Goal: Task Accomplishment & Management: Use online tool/utility

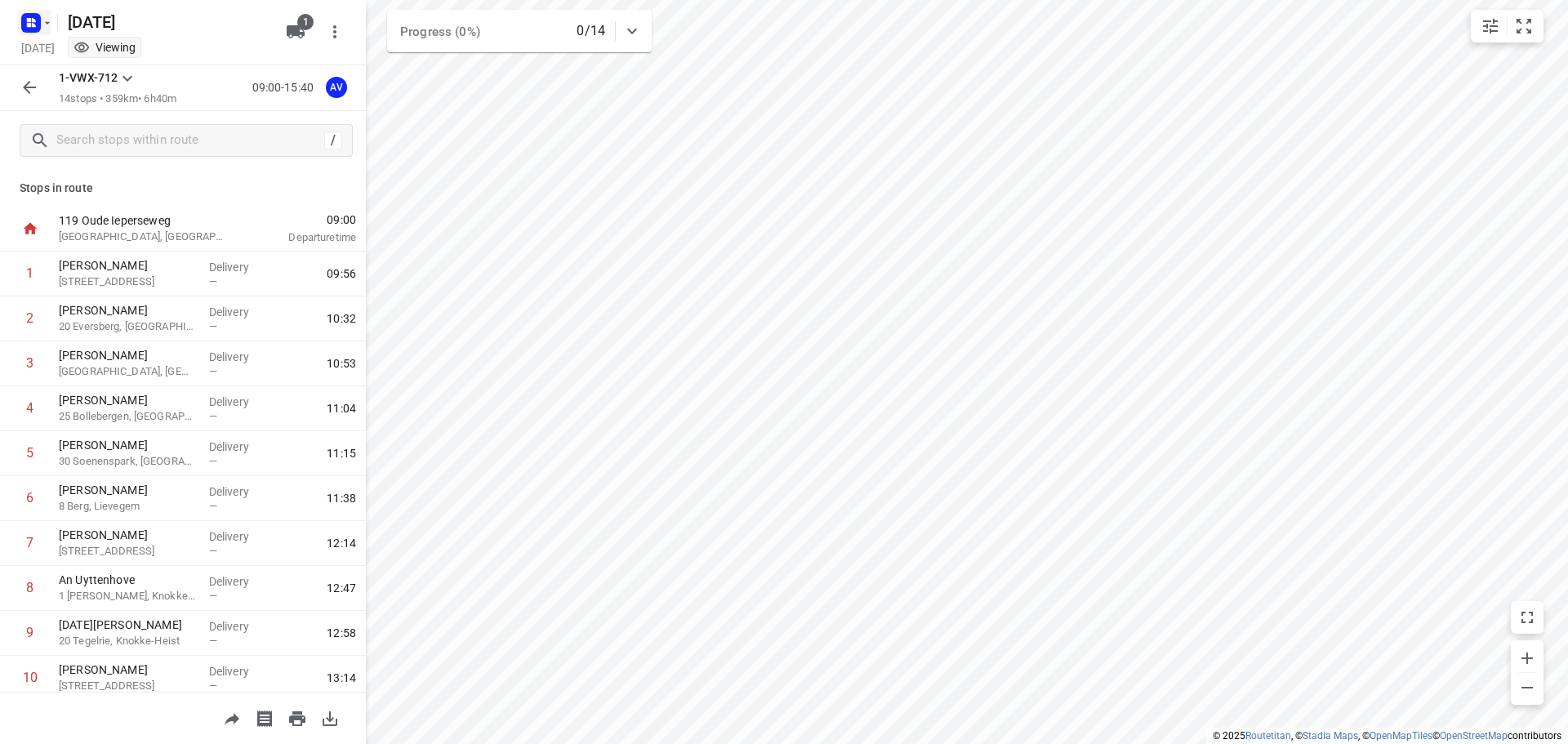
click at [38, 24] on rect "button" at bounding box center [31, 23] width 20 height 20
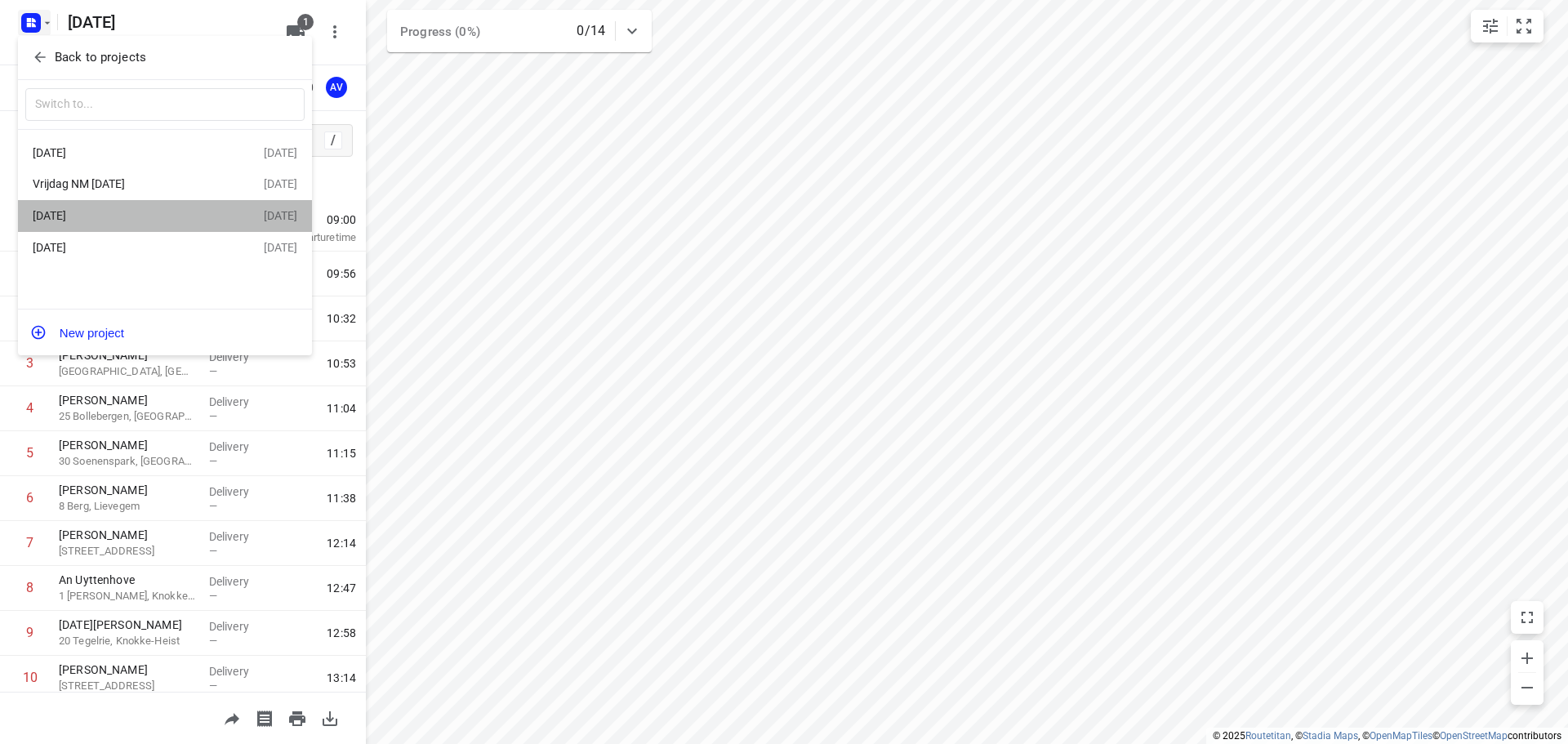
click at [111, 209] on div "[DATE]" at bounding box center [148, 216] width 231 height 20
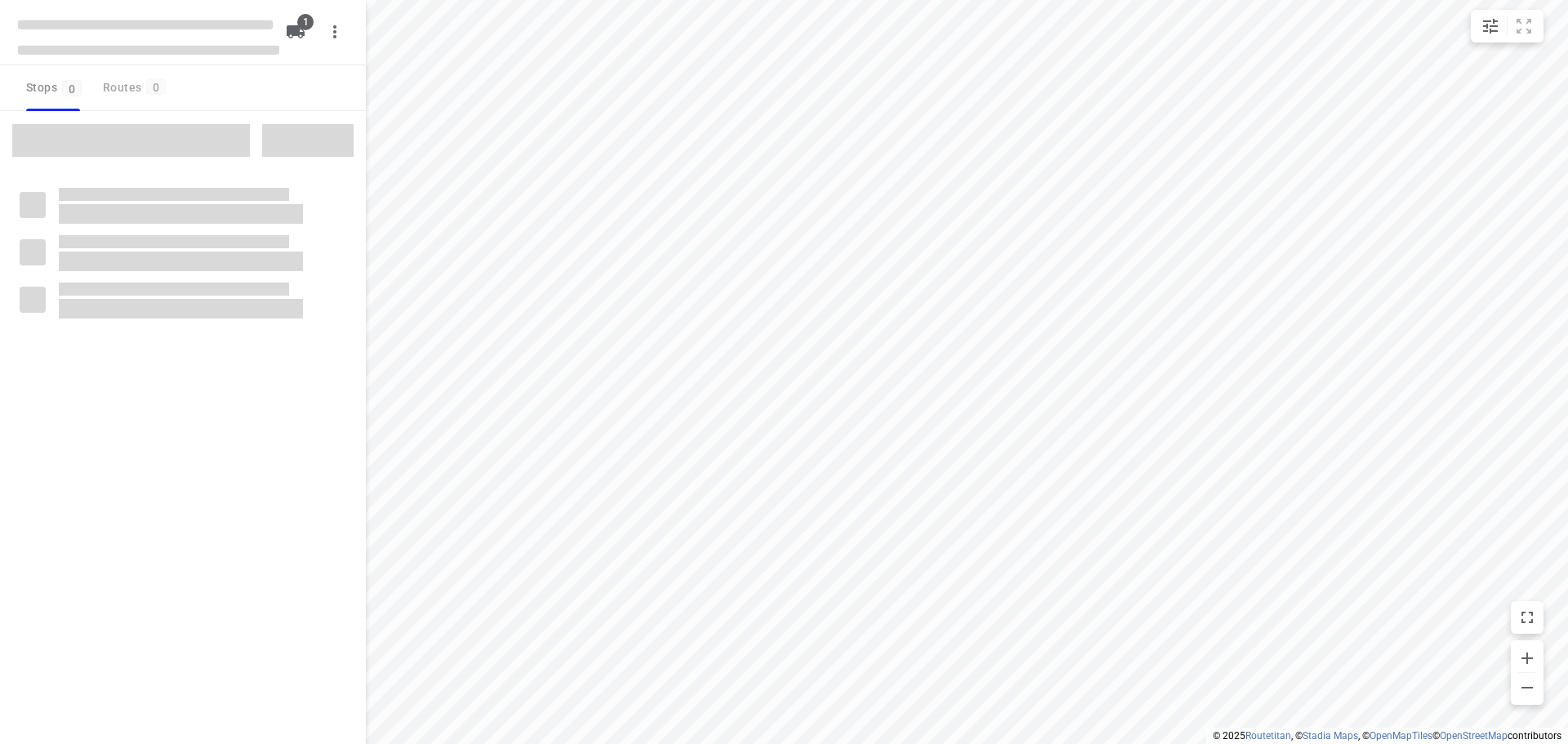
type input "distance"
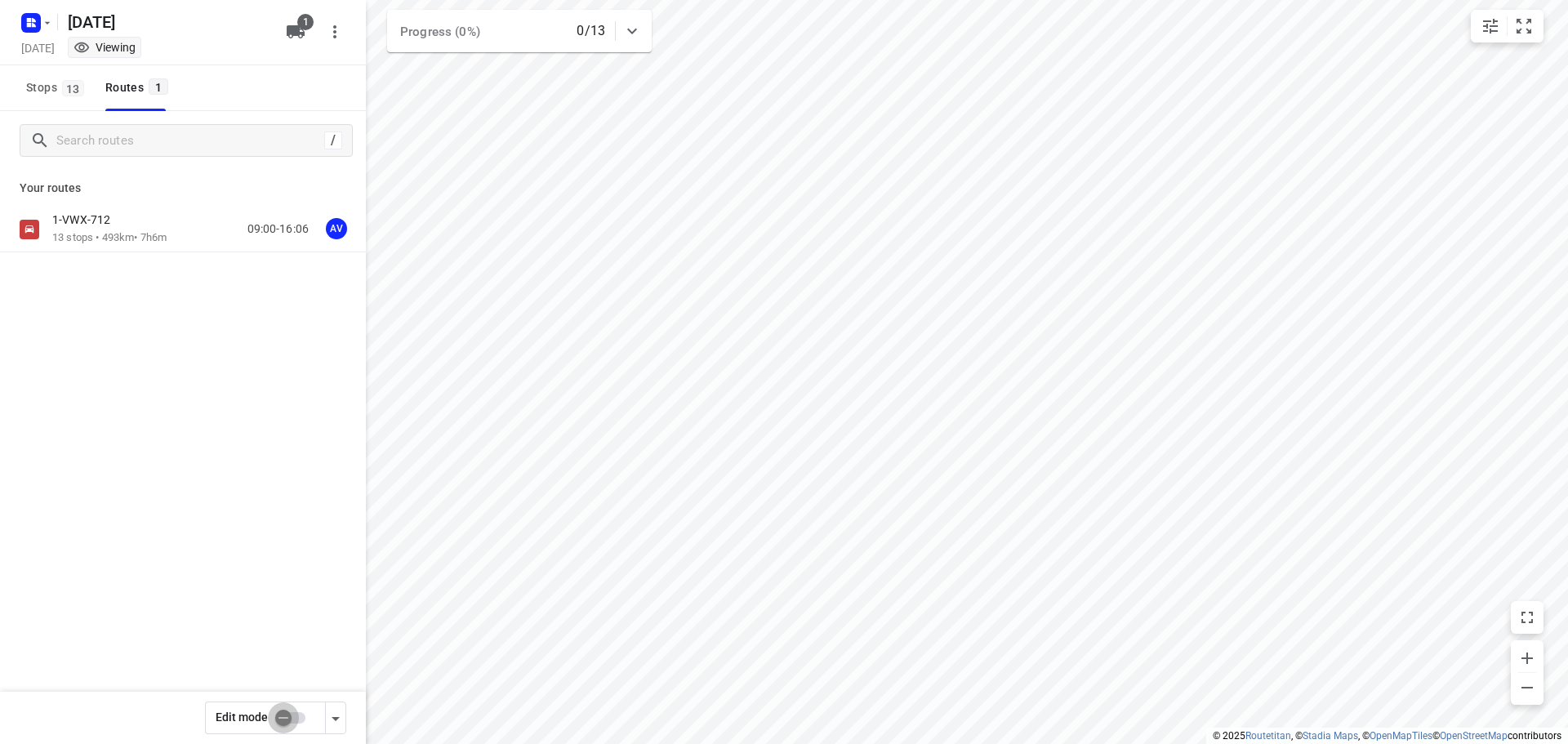
click at [296, 717] on input "checkbox" at bounding box center [283, 718] width 93 height 31
checkbox input "true"
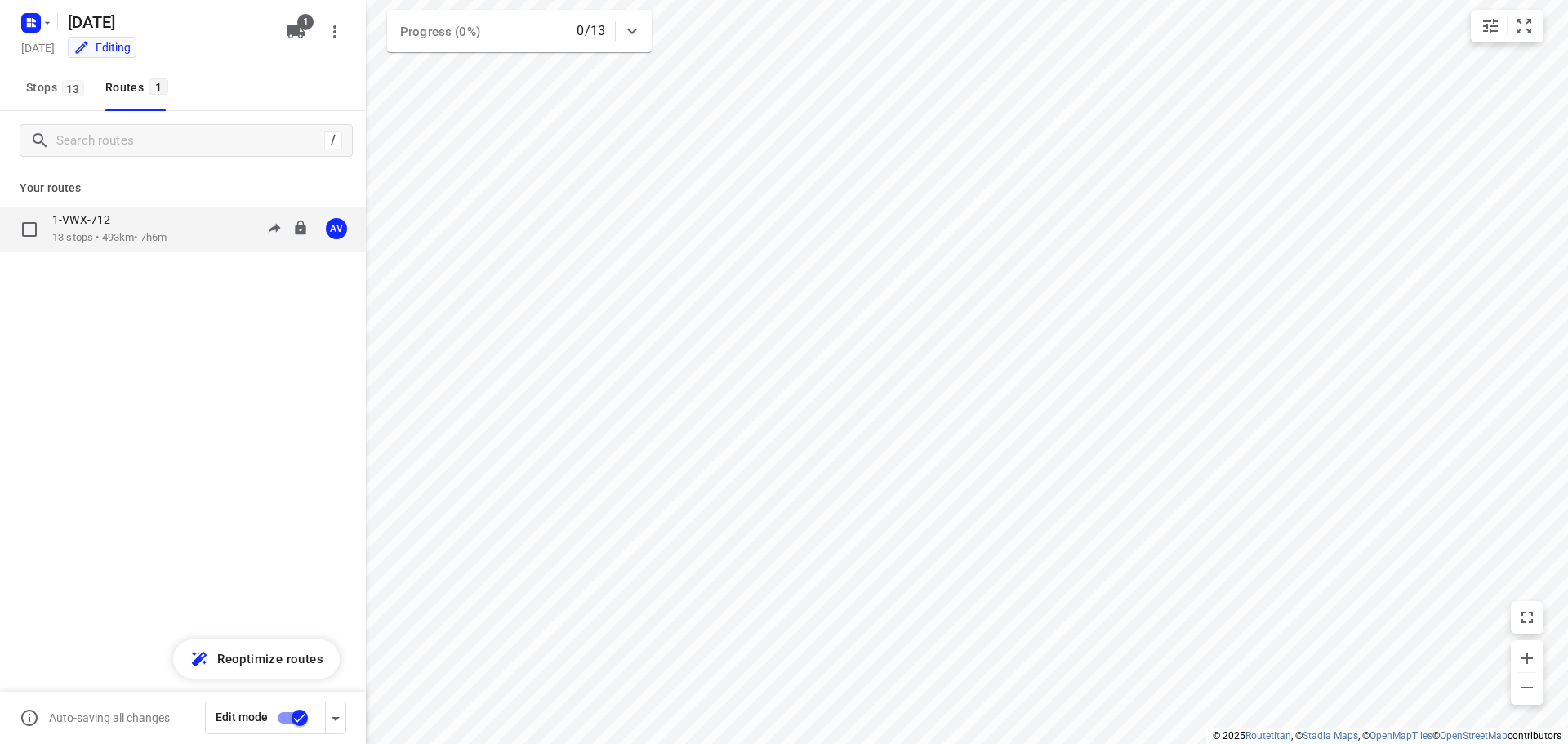
click at [186, 221] on div "1-VWX-712 13 stops • 493km • 7h6m 09:00-16:06 AV" at bounding box center [209, 229] width 314 height 34
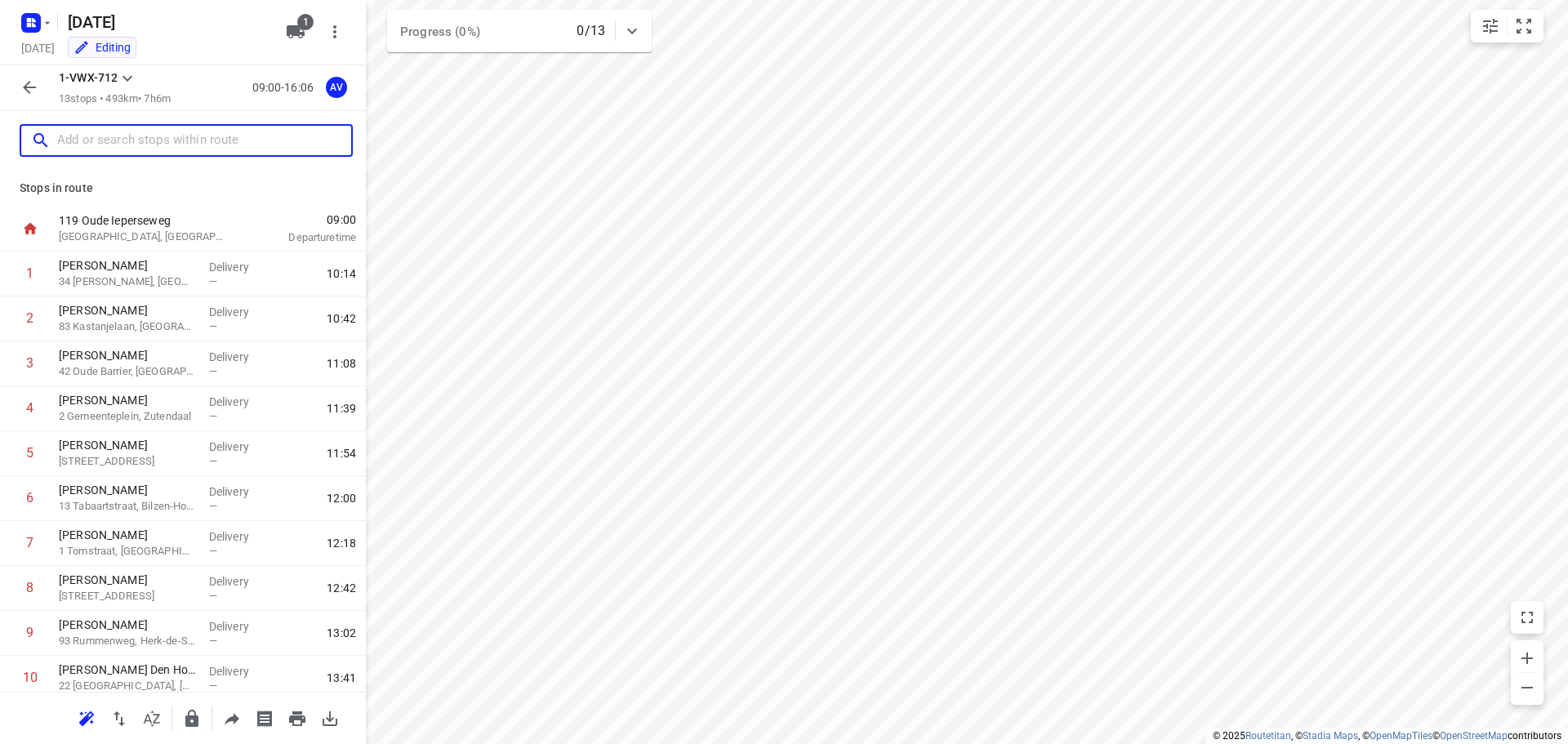
click at [197, 145] on input "text" at bounding box center [203, 141] width 294 height 26
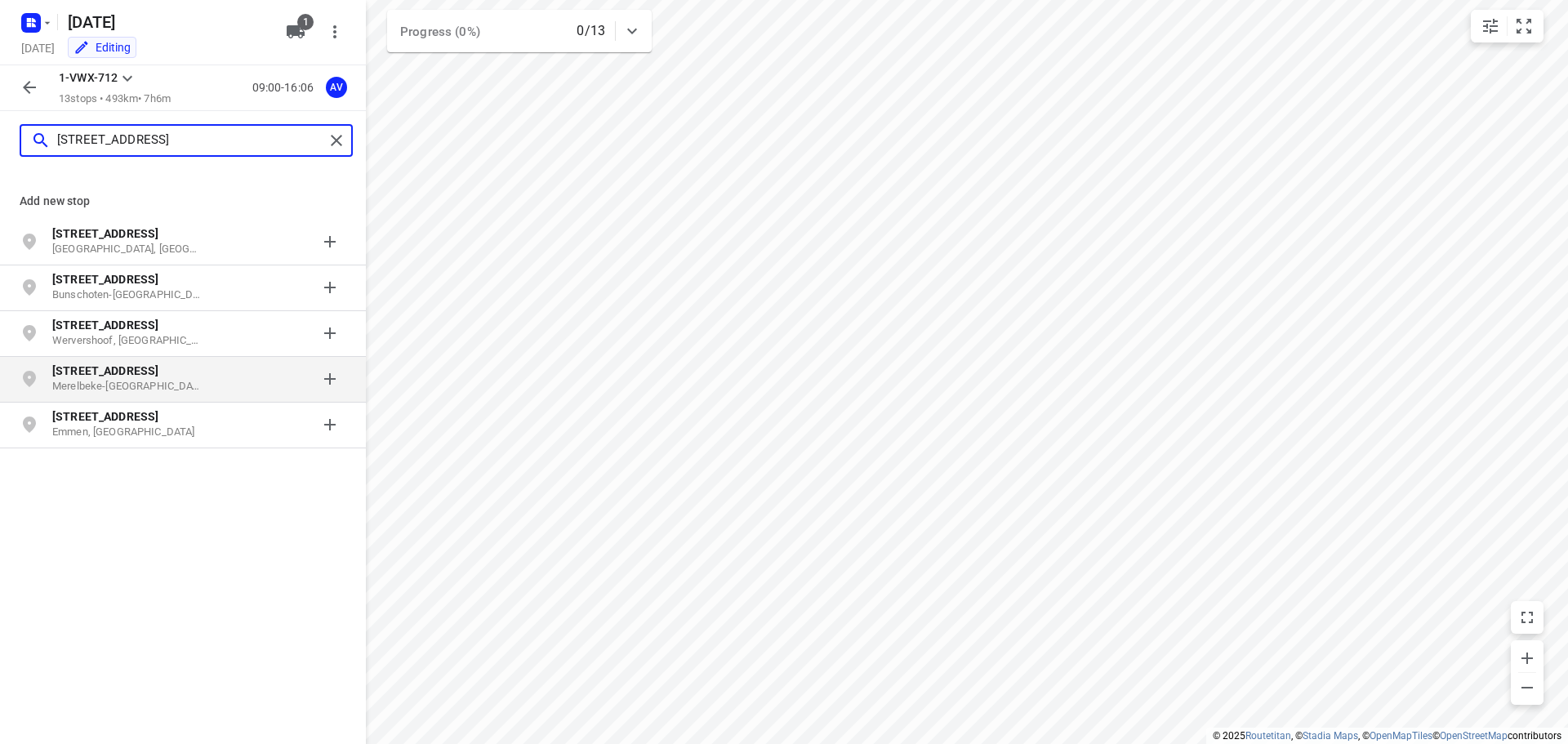
type input "[STREET_ADDRESS]"
click at [185, 378] on p "[STREET_ADDRESS]" at bounding box center [128, 371] width 151 height 16
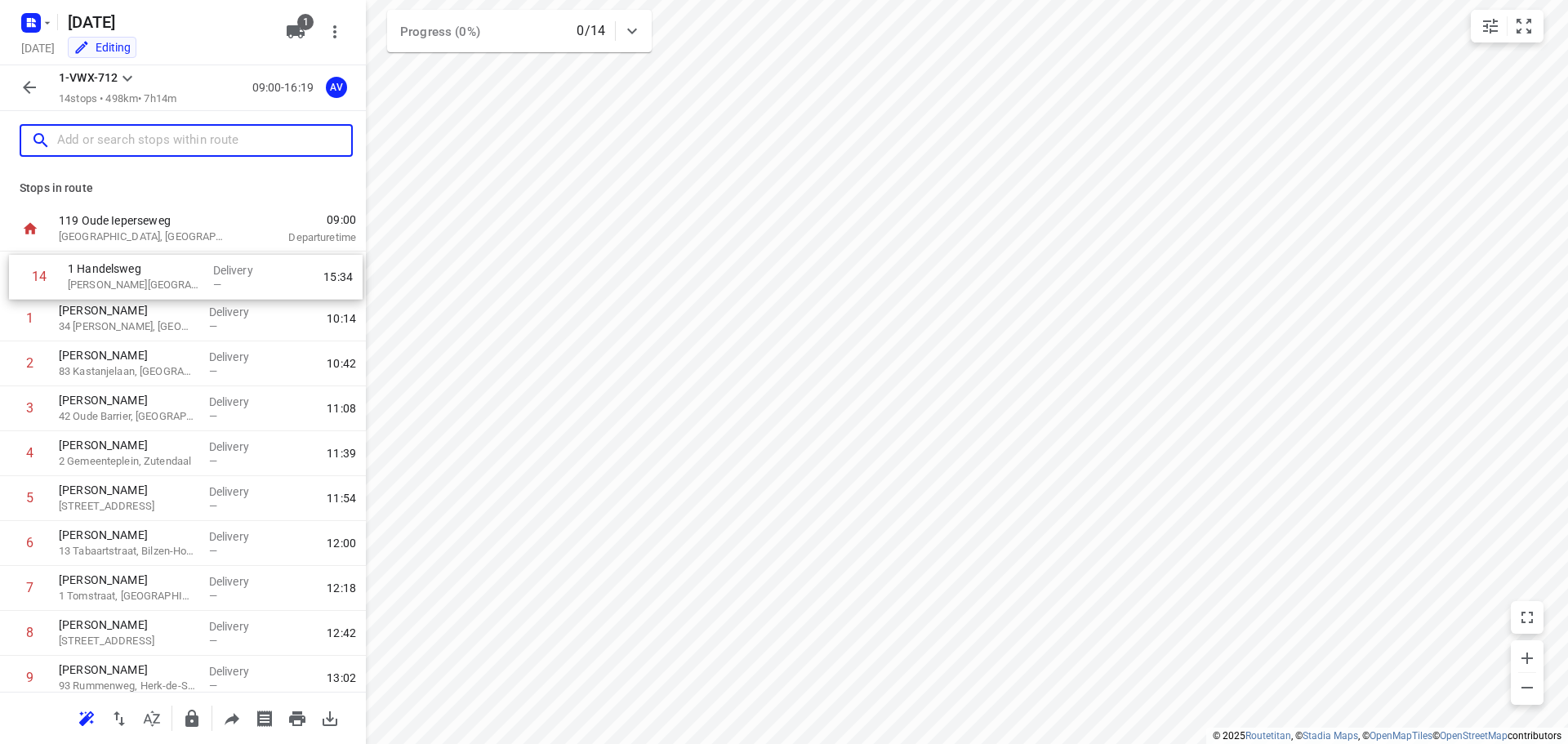
drag, startPoint x: 7, startPoint y: 629, endPoint x: 84, endPoint y: 280, distance: 357.4
click at [18, 275] on div "1 [PERSON_NAME] 34 [PERSON_NAME], [GEOGRAPHIC_DATA] Delivery — 10:14 2 [PERSON_…" at bounding box center [183, 566] width 366 height 629
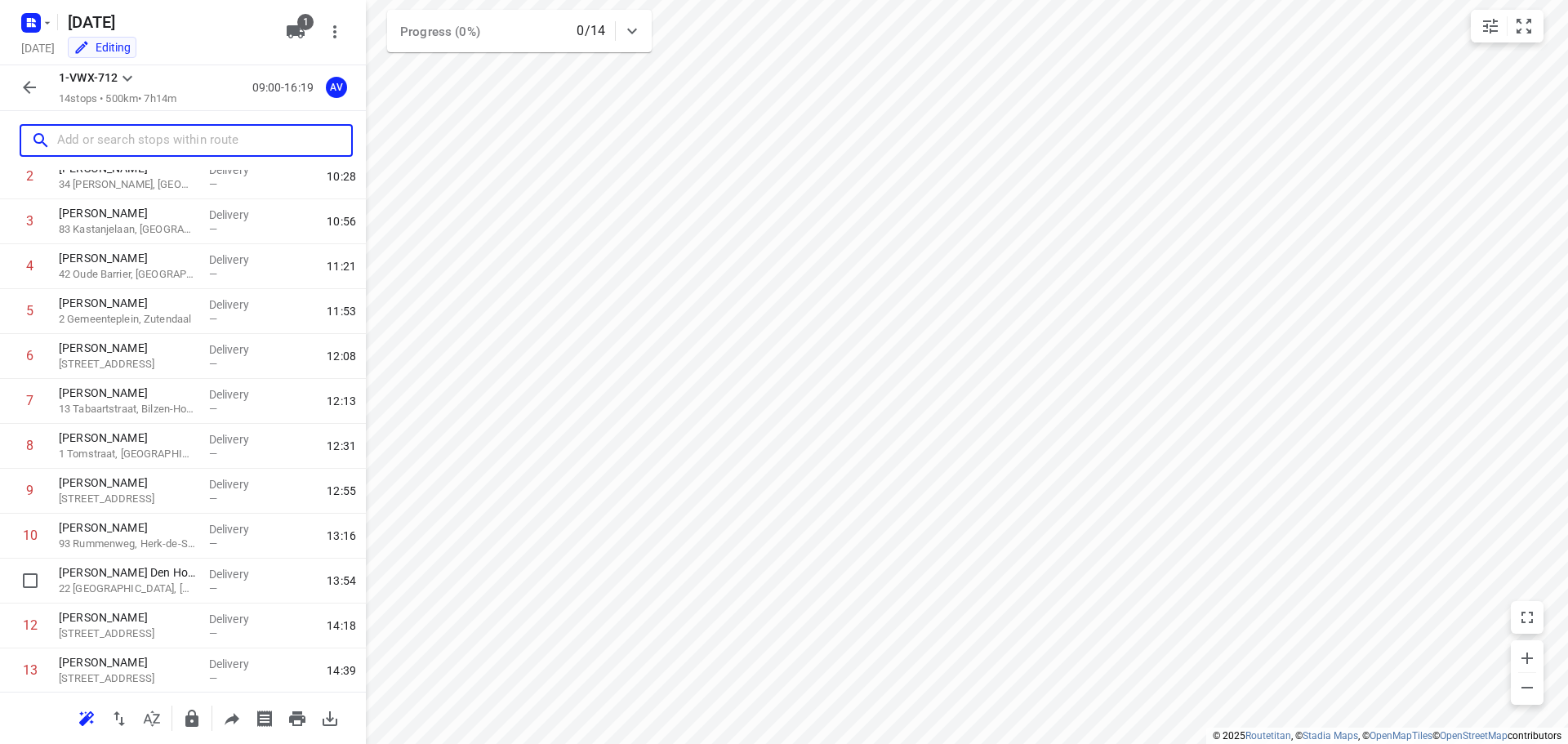
scroll to position [234, 0]
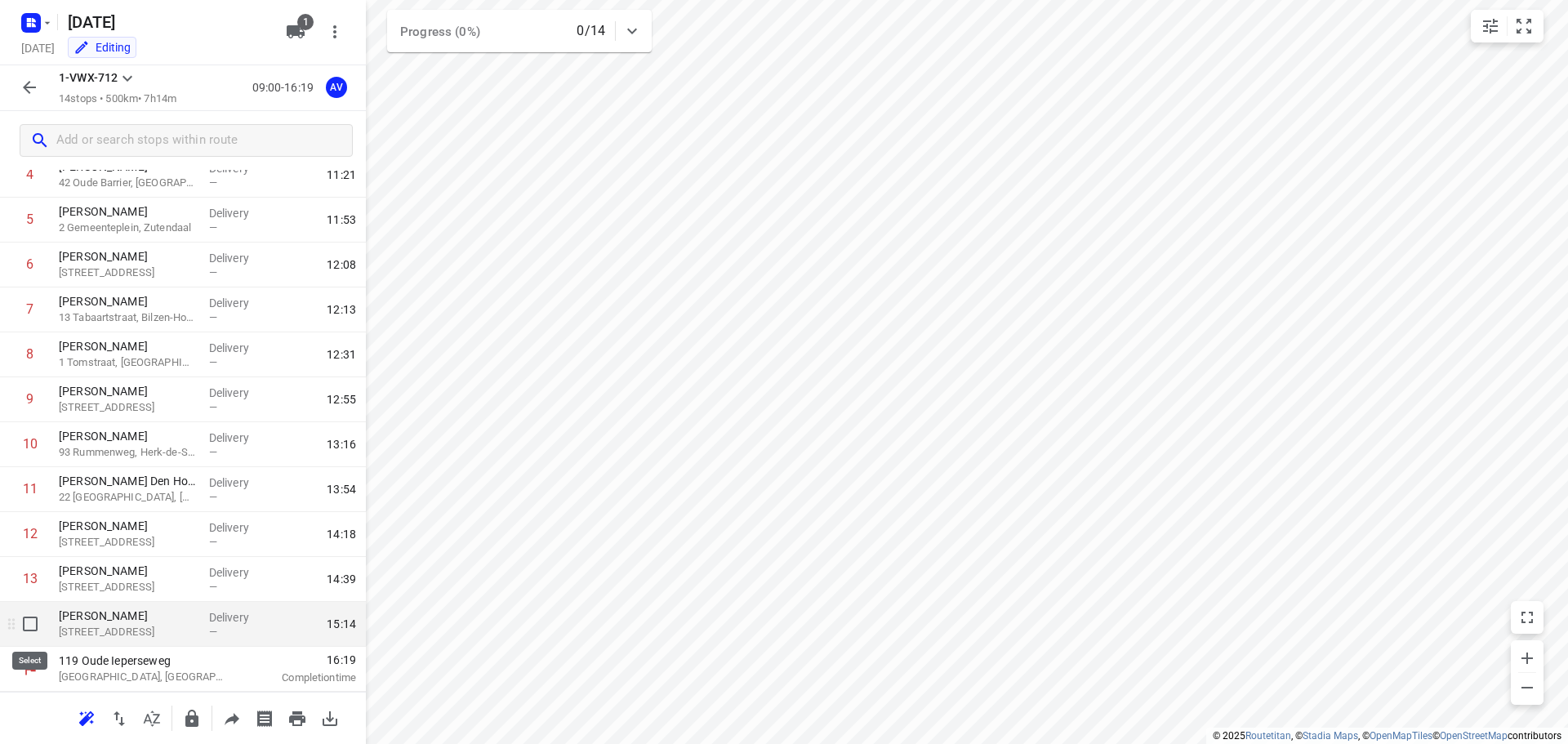
click at [30, 616] on input "checkbox" at bounding box center [30, 624] width 33 height 33
checkbox input "true"
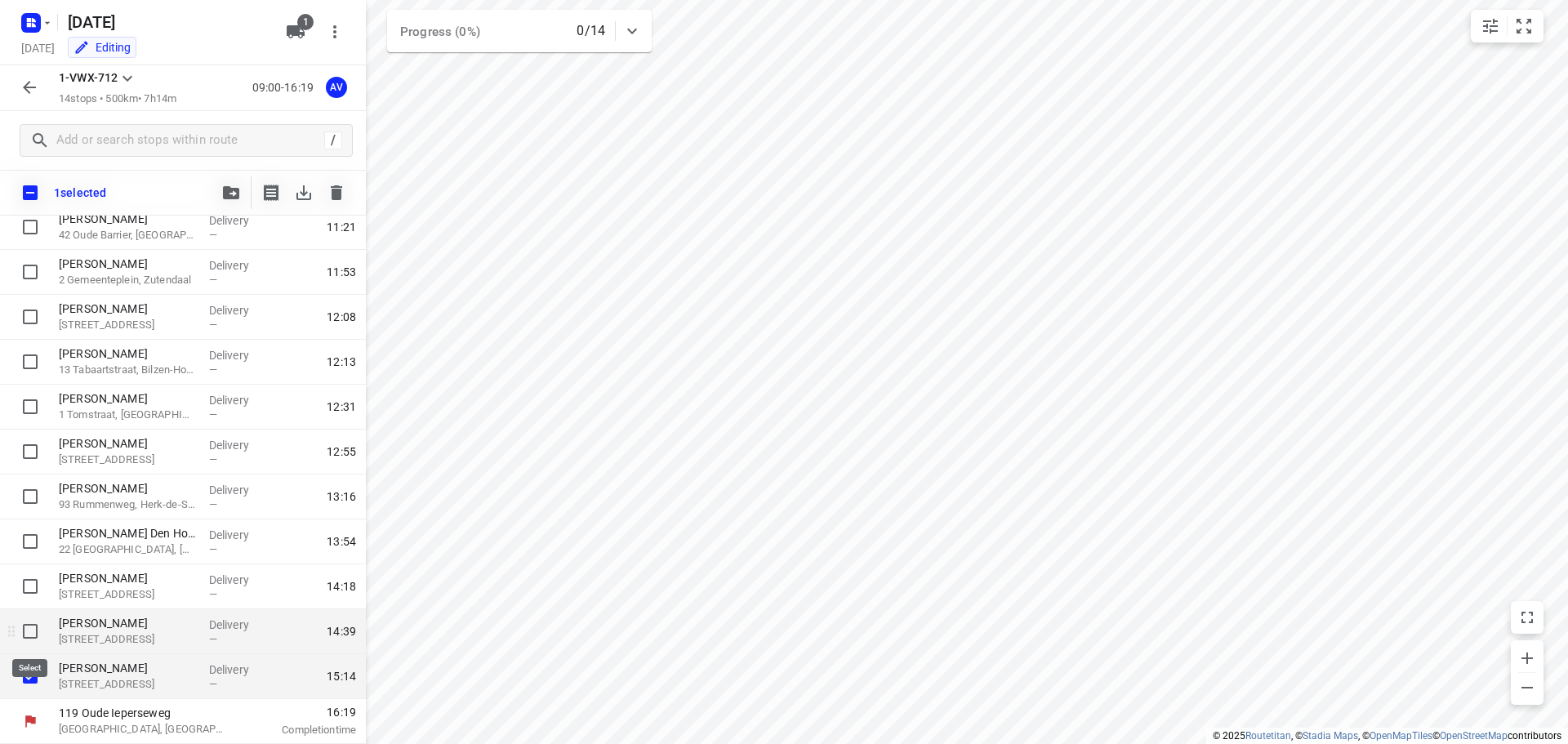
scroll to position [227, 0]
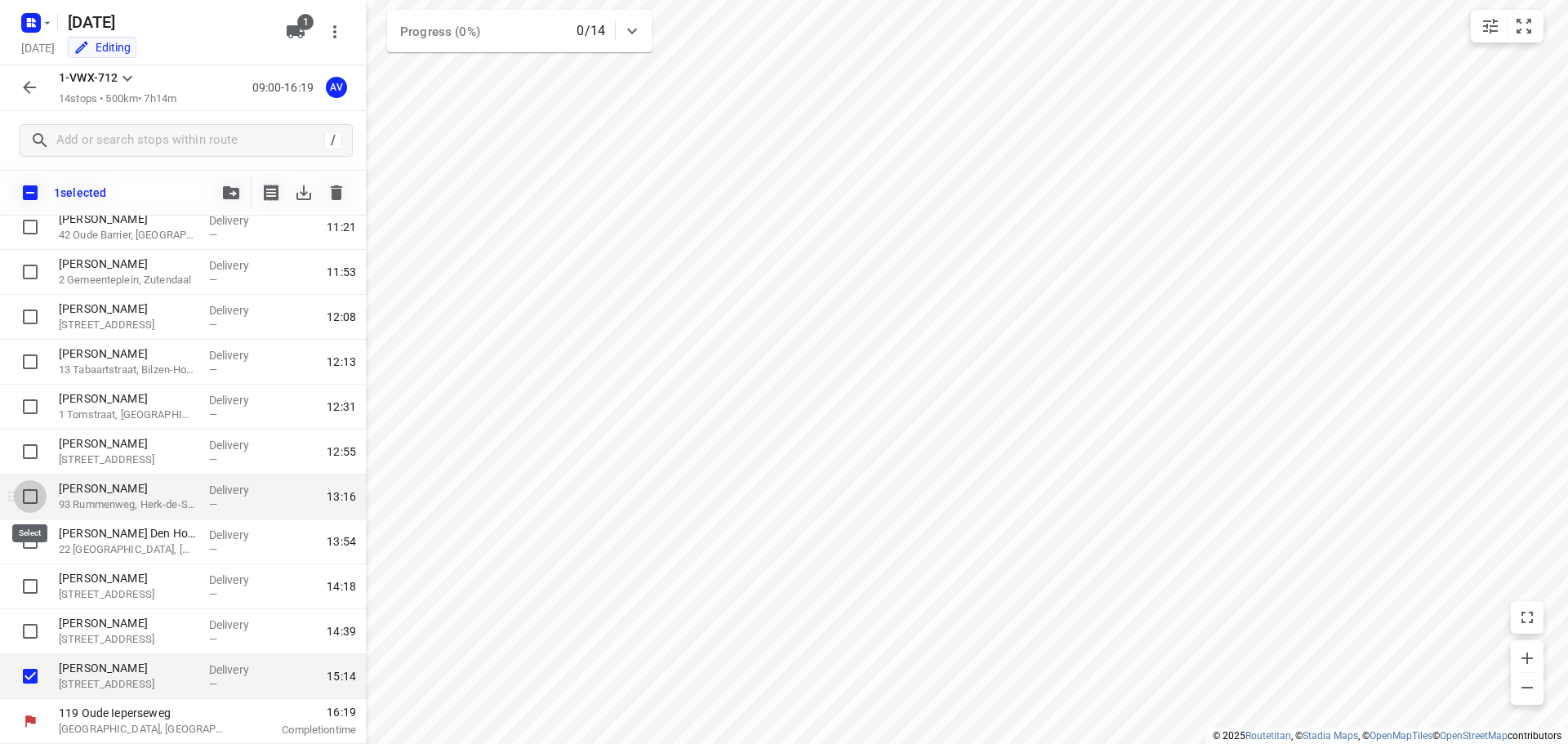
click at [27, 495] on input "checkbox" at bounding box center [30, 497] width 33 height 33
checkbox input "true"
click at [30, 360] on input "checkbox" at bounding box center [30, 362] width 33 height 33
checkbox input "true"
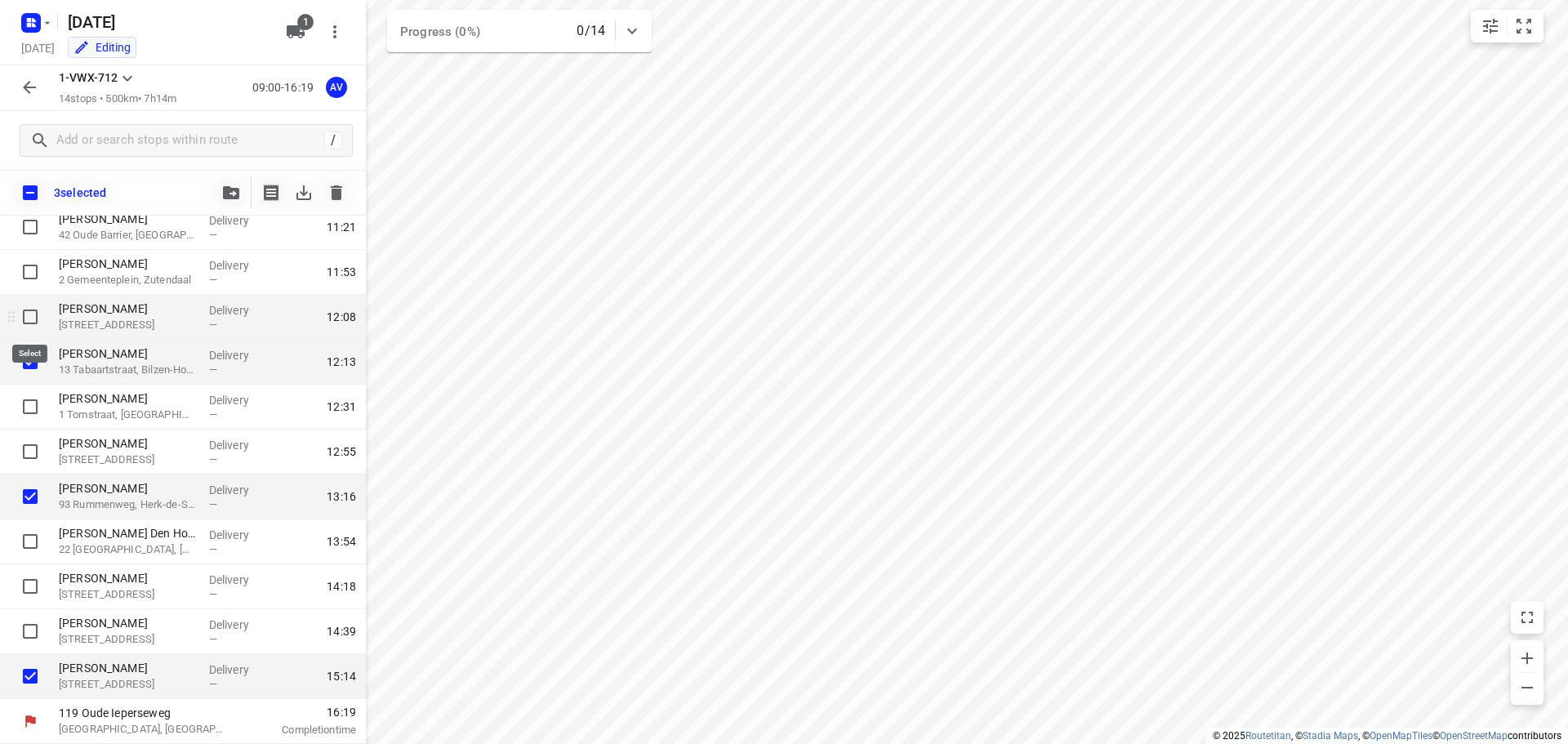
click at [32, 320] on input "checkbox" at bounding box center [30, 317] width 33 height 33
checkbox input "true"
click at [333, 195] on icon "button" at bounding box center [337, 193] width 12 height 15
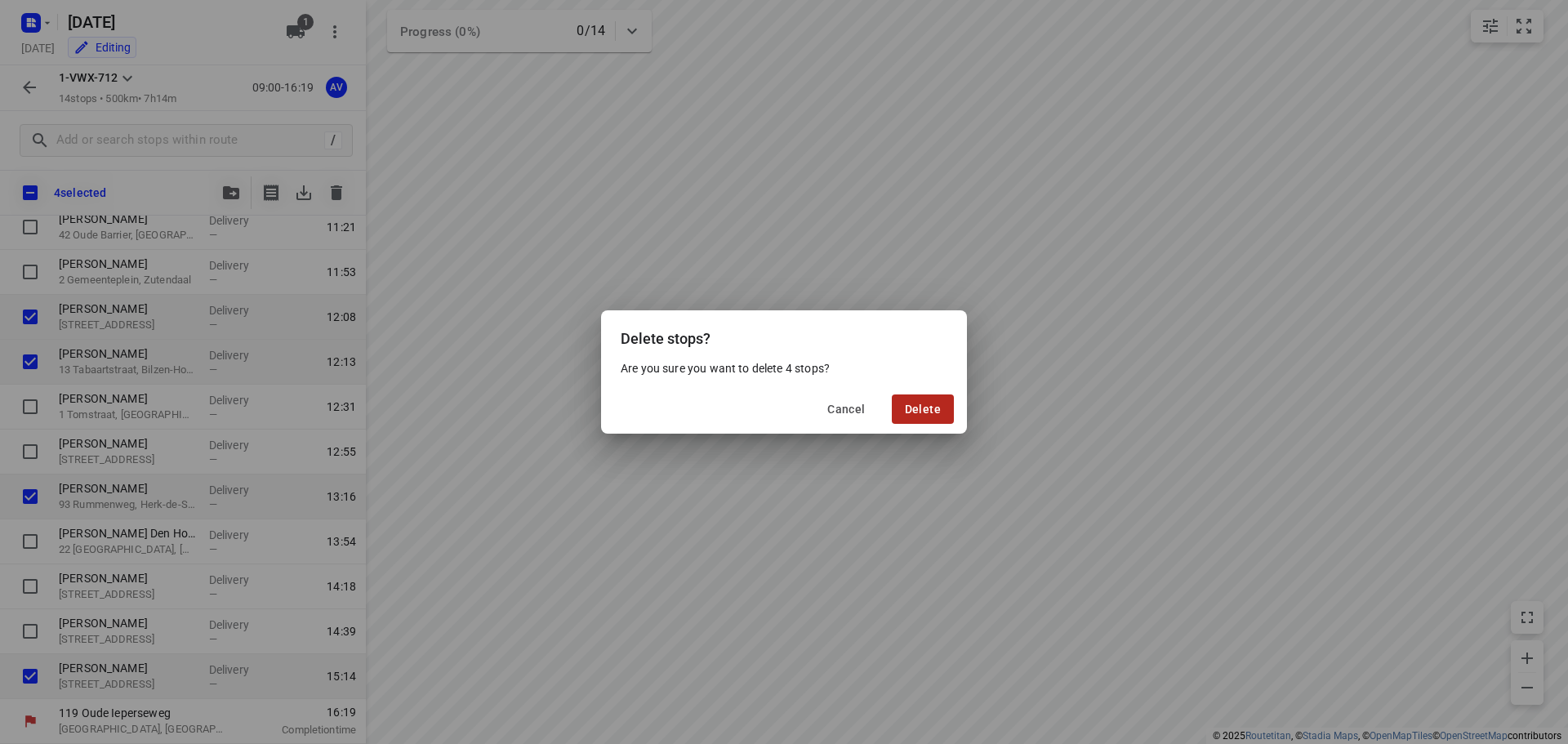
click at [920, 409] on span "Delete" at bounding box center [924, 409] width 36 height 13
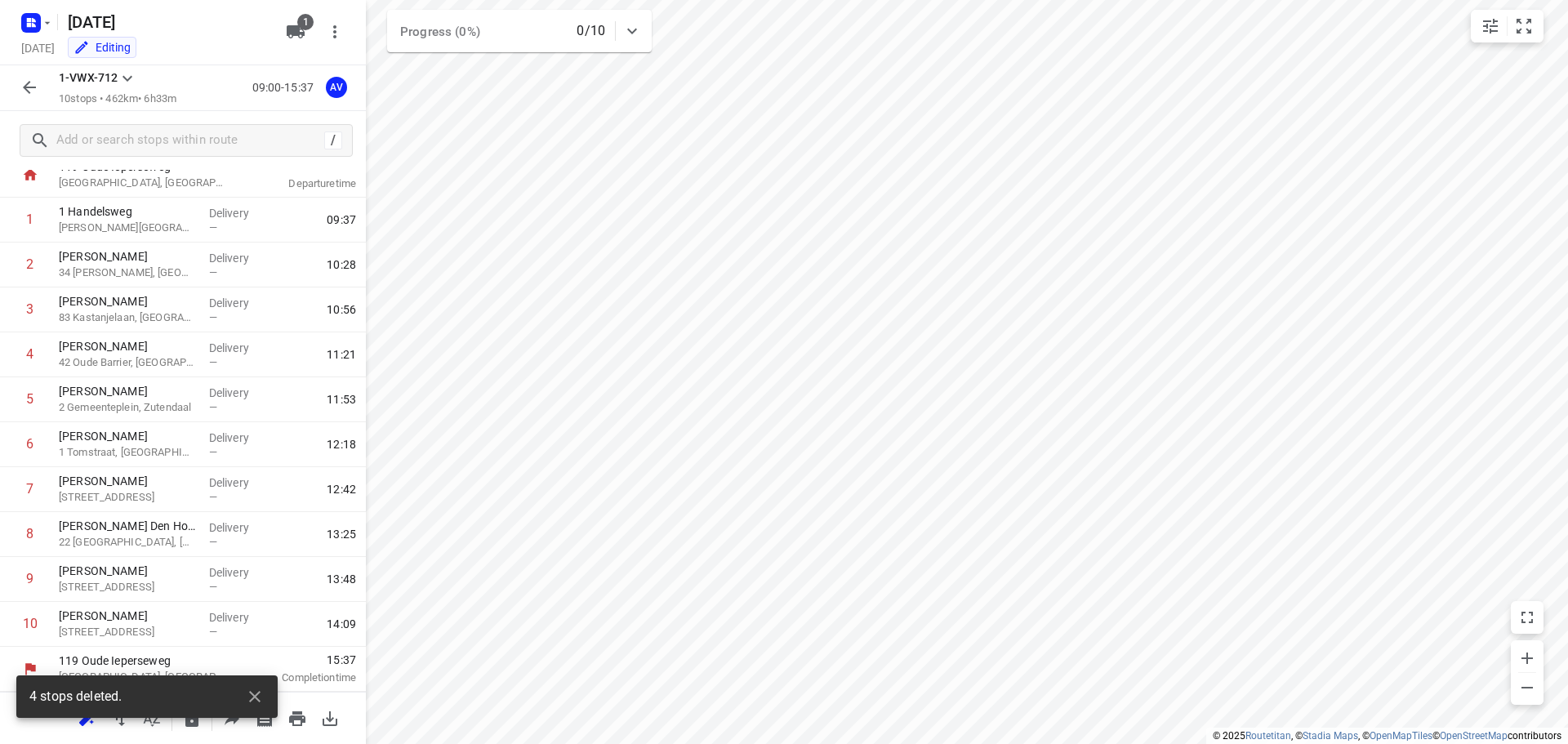
scroll to position [53, 0]
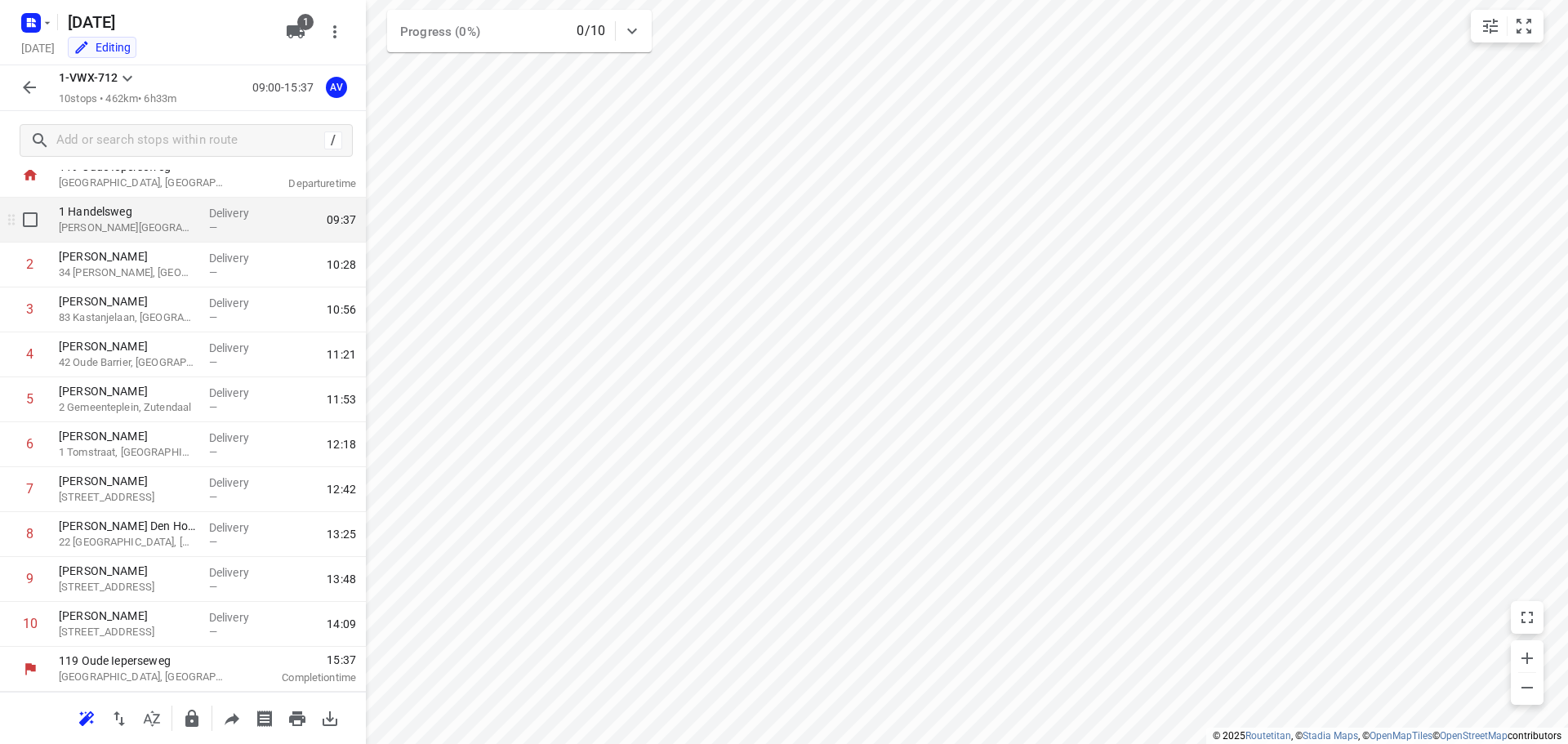
click at [135, 218] on p "1 Handelsweg" at bounding box center [127, 212] width 137 height 16
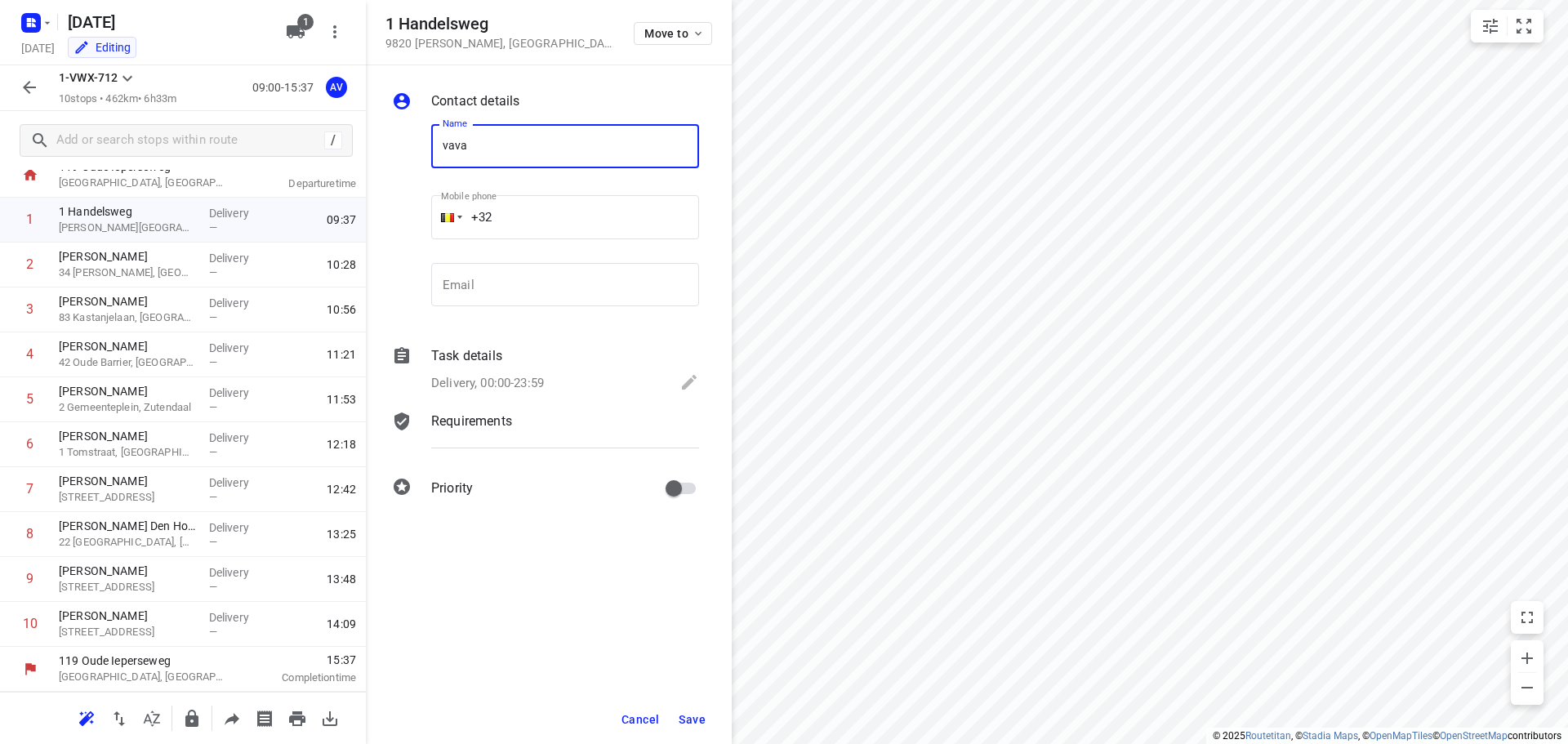
type input "VAVATO"
click at [541, 384] on p "Delivery, 00:00-23:59" at bounding box center [487, 384] width 113 height 19
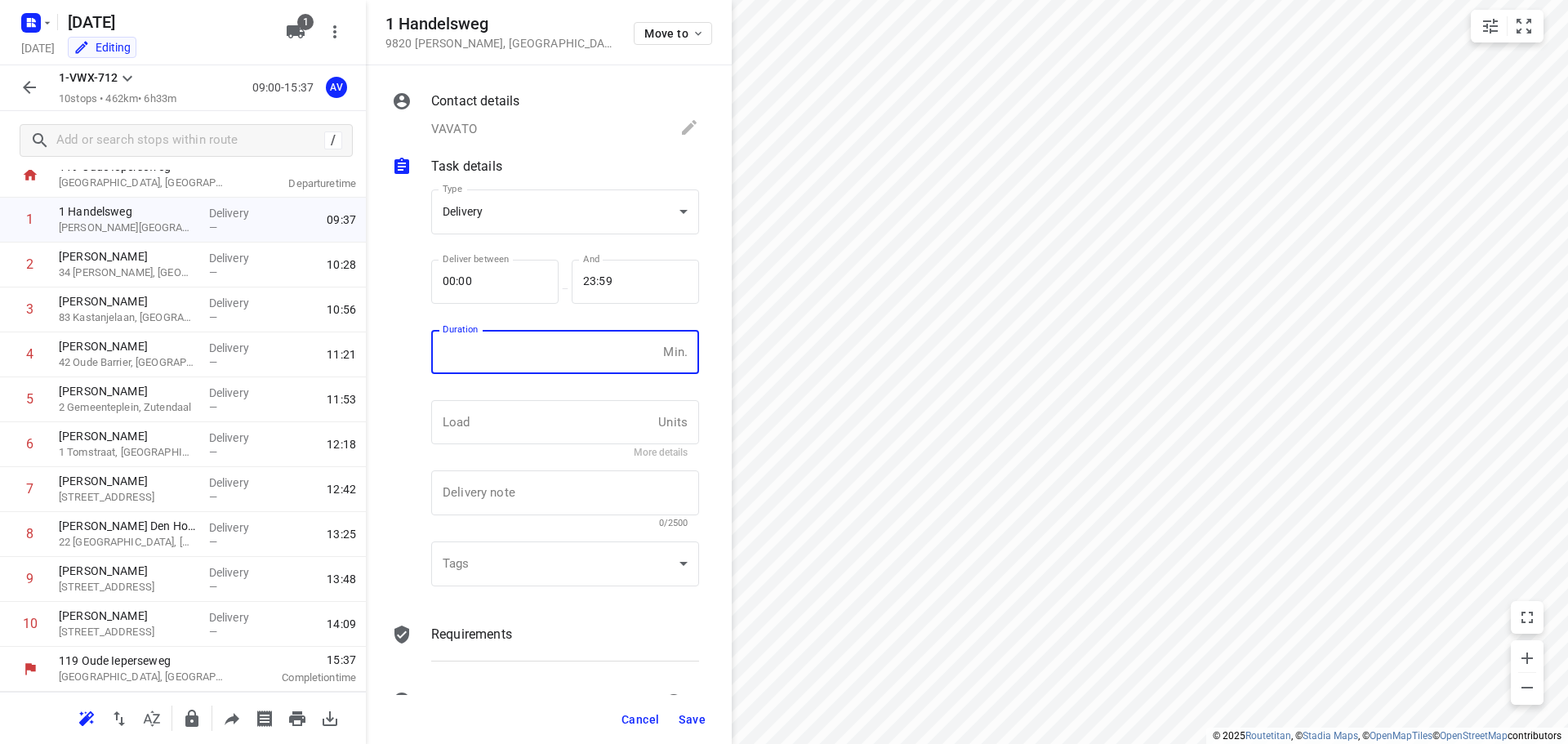
click at [547, 364] on input "number" at bounding box center [544, 352] width 226 height 44
type input "1"
click at [688, 721] on span "Save" at bounding box center [692, 719] width 27 height 13
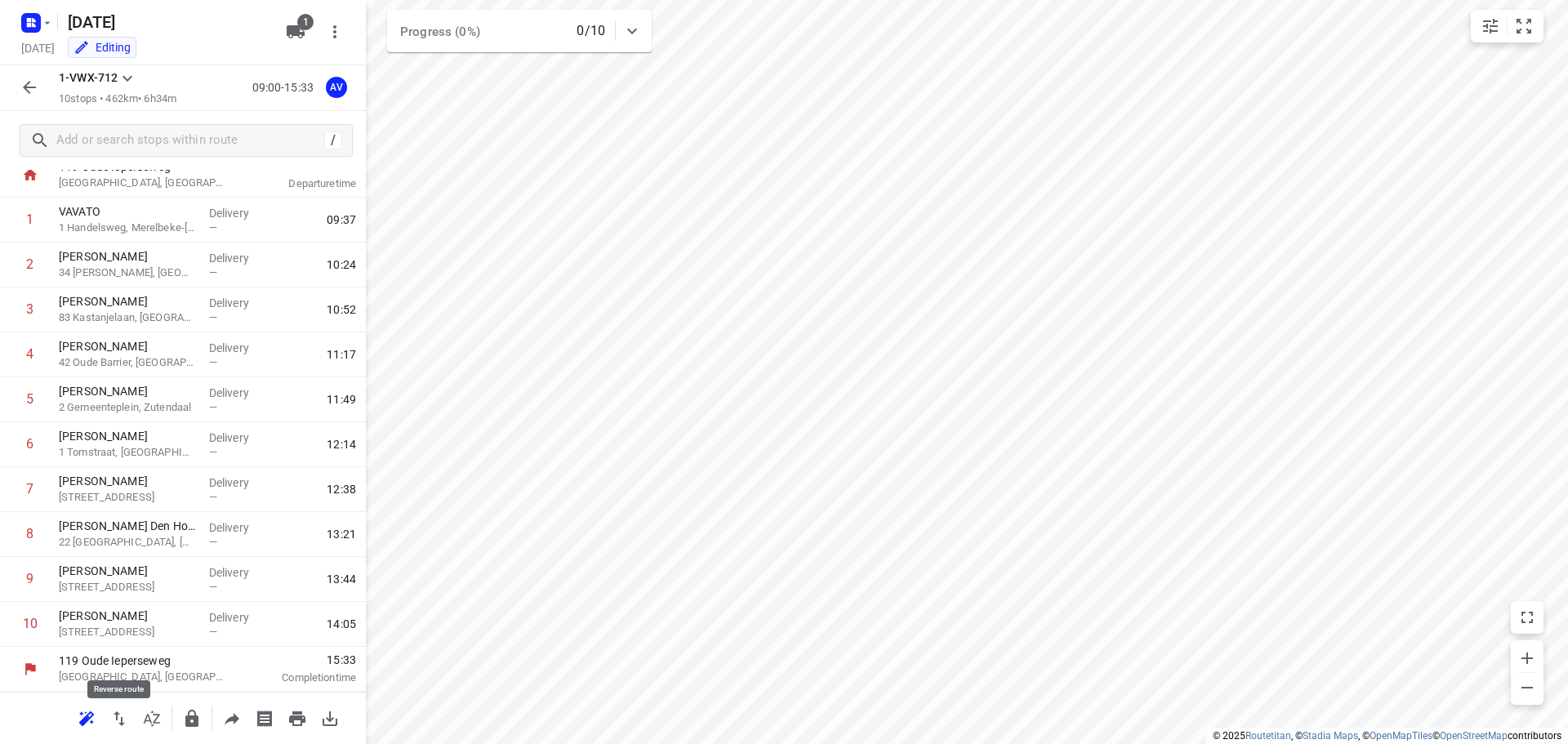
click at [116, 723] on icon "button" at bounding box center [119, 718] width 20 height 20
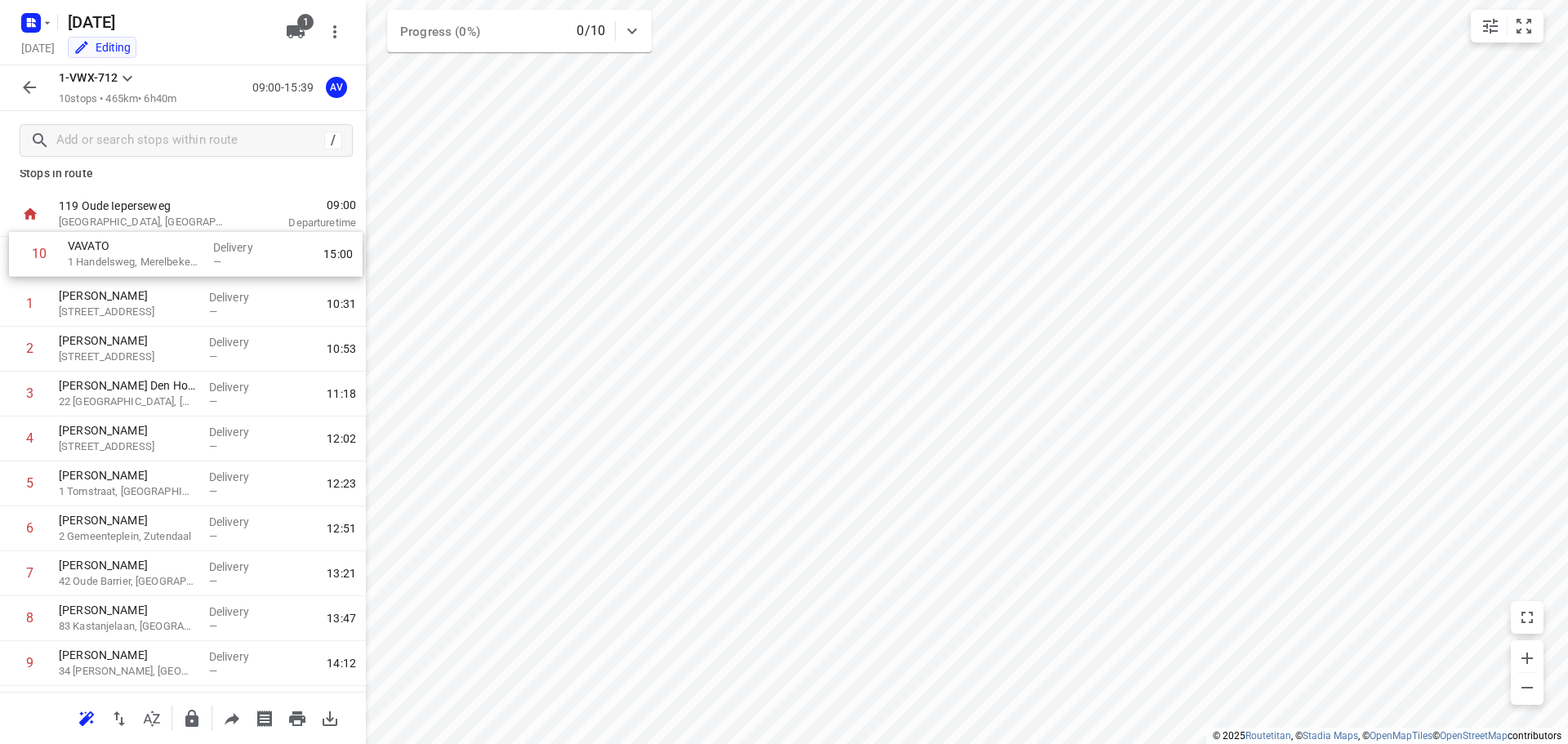
scroll to position [0, 0]
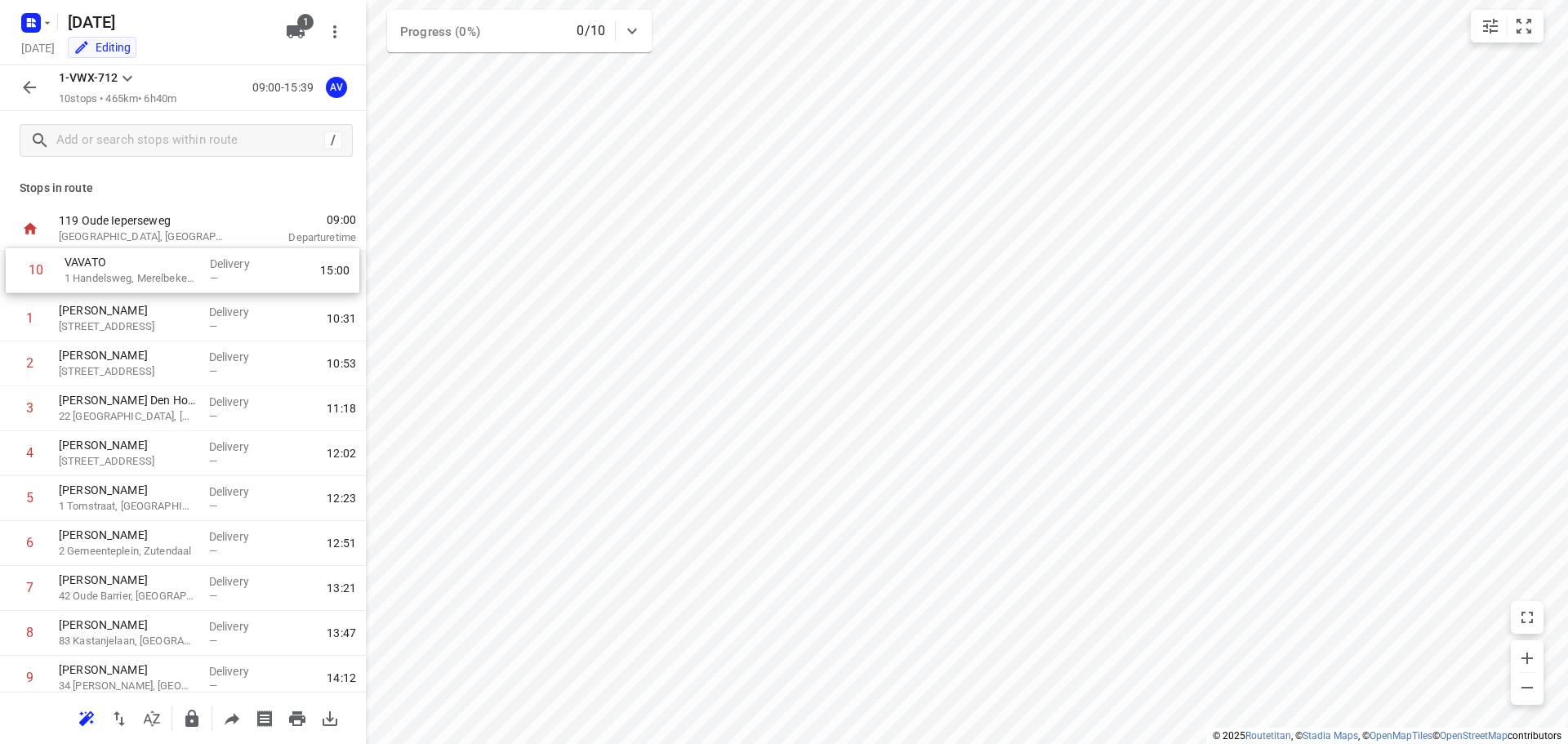
drag, startPoint x: 7, startPoint y: 628, endPoint x: 13, endPoint y: 267, distance: 361.0
click at [13, 267] on div "1 [PERSON_NAME] 11 Peuterhoutlaan, Hoeilaart Delivery — 10:31 2 [PERSON_NAME] […" at bounding box center [183, 477] width 366 height 449
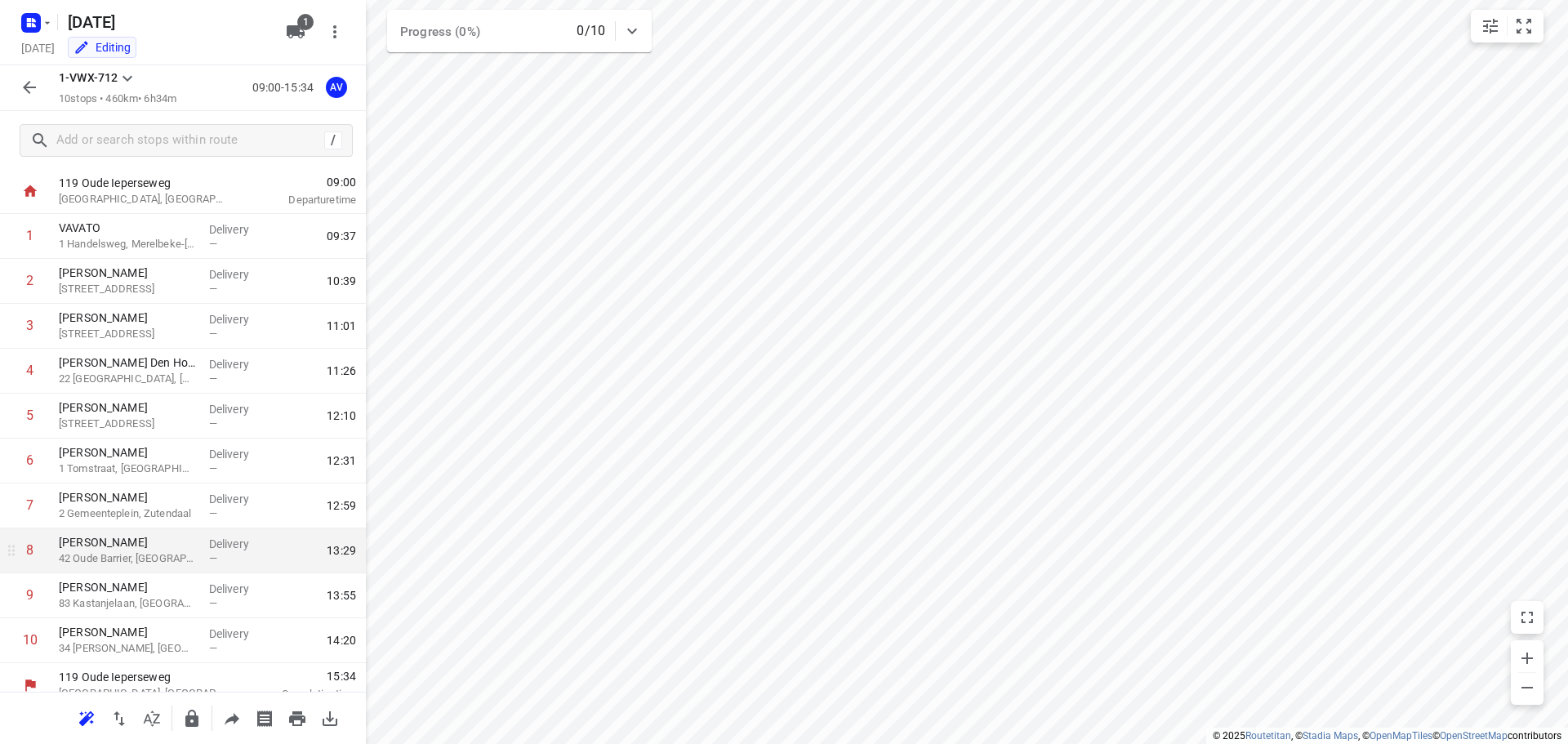
scroll to position [53, 0]
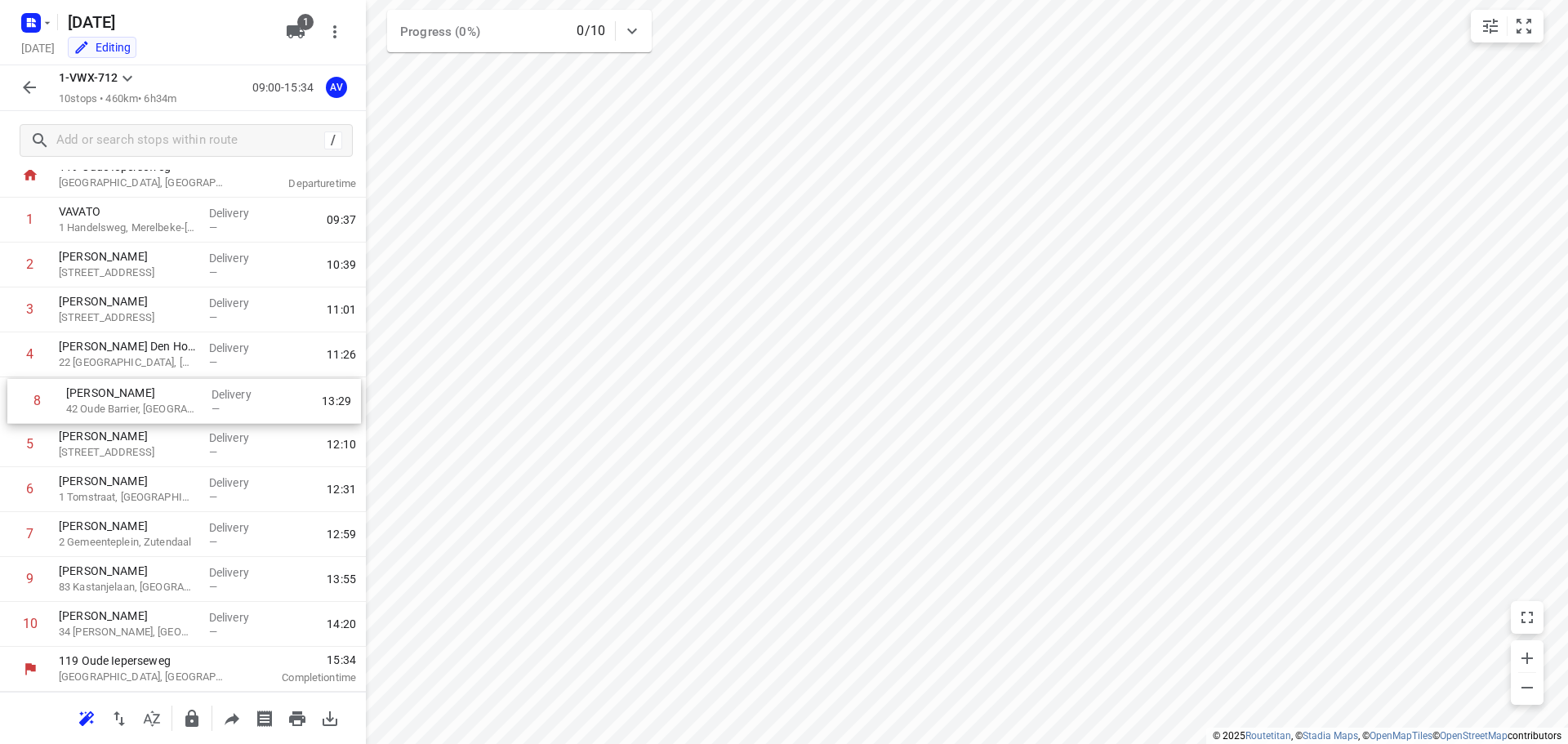
drag, startPoint x: 8, startPoint y: 535, endPoint x: 16, endPoint y: 398, distance: 137.2
click at [16, 398] on div "1 VAVATO 1 Handelsweg, [GEOGRAPHIC_DATA]-[GEOGRAPHIC_DATA] Delivery — 09:37 2 […" at bounding box center [183, 422] width 366 height 449
drag, startPoint x: 7, startPoint y: 539, endPoint x: 2, endPoint y: 453, distance: 86.1
click at [2, 453] on div "1 VAVATO 1 Handelsweg, [GEOGRAPHIC_DATA]-[GEOGRAPHIC_DATA] Delivery — 09:37 2 […" at bounding box center [183, 422] width 366 height 449
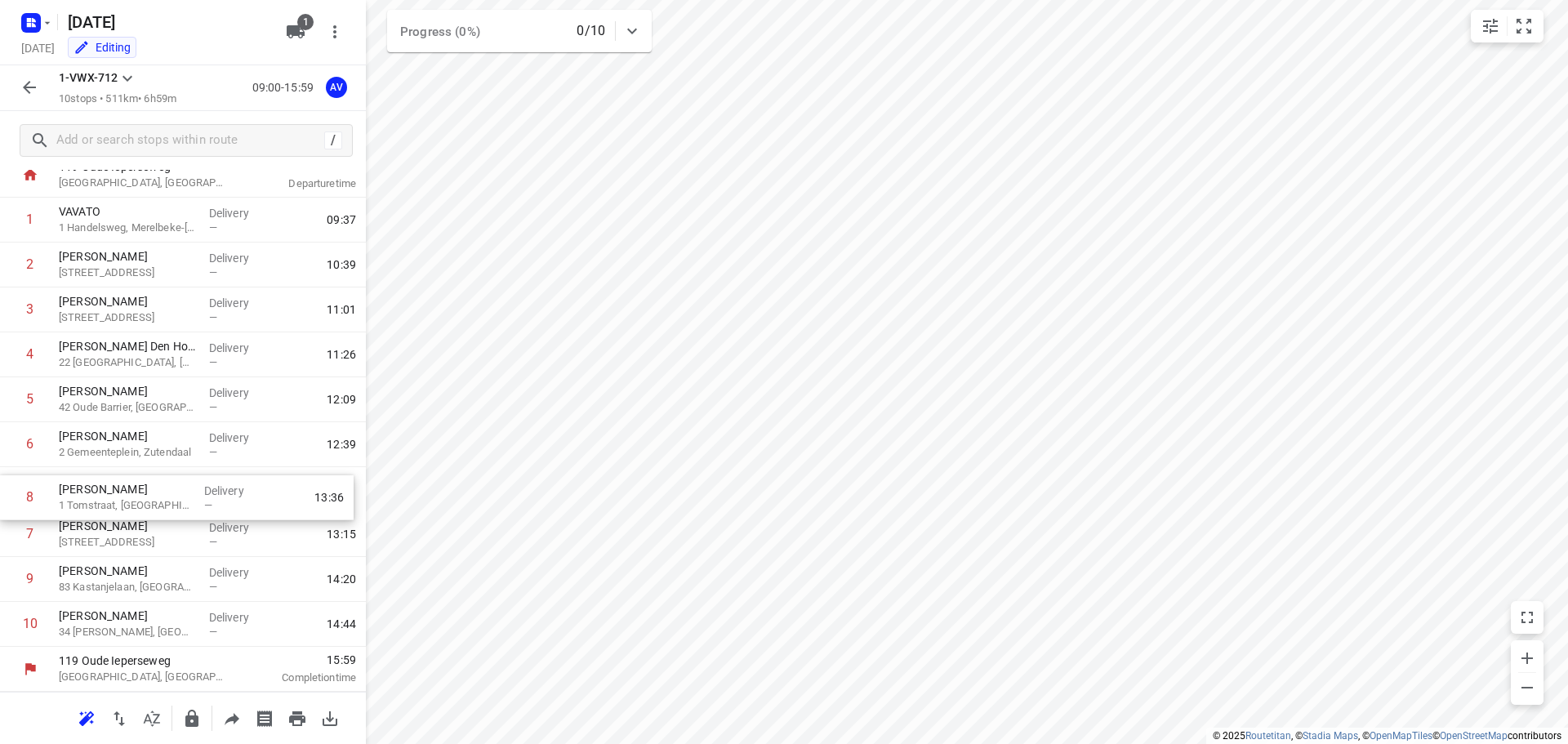
drag, startPoint x: 7, startPoint y: 537, endPoint x: 7, endPoint y: 494, distance: 43.0
click at [7, 494] on div "1 VAVATO 1 Handelsweg, [GEOGRAPHIC_DATA]-[GEOGRAPHIC_DATA] Delivery — 09:37 2 […" at bounding box center [183, 422] width 366 height 449
drag, startPoint x: 7, startPoint y: 543, endPoint x: 7, endPoint y: 407, distance: 136.0
click at [7, 407] on div "1 VAVATO 1 Handelsweg, [GEOGRAPHIC_DATA]-[GEOGRAPHIC_DATA] Delivery — 09:37 2 […" at bounding box center [183, 422] width 366 height 449
drag, startPoint x: 4, startPoint y: 538, endPoint x: 2, endPoint y: 493, distance: 45.0
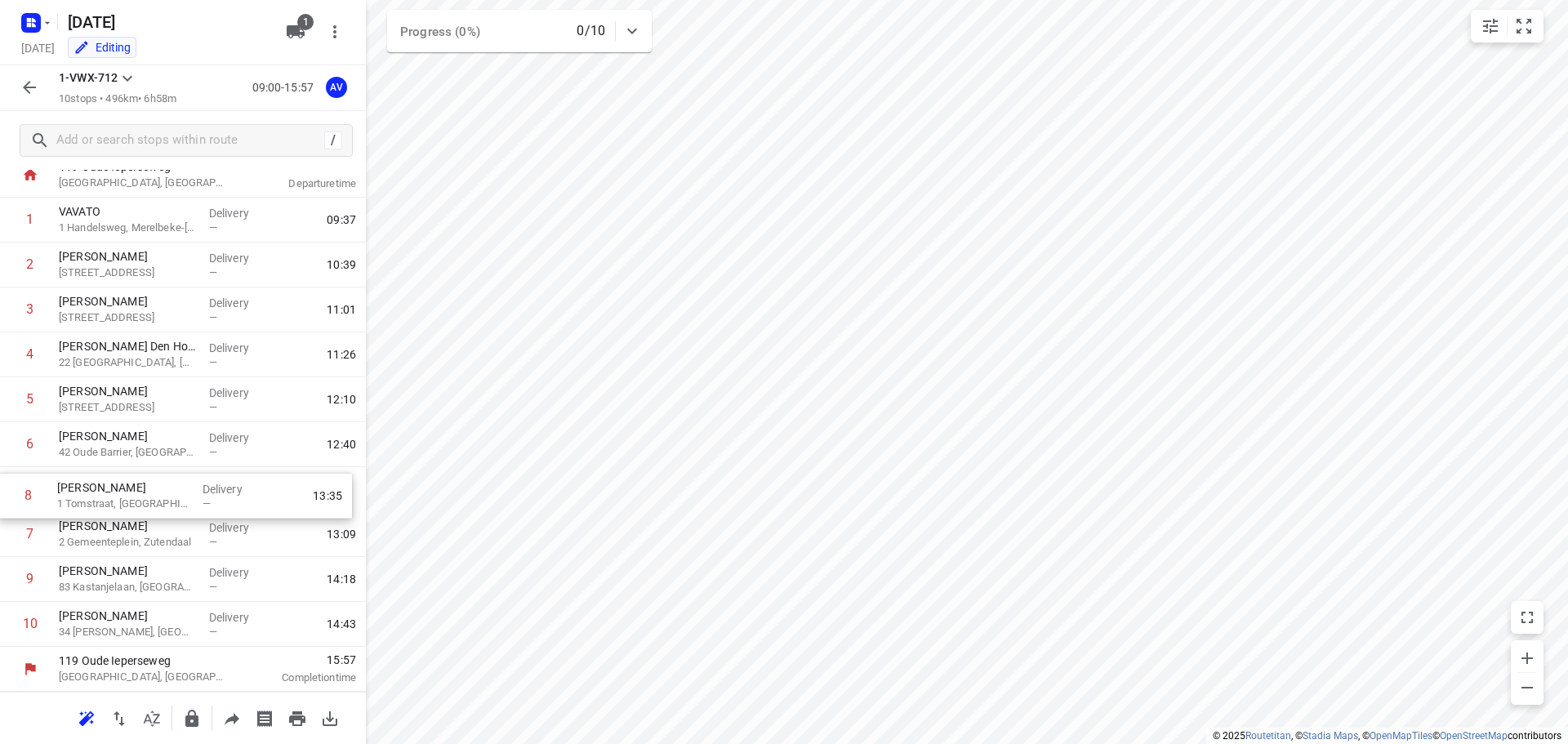
click at [2, 493] on div "1 VAVATO 1 Handelsweg, [GEOGRAPHIC_DATA]-Melle Delivery — 09:37 2 [PERSON_NAME]…" at bounding box center [183, 422] width 366 height 449
drag, startPoint x: 10, startPoint y: 445, endPoint x: 12, endPoint y: 546, distance: 101.0
click at [12, 546] on div "1 VAVATO 1 Handelsweg, [GEOGRAPHIC_DATA]-Melle Delivery — 09:37 2 [PERSON_NAME]…" at bounding box center [183, 422] width 366 height 449
click at [115, 720] on icon "button" at bounding box center [119, 718] width 20 height 20
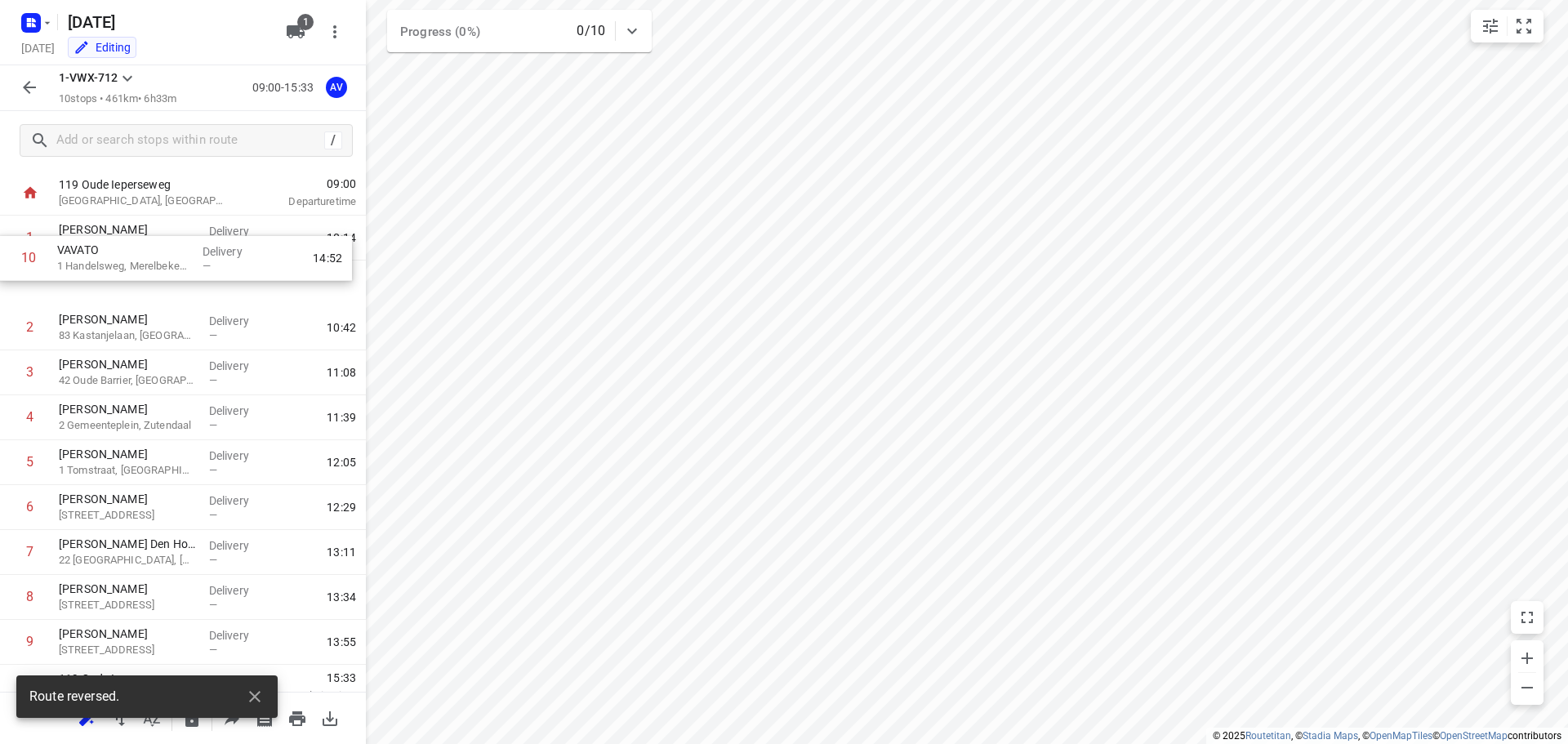
scroll to position [0, 0]
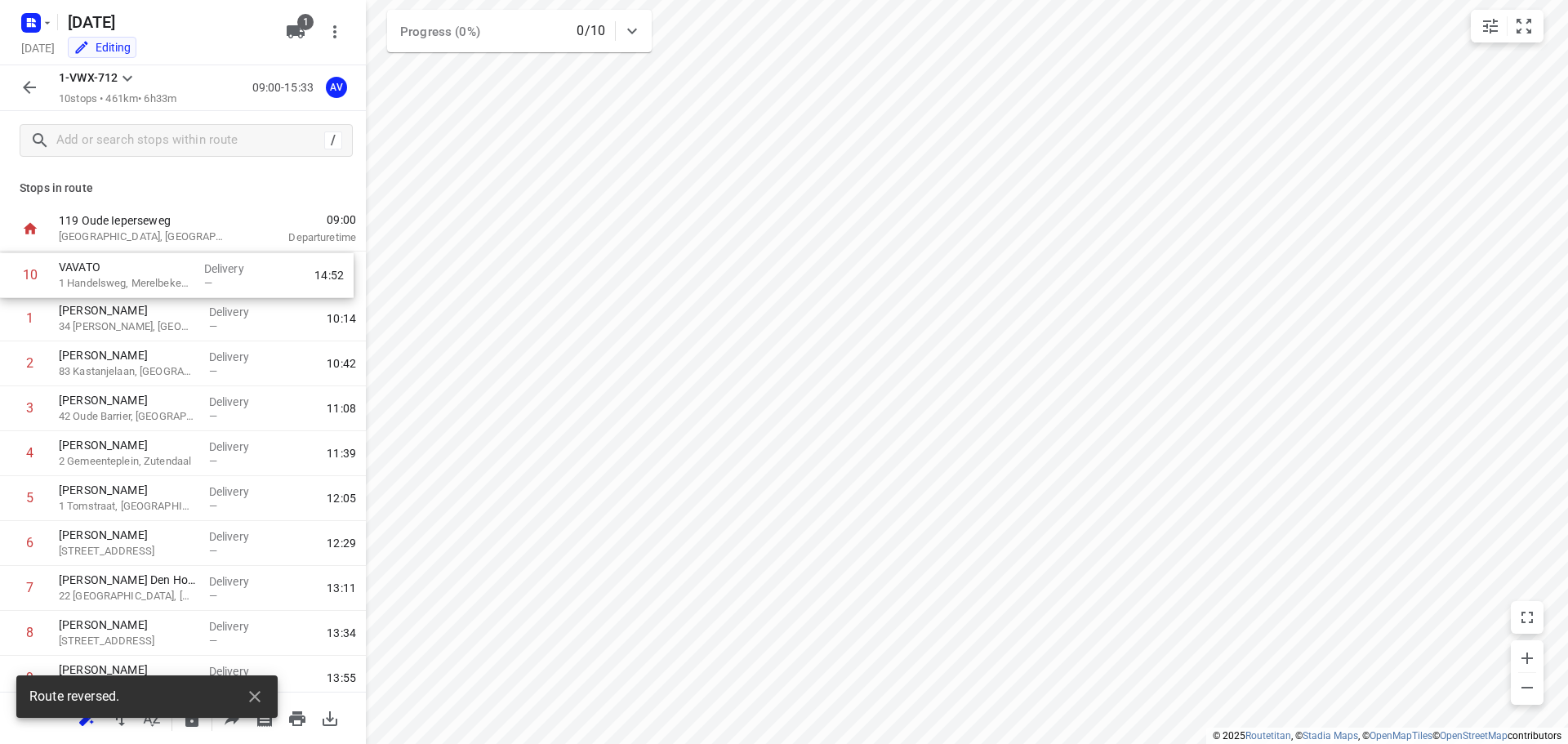
drag, startPoint x: 2, startPoint y: 632, endPoint x: 2, endPoint y: 278, distance: 354.0
click at [2, 278] on div "1 [PERSON_NAME] 34 [PERSON_NAME], [GEOGRAPHIC_DATA] Delivery — 10:14 2 [PERSON_…" at bounding box center [183, 477] width 366 height 449
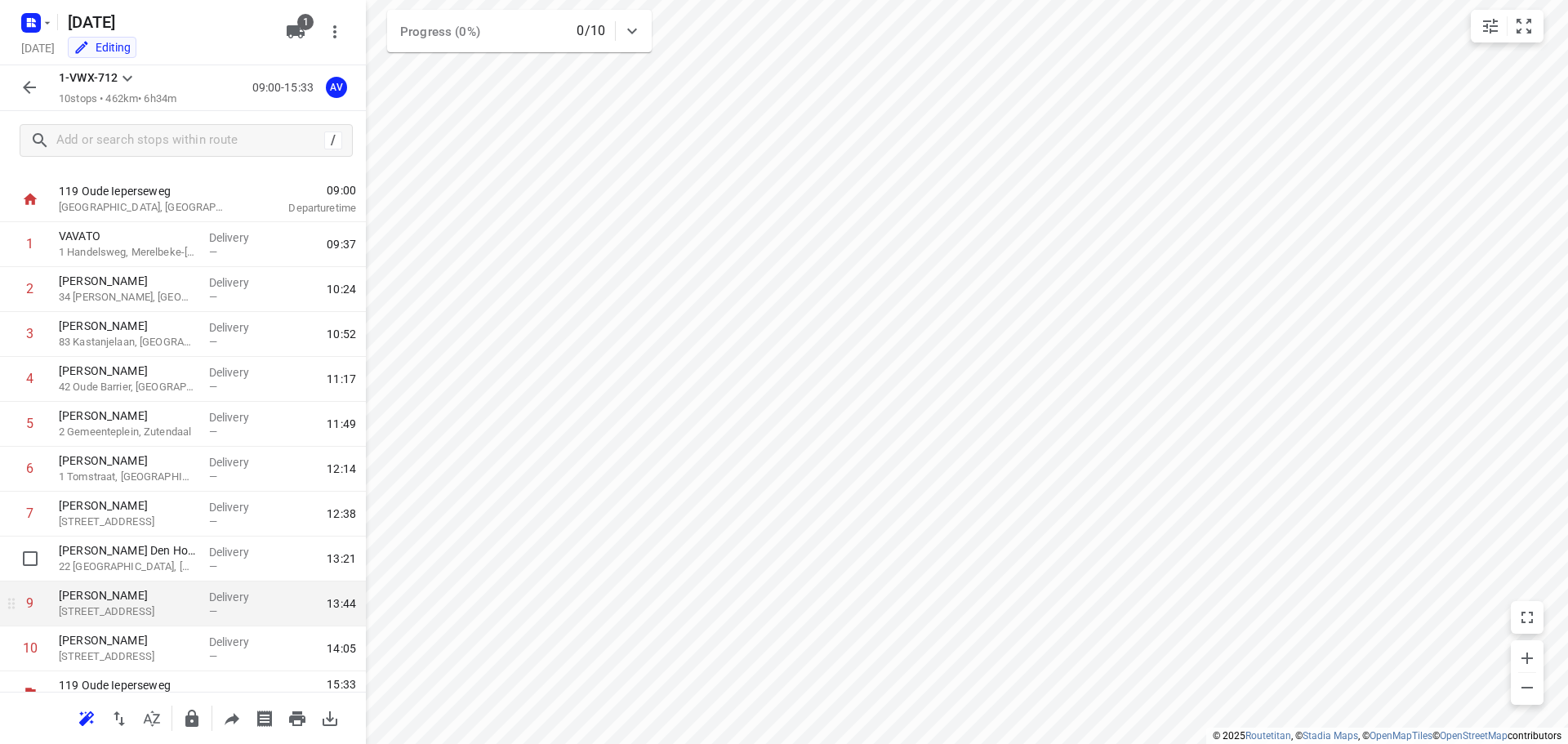
scroll to position [53, 0]
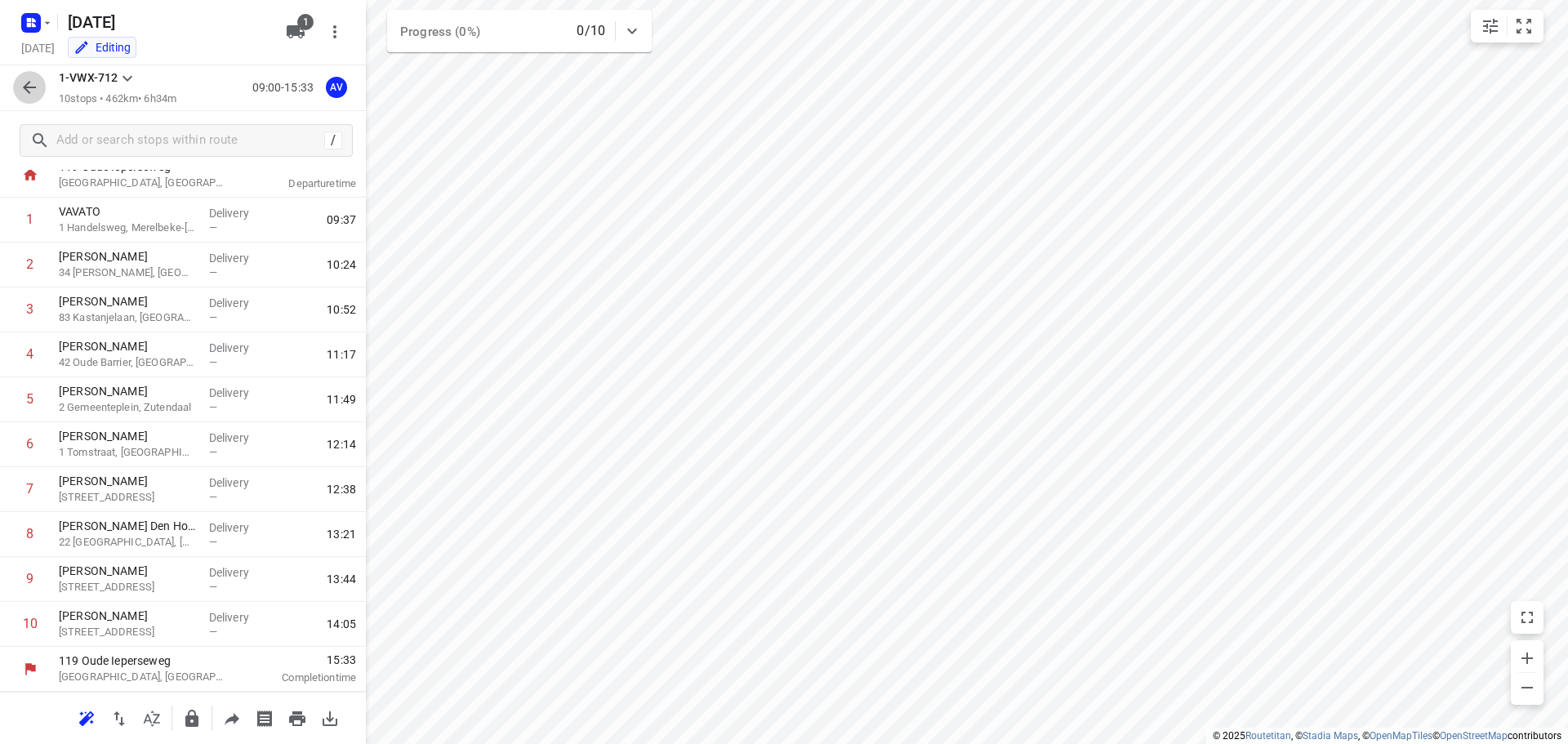
click at [30, 90] on icon "button" at bounding box center [30, 87] width 20 height 20
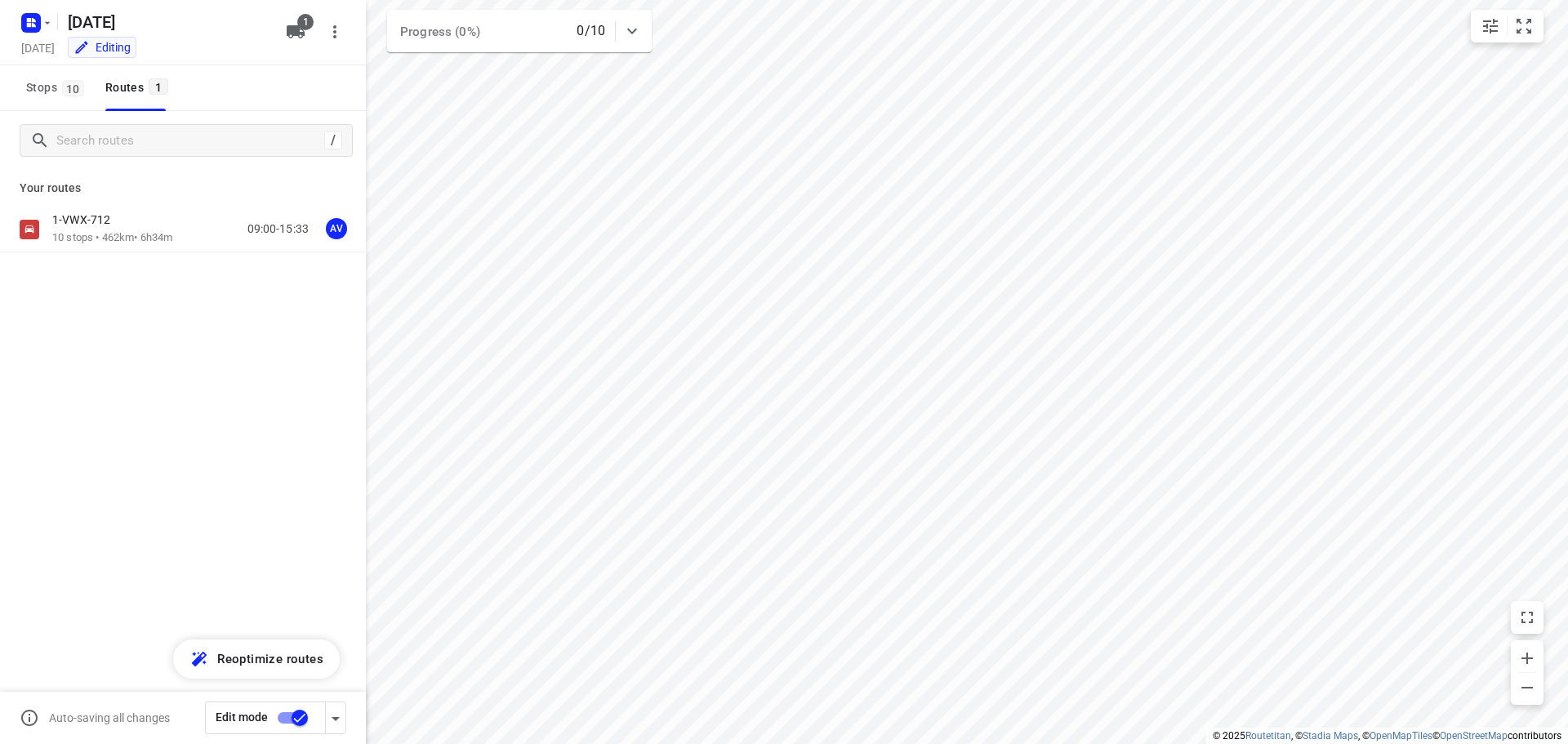
click at [290, 716] on input "checkbox" at bounding box center [300, 718] width 93 height 31
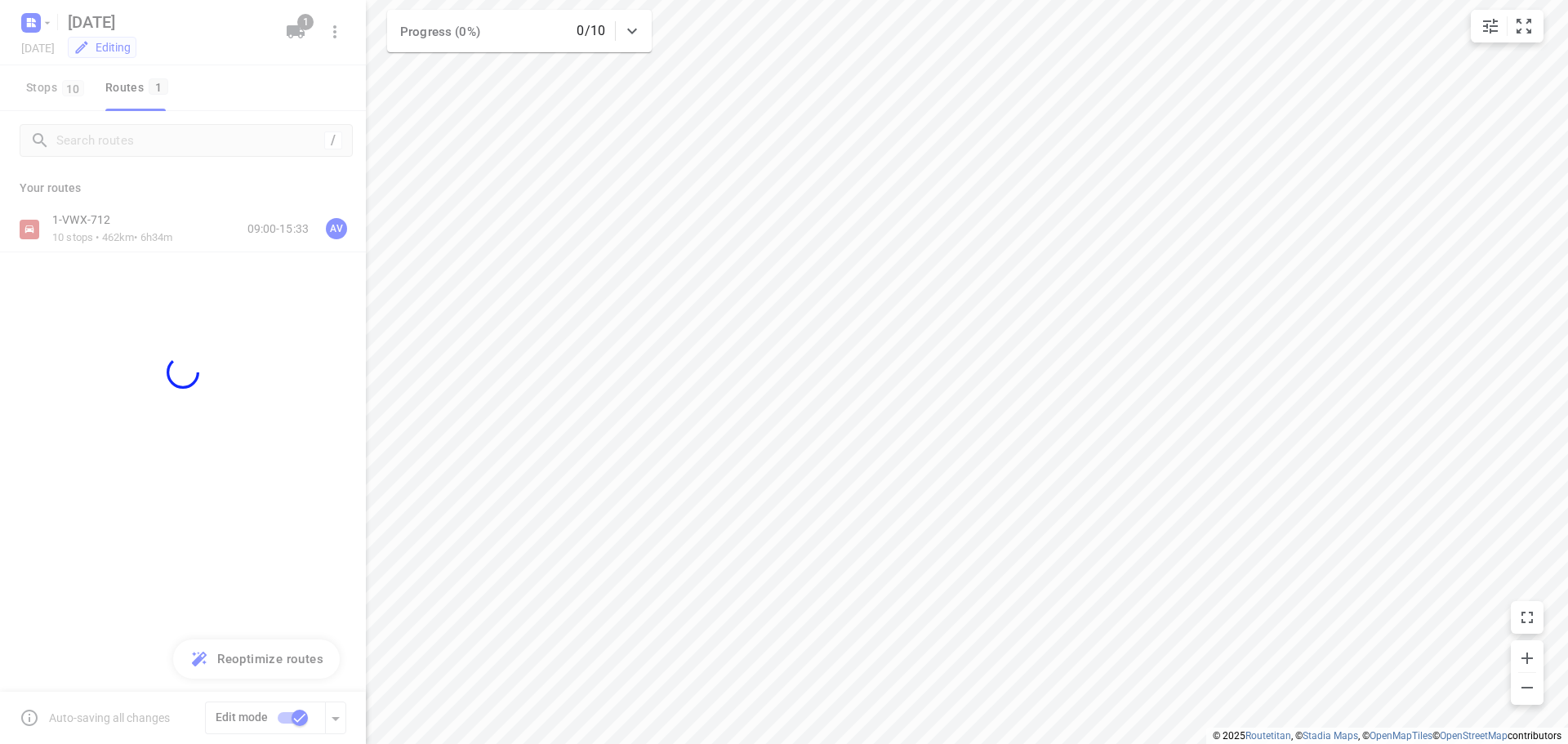
checkbox input "false"
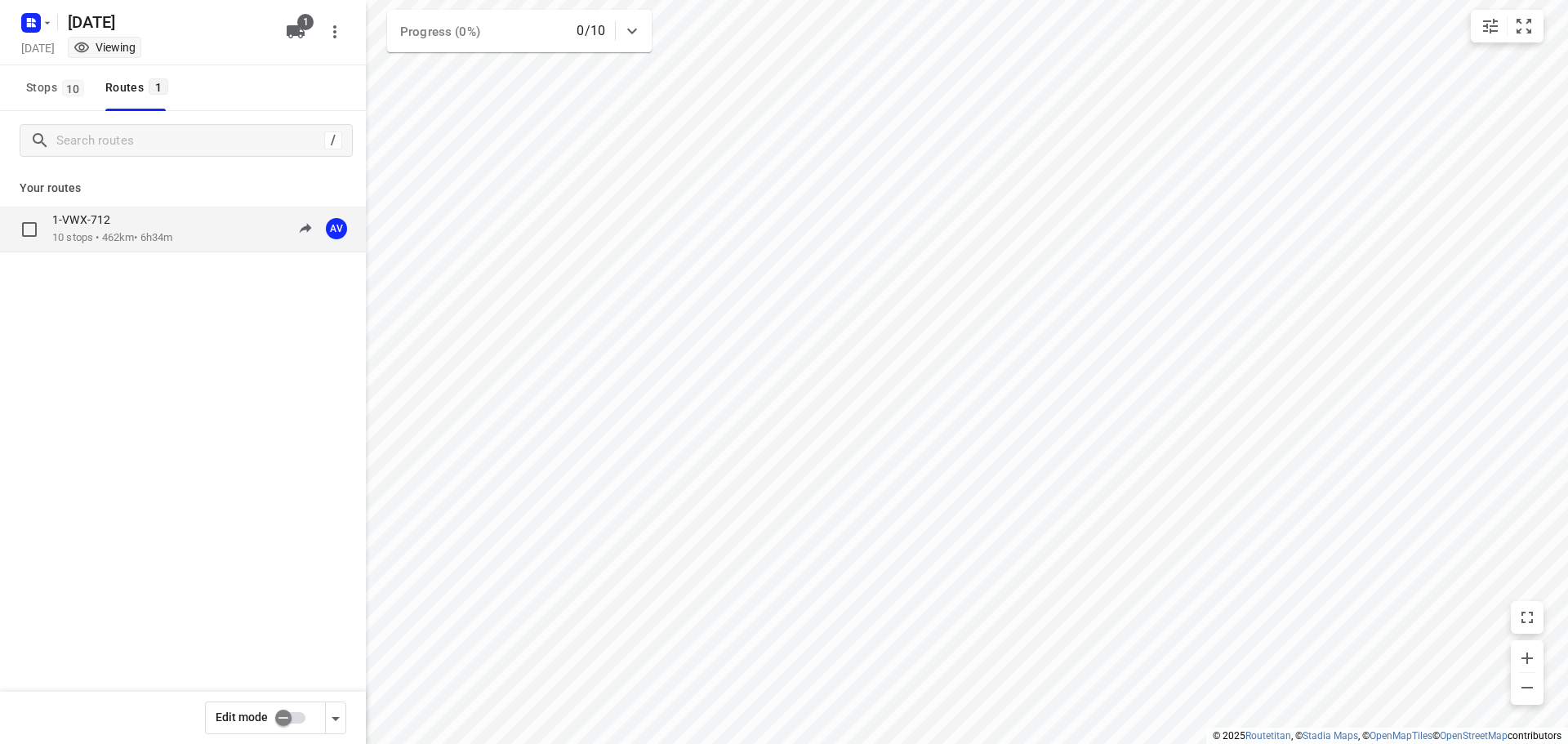
click at [188, 234] on div "1-VWX-712 10 stops • 462km • 6h34m 09:00-15:33 AV" at bounding box center [209, 229] width 314 height 34
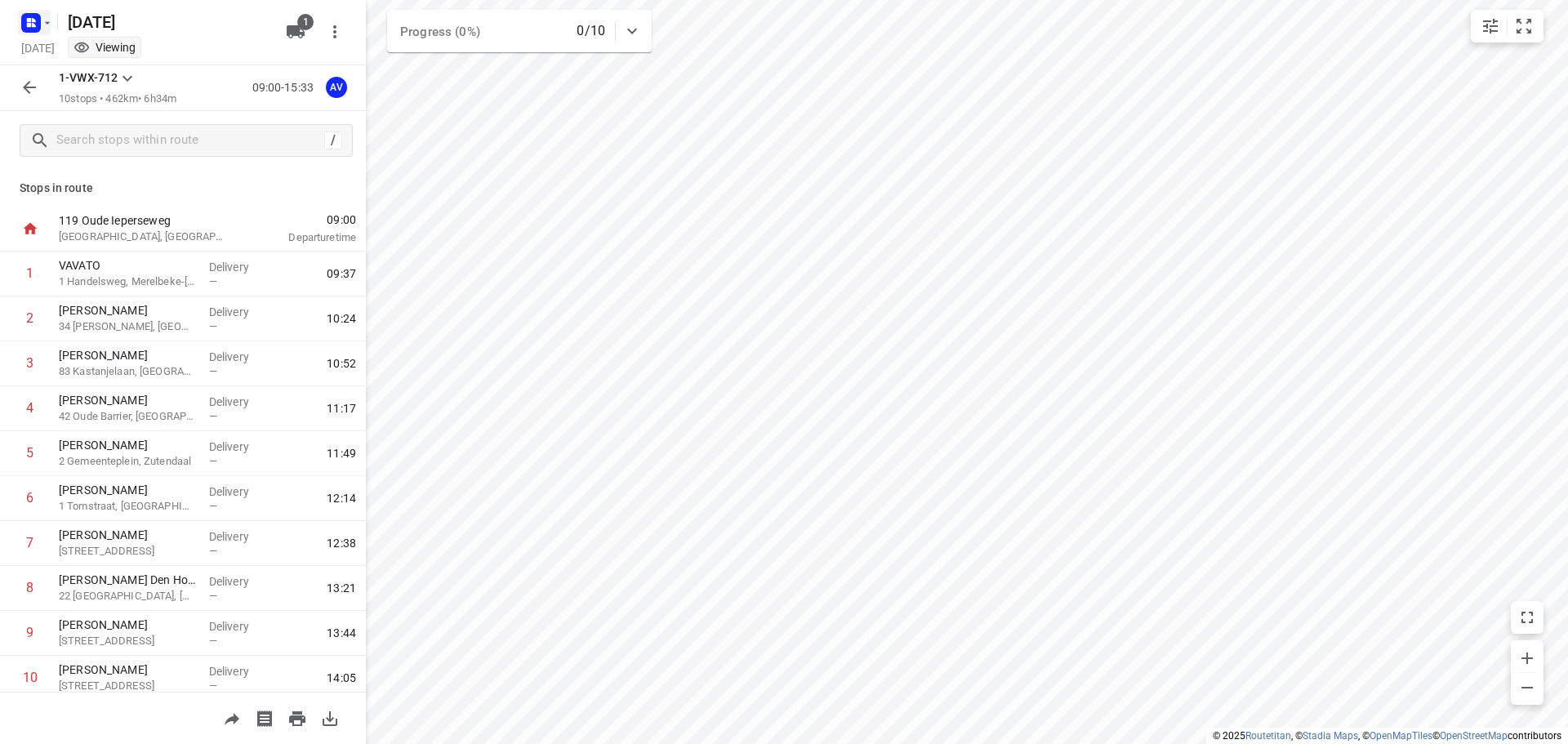
click at [30, 19] on icon "button" at bounding box center [29, 20] width 4 height 4
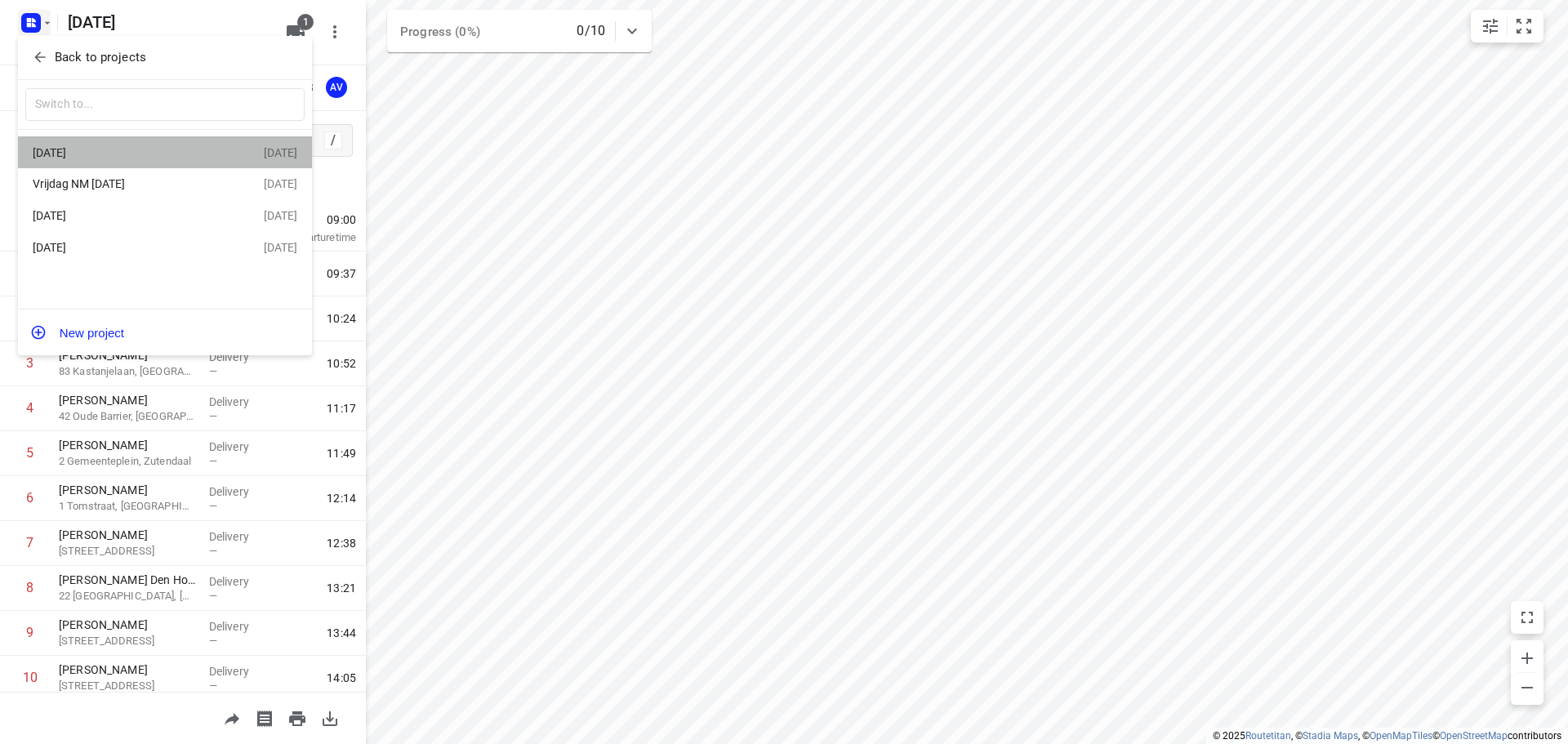
click at [125, 159] on div "[DATE]" at bounding box center [127, 153] width 188 height 13
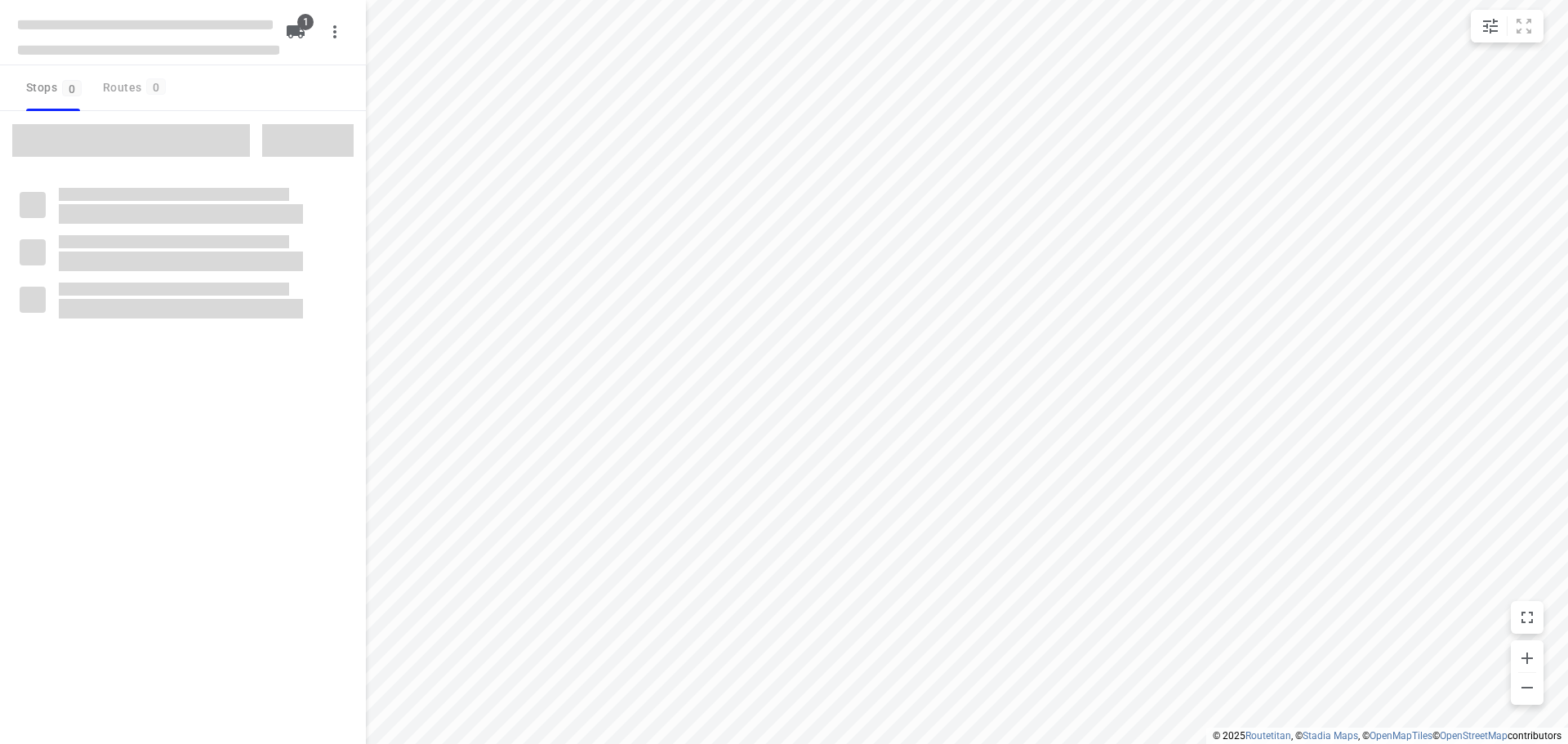
type input "distance"
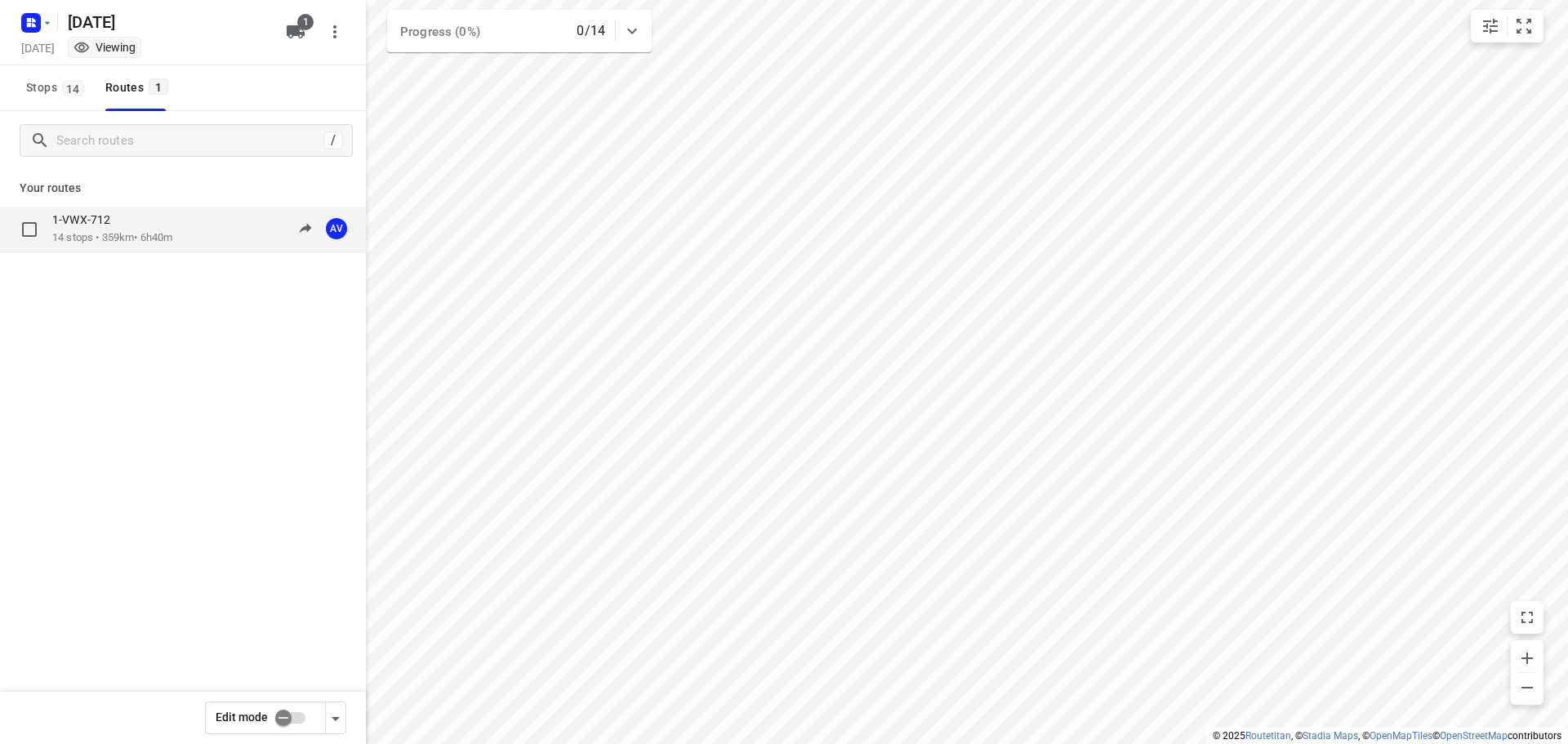
click at [172, 235] on p "14 stops • 359km • 6h40m" at bounding box center [113, 238] width 120 height 16
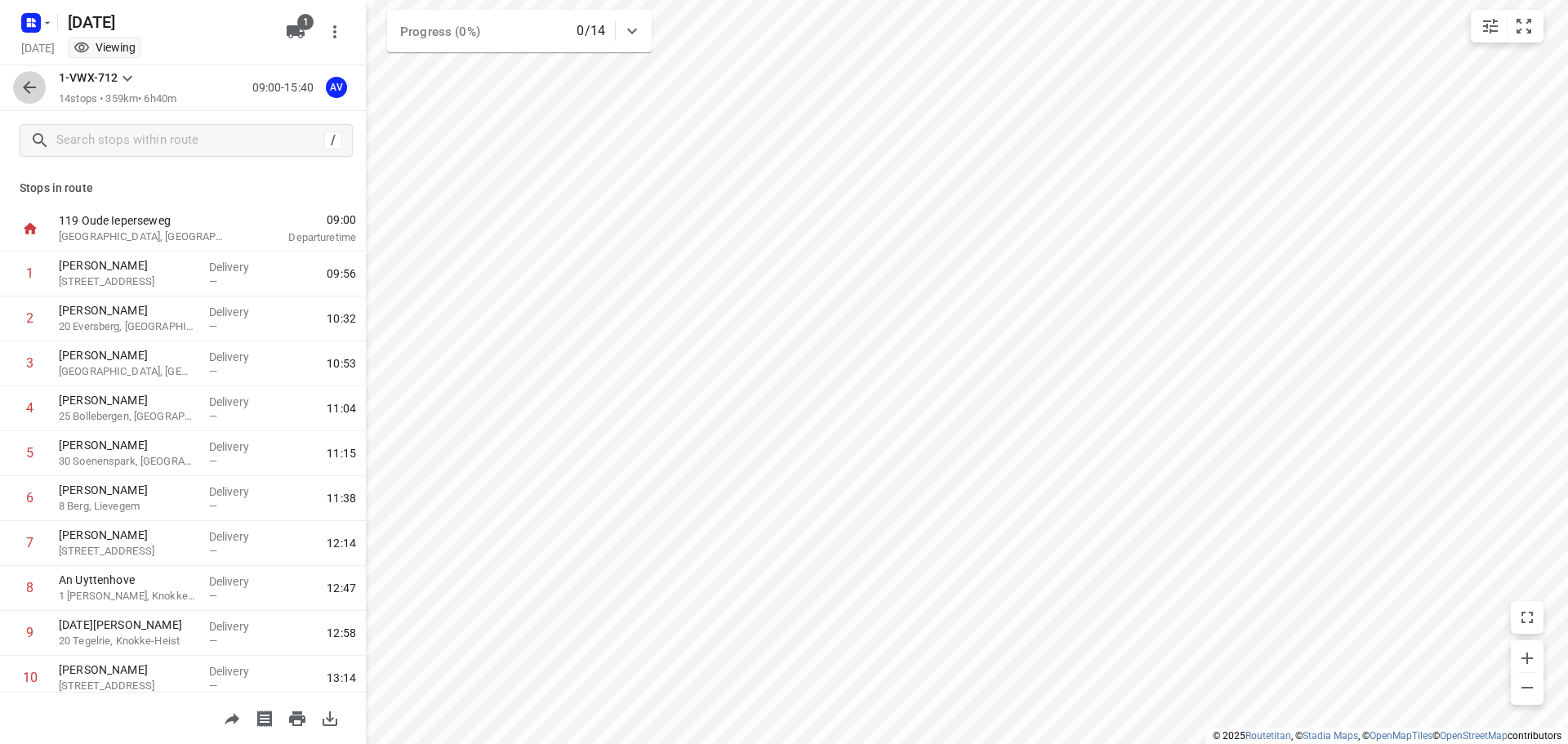
click at [27, 86] on icon "button" at bounding box center [30, 87] width 20 height 20
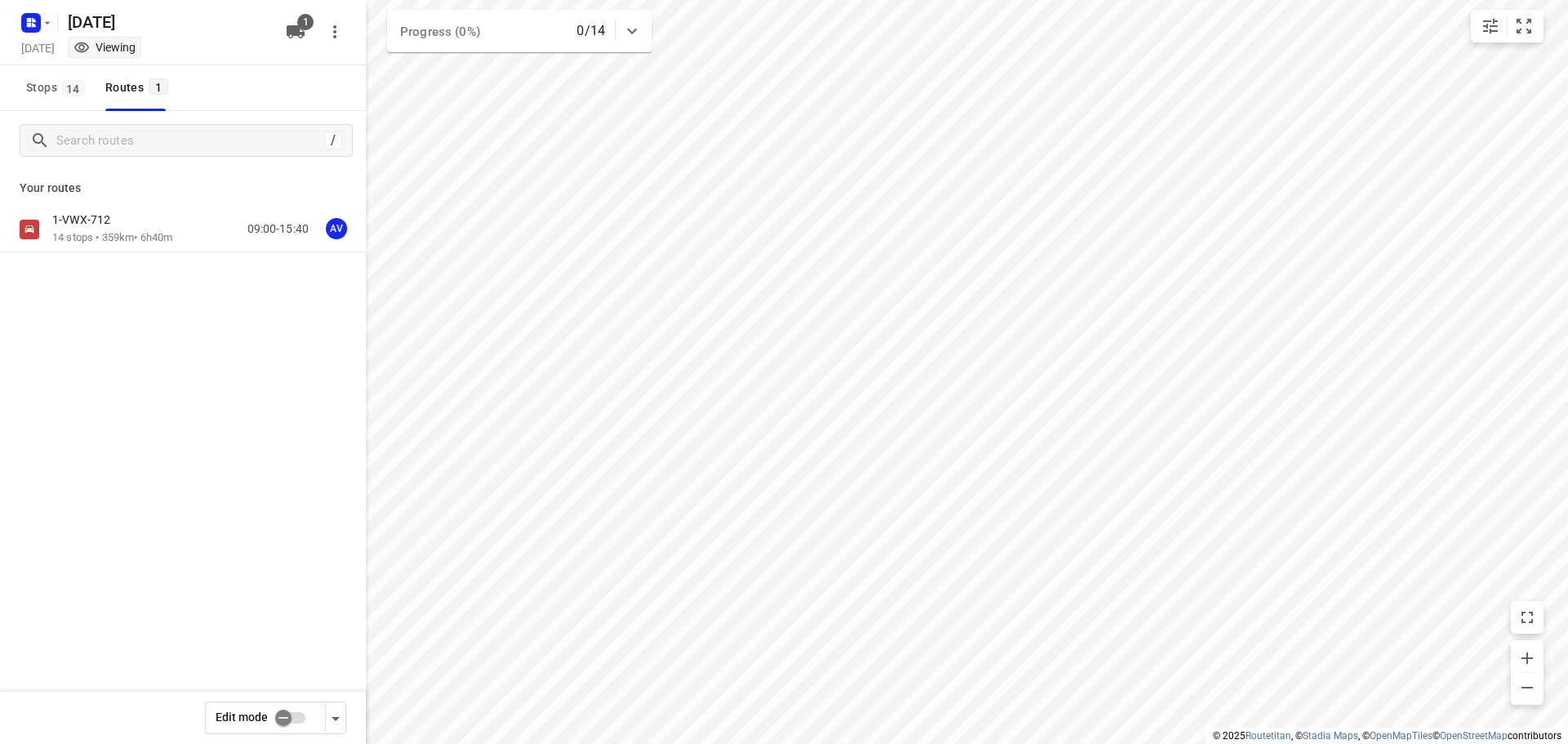
click at [296, 715] on input "checkbox" at bounding box center [283, 718] width 93 height 31
checkbox input "true"
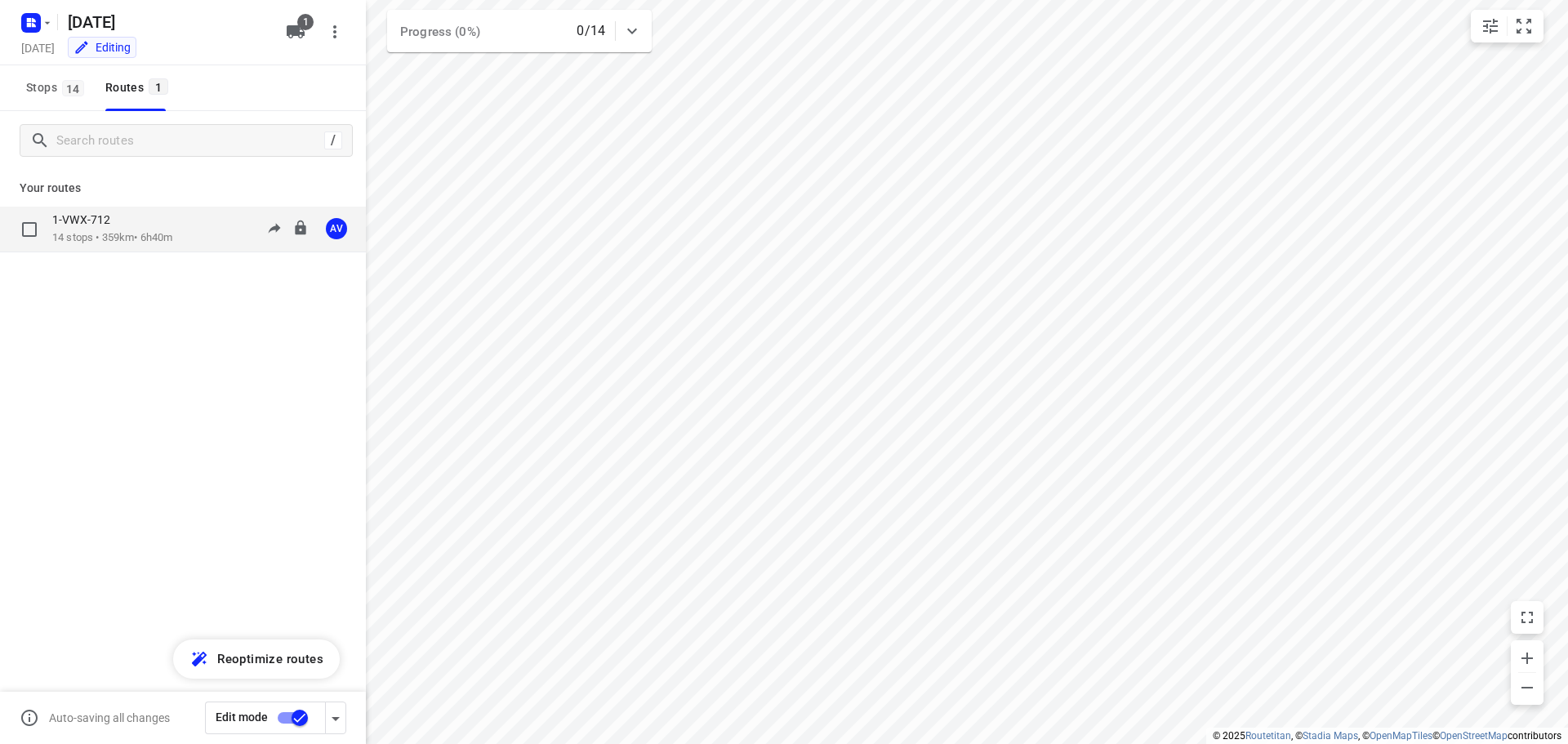
click at [194, 234] on div "1-VWX-712 14 stops • 359km • 6h40m 09:00-15:40 AV" at bounding box center [209, 229] width 314 height 34
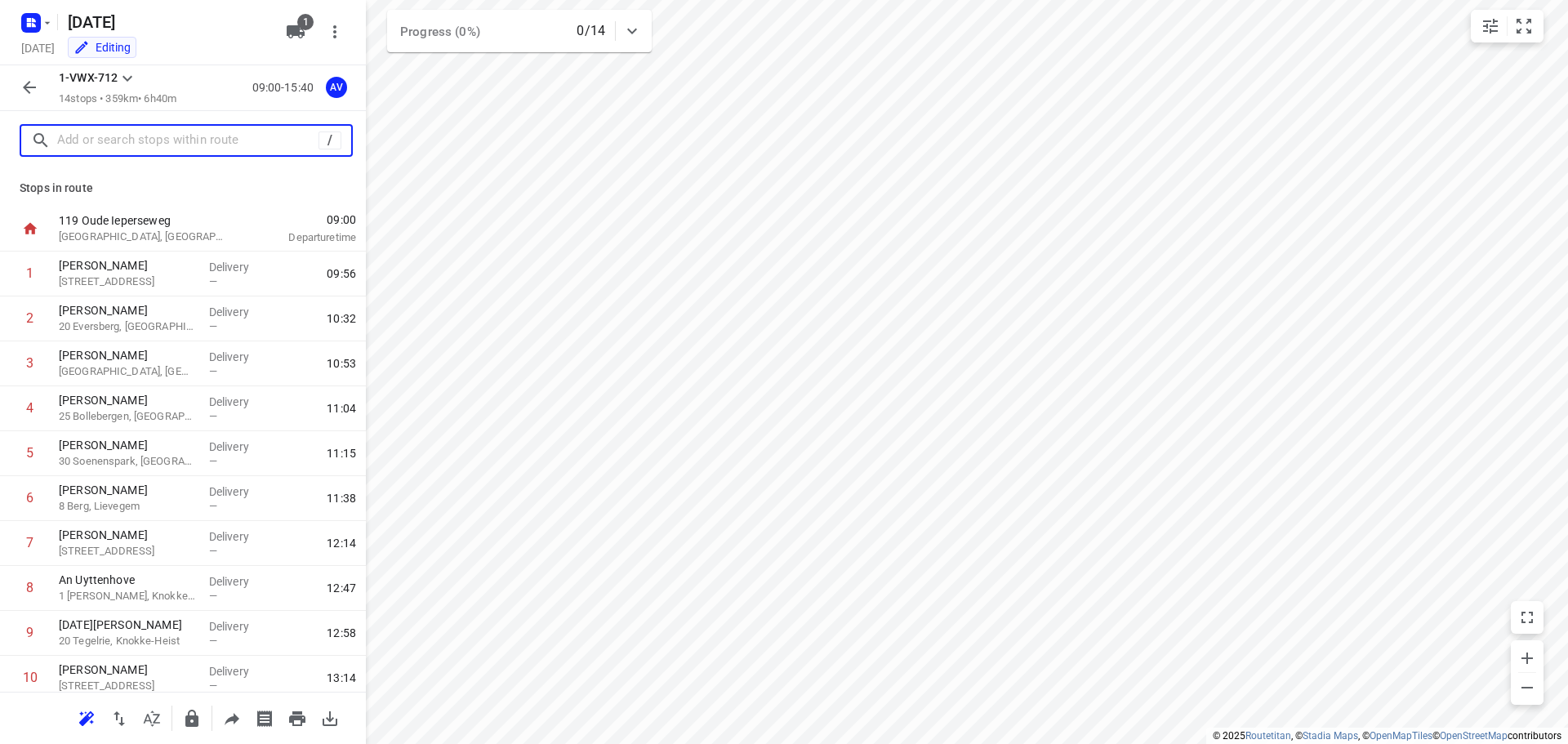
click at [157, 137] on input "text" at bounding box center [188, 141] width 262 height 26
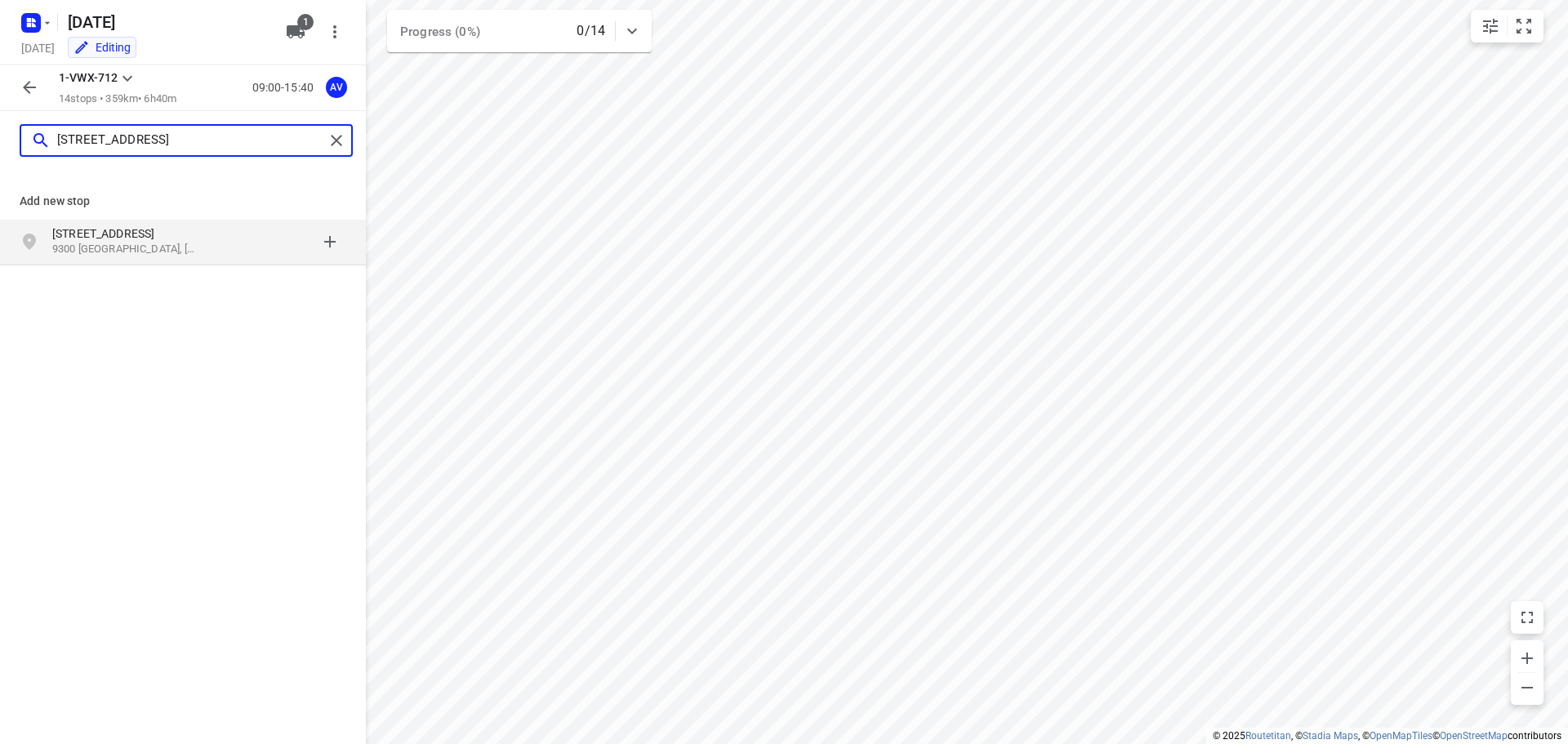
type input "[STREET_ADDRESS]"
click at [209, 249] on div "[STREET_ADDRESS]" at bounding box center [136, 242] width 166 height 33
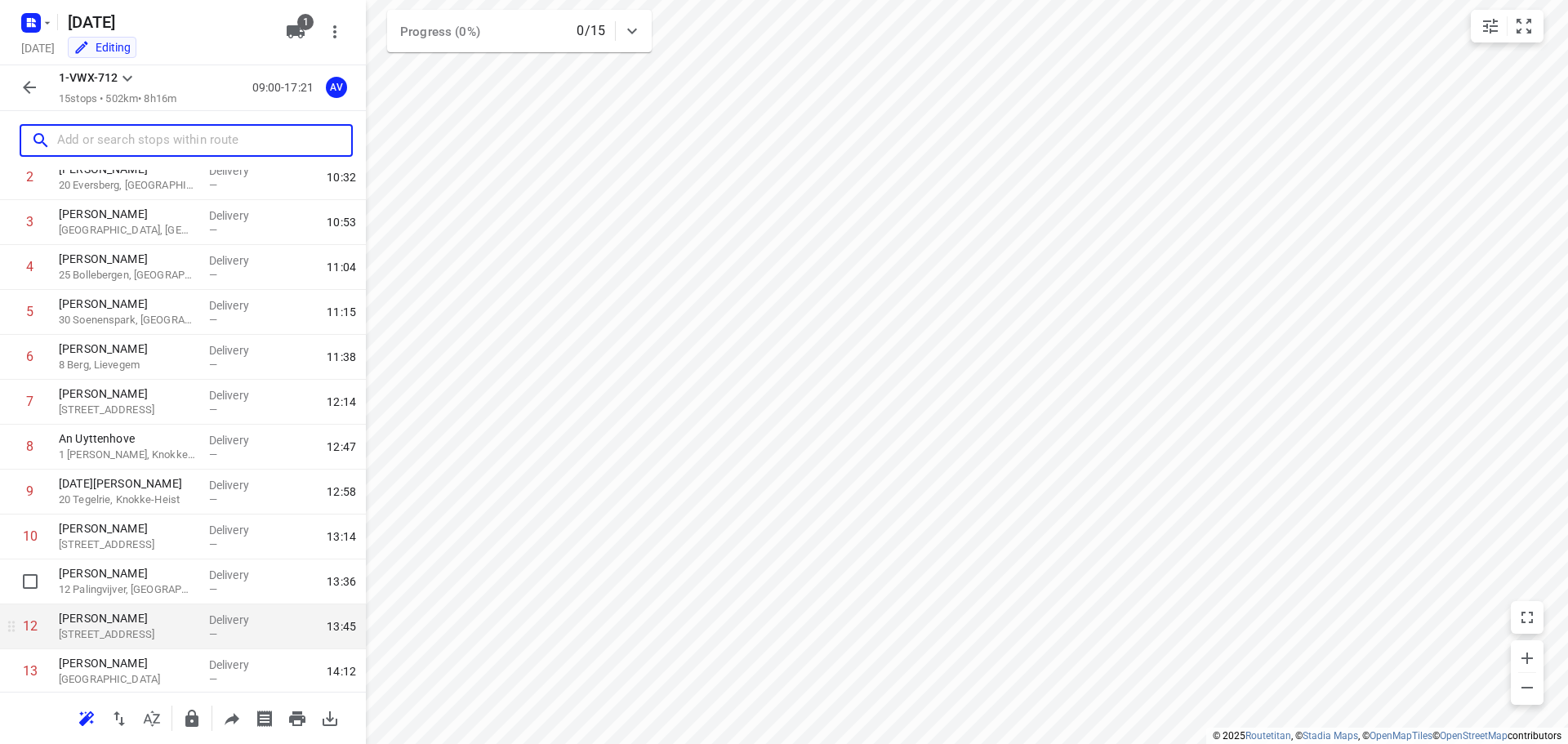
scroll to position [278, 0]
click at [158, 630] on p "[GEOGRAPHIC_DATA], [GEOGRAPHIC_DATA]" at bounding box center [127, 632] width 137 height 16
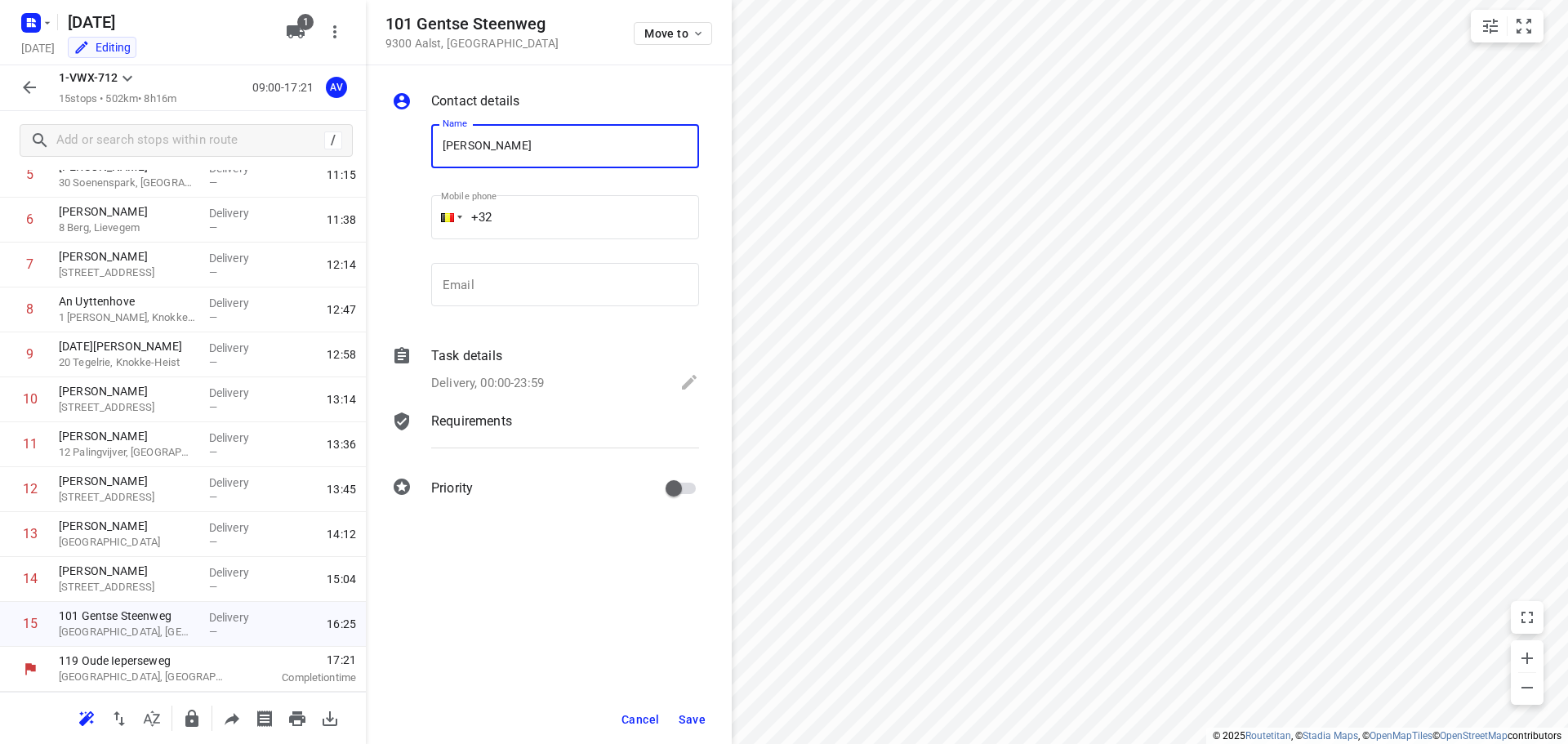
type input "[PERSON_NAME]"
click at [548, 224] on input "+32" at bounding box center [565, 217] width 268 height 44
type input "[PHONE_NUMBER]"
click at [521, 384] on p "Delivery, 00:00-23:59" at bounding box center [487, 384] width 113 height 19
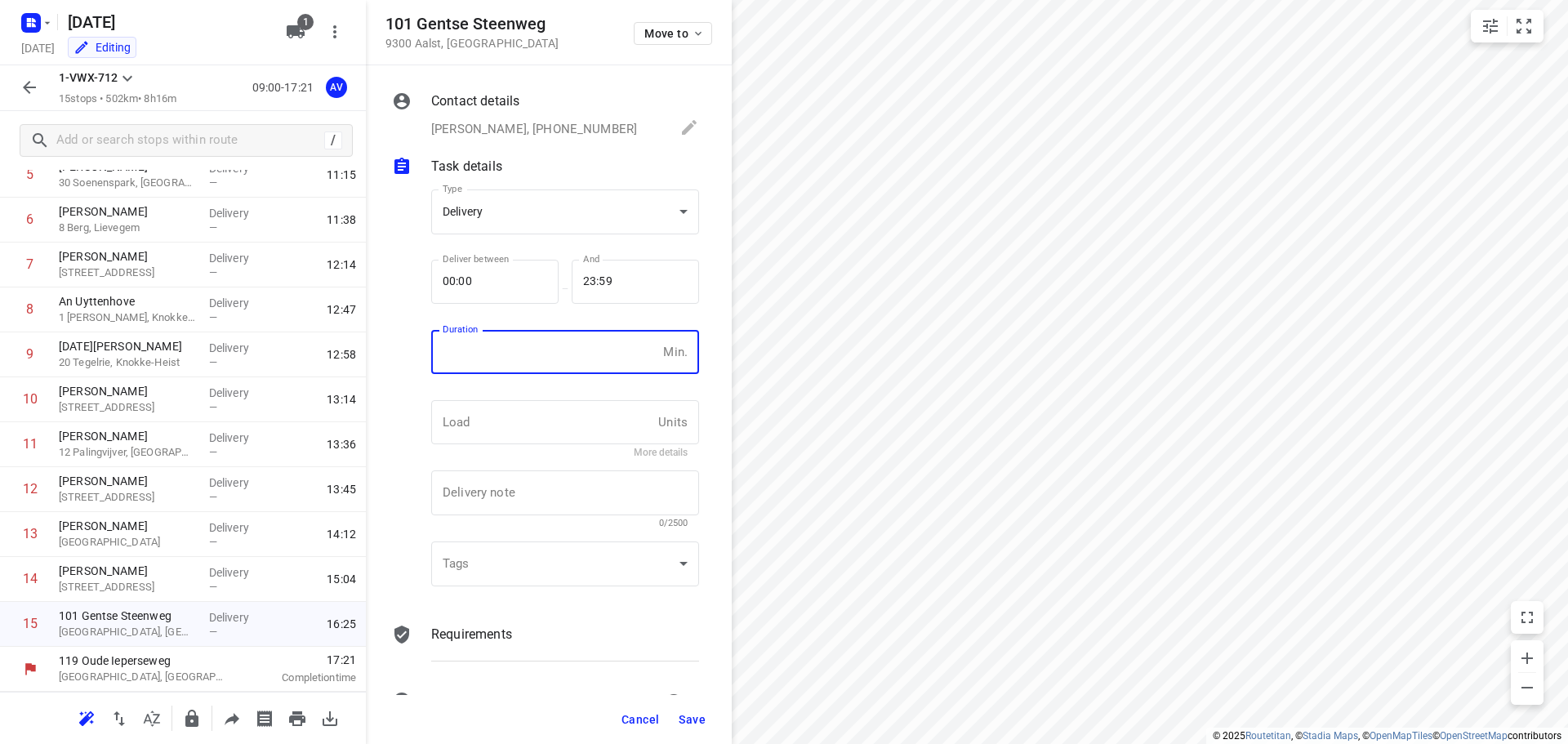
click at [541, 352] on input "number" at bounding box center [544, 352] width 226 height 44
type input "1"
click at [696, 718] on span "Save" at bounding box center [692, 719] width 27 height 13
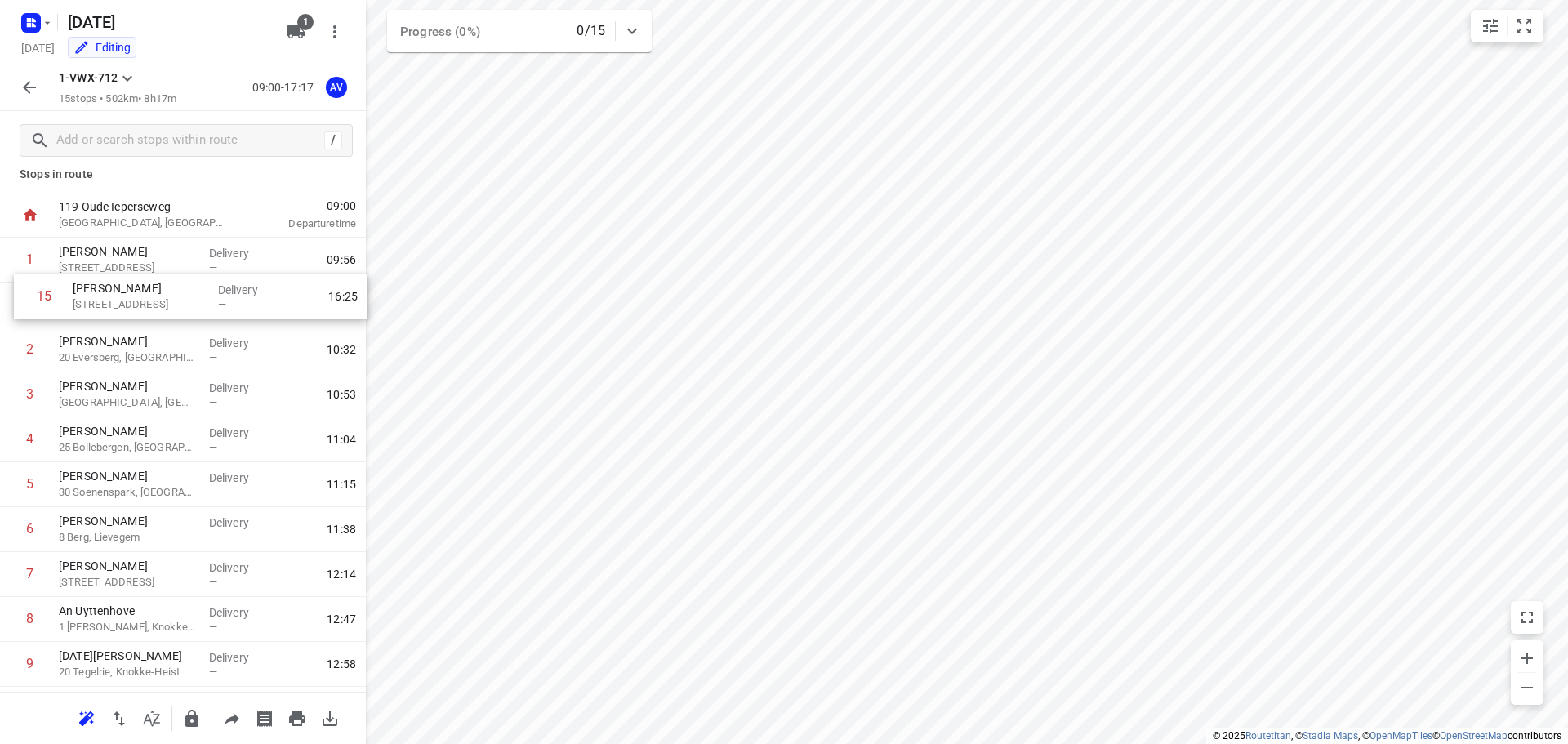
scroll to position [14, 0]
drag, startPoint x: 6, startPoint y: 627, endPoint x: 13, endPoint y: 352, distance: 275.1
click at [13, 352] on div "1 [PERSON_NAME] 22 Heksteelstraat, Brakel Delivery — 09:56 2 [PERSON_NAME] 20 E…" at bounding box center [183, 574] width 366 height 674
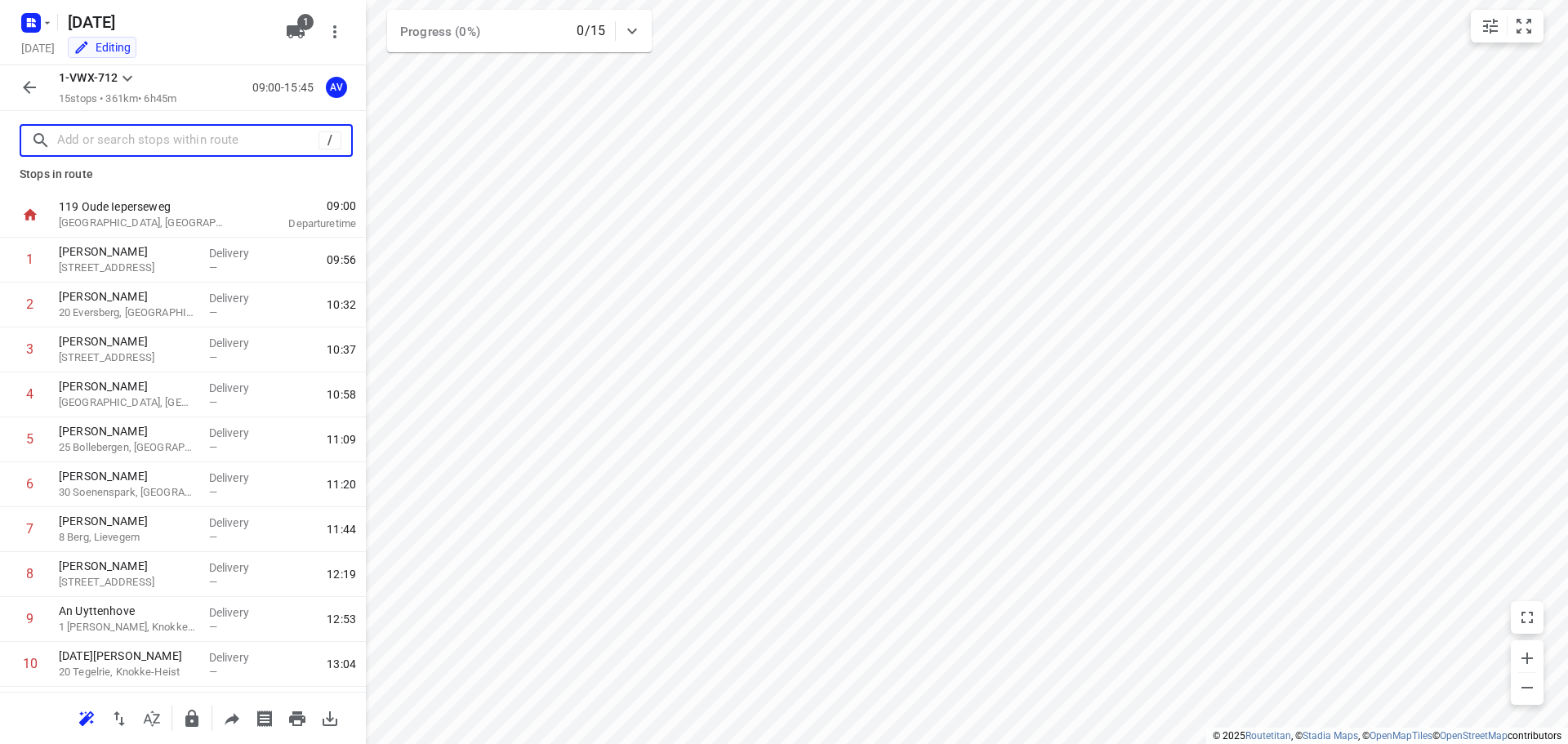
click at [176, 138] on input "text" at bounding box center [188, 141] width 262 height 26
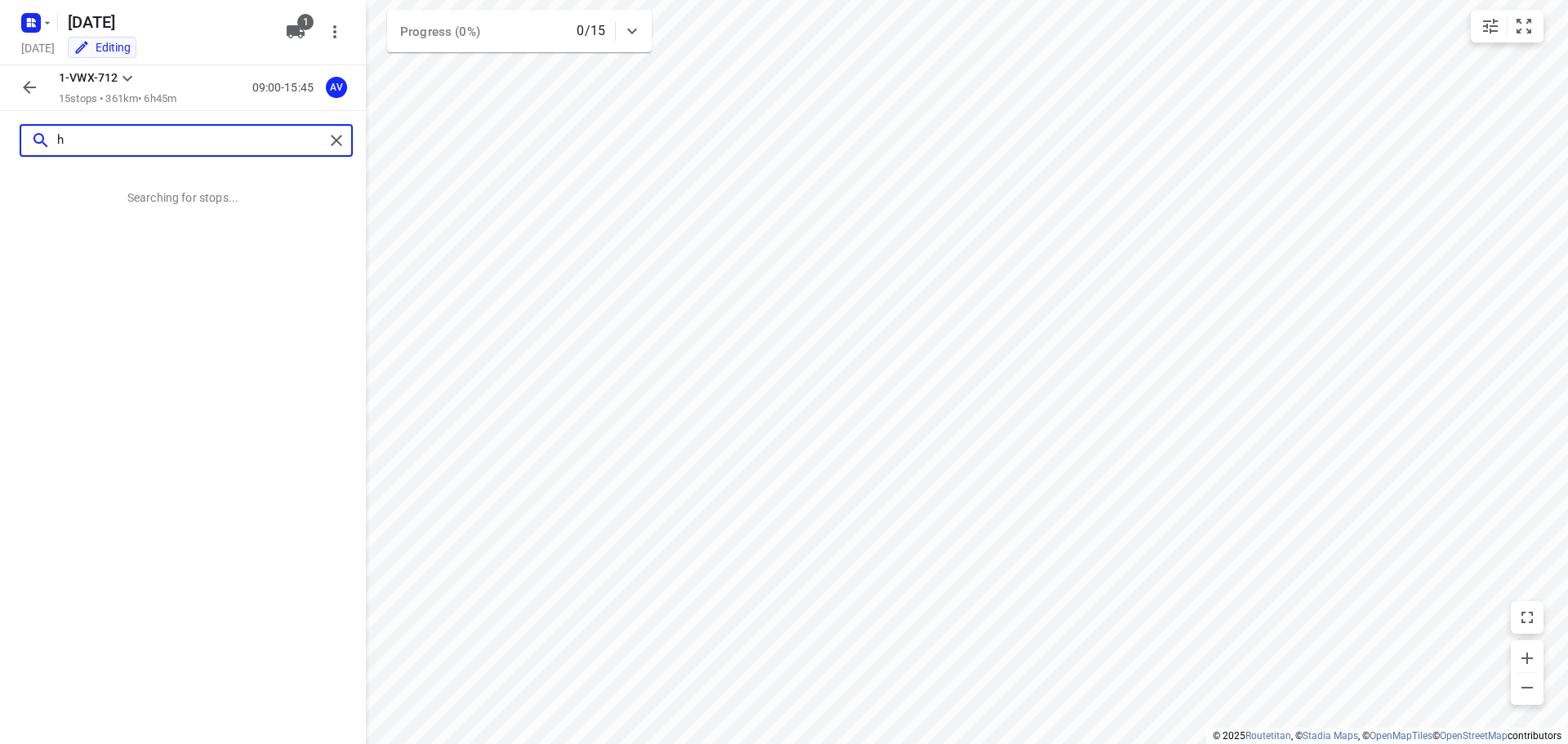
scroll to position [0, 0]
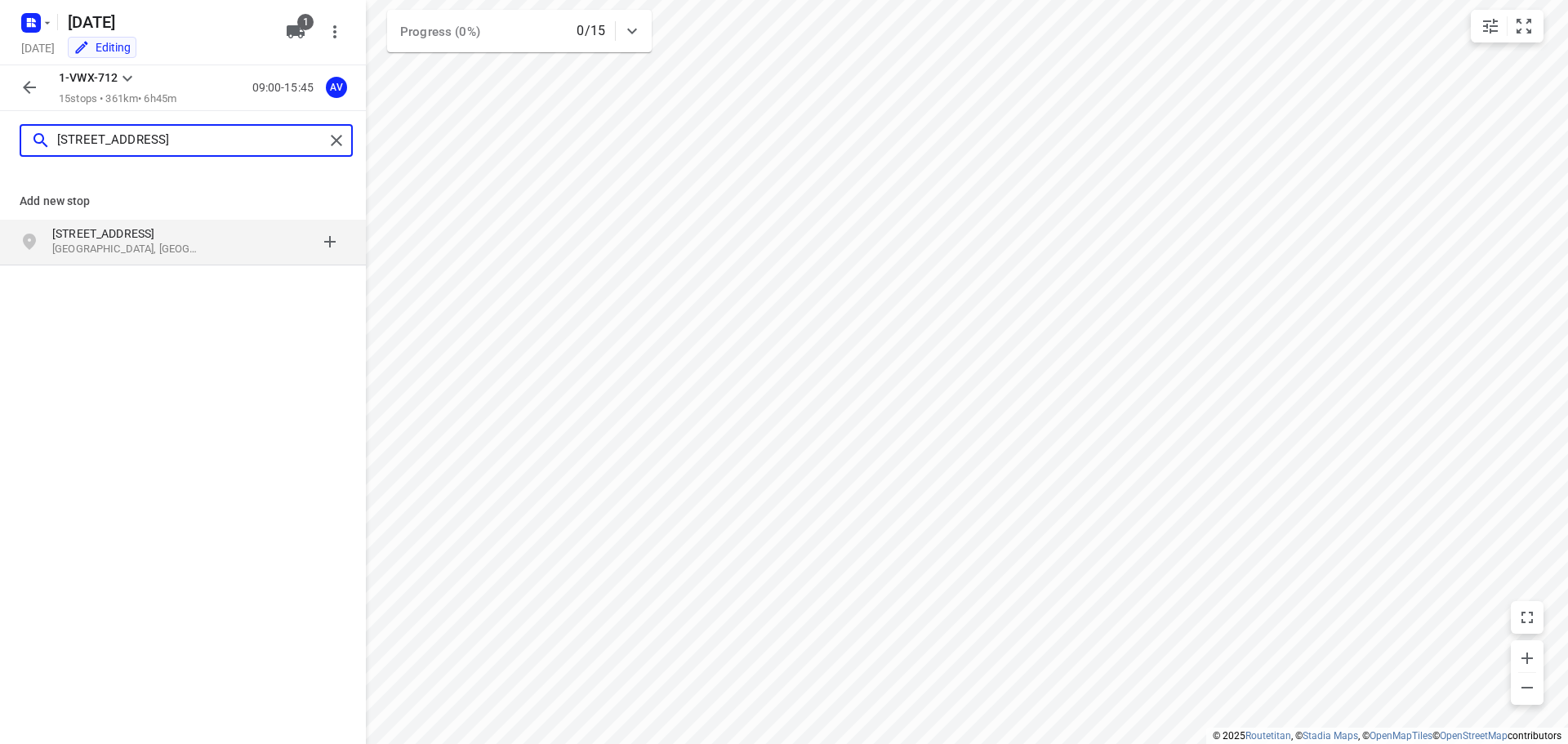
type input "[STREET_ADDRESS]"
click at [150, 250] on p "[GEOGRAPHIC_DATA], [GEOGRAPHIC_DATA]" at bounding box center [128, 249] width 151 height 16
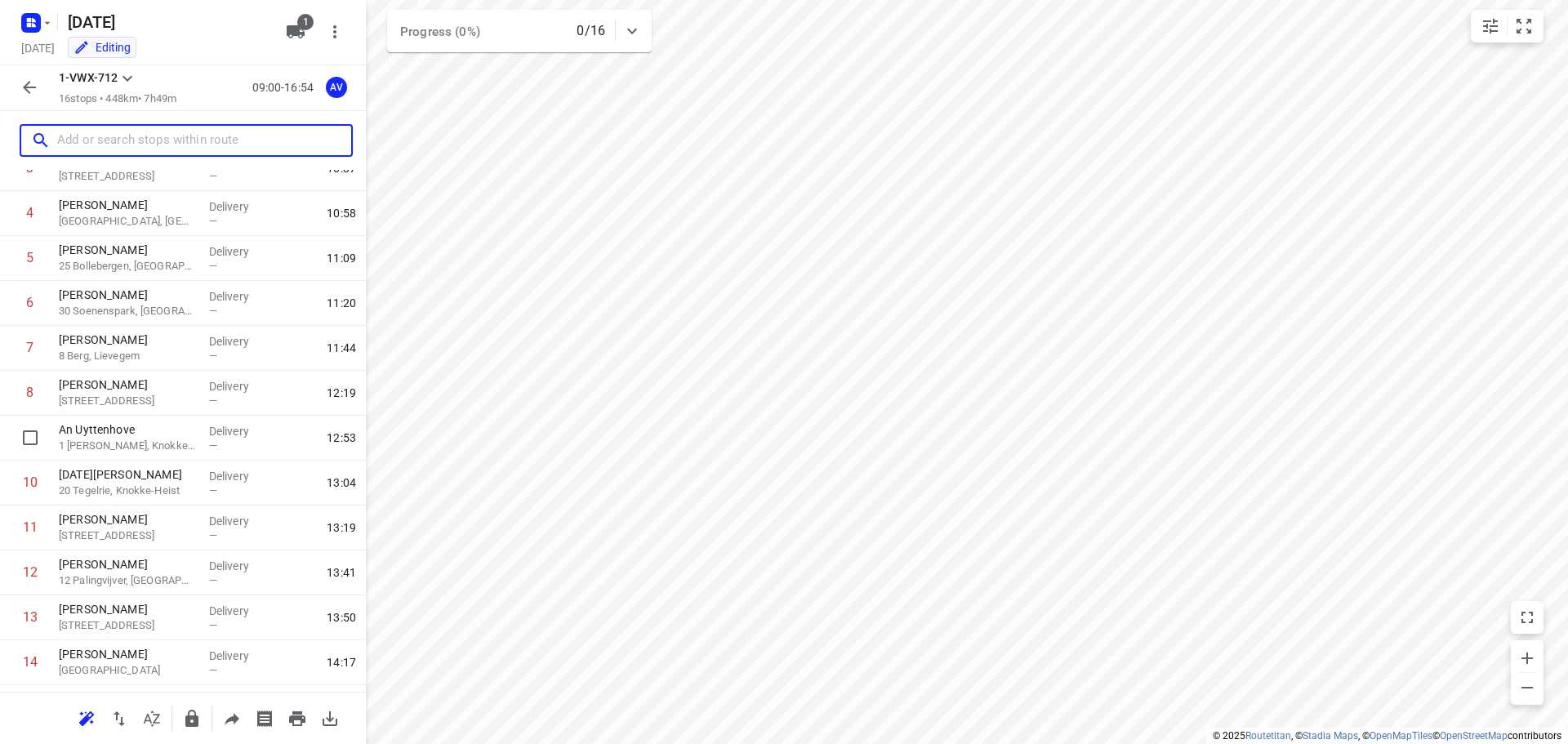
scroll to position [323, 0]
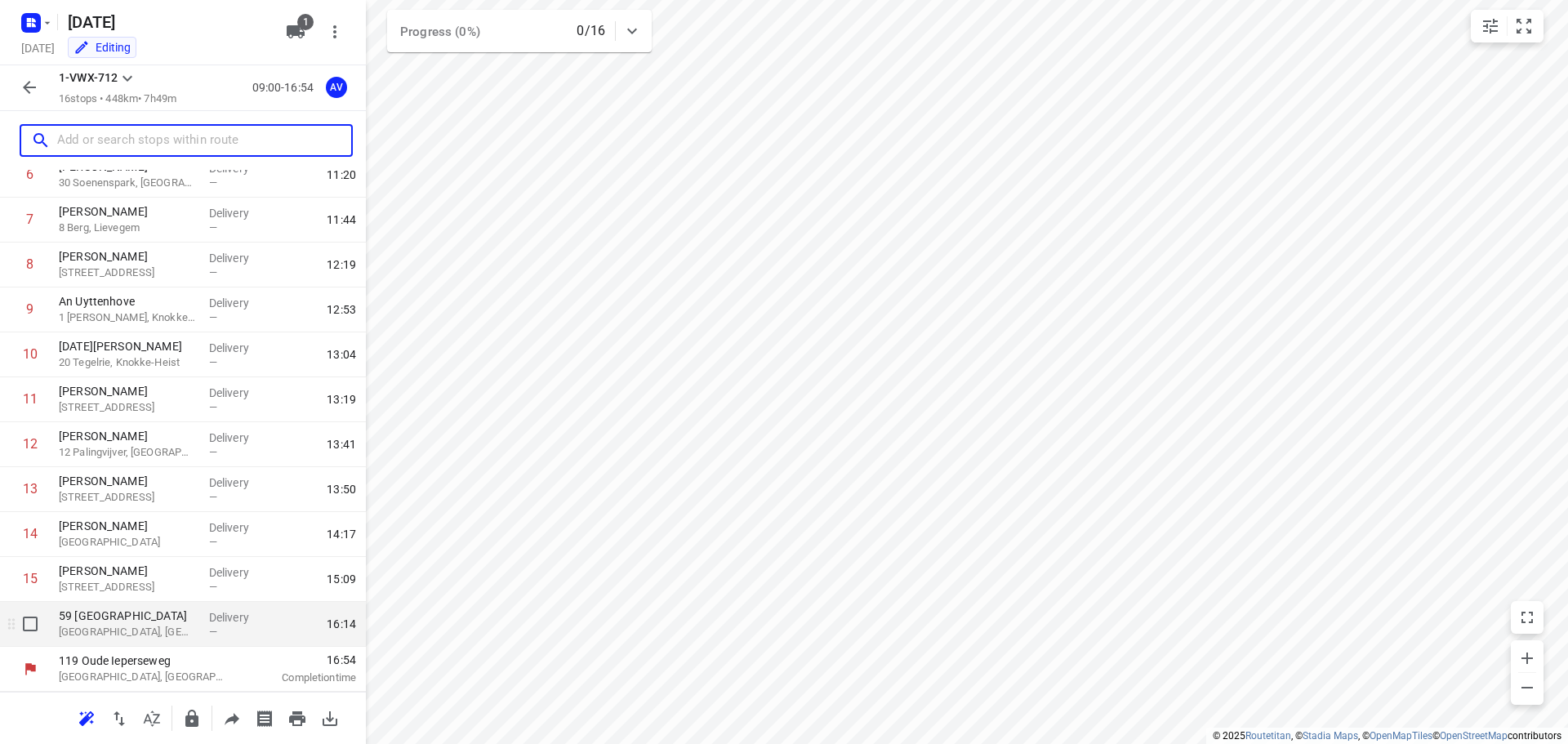
click at [161, 634] on p "[GEOGRAPHIC_DATA], [GEOGRAPHIC_DATA]" at bounding box center [127, 632] width 137 height 16
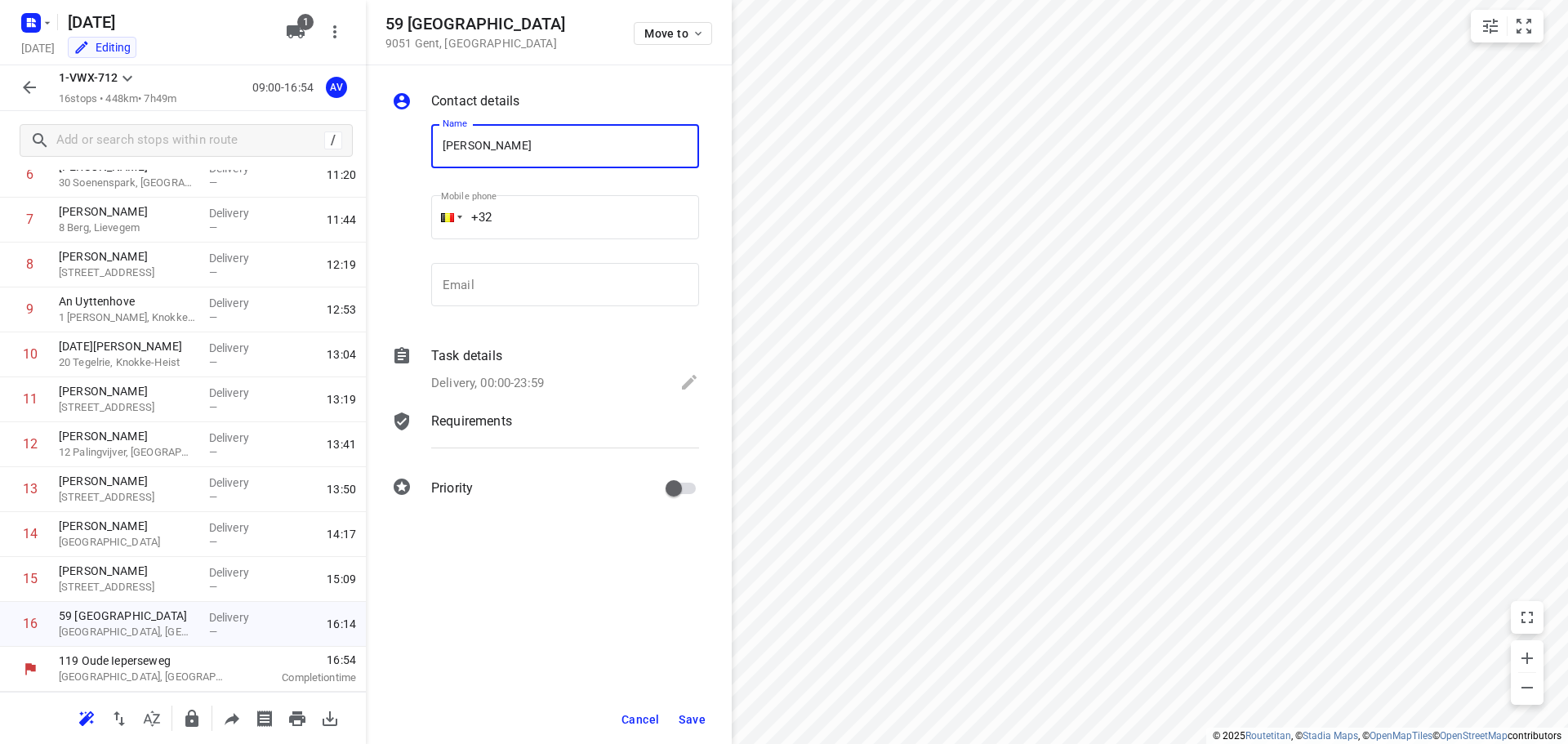
type input "[PERSON_NAME]"
click at [568, 210] on input "+32" at bounding box center [565, 217] width 268 height 44
type input "[PHONE_NUMBER]"
click at [547, 377] on div "Delivery, 00:00-23:59" at bounding box center [565, 384] width 268 height 23
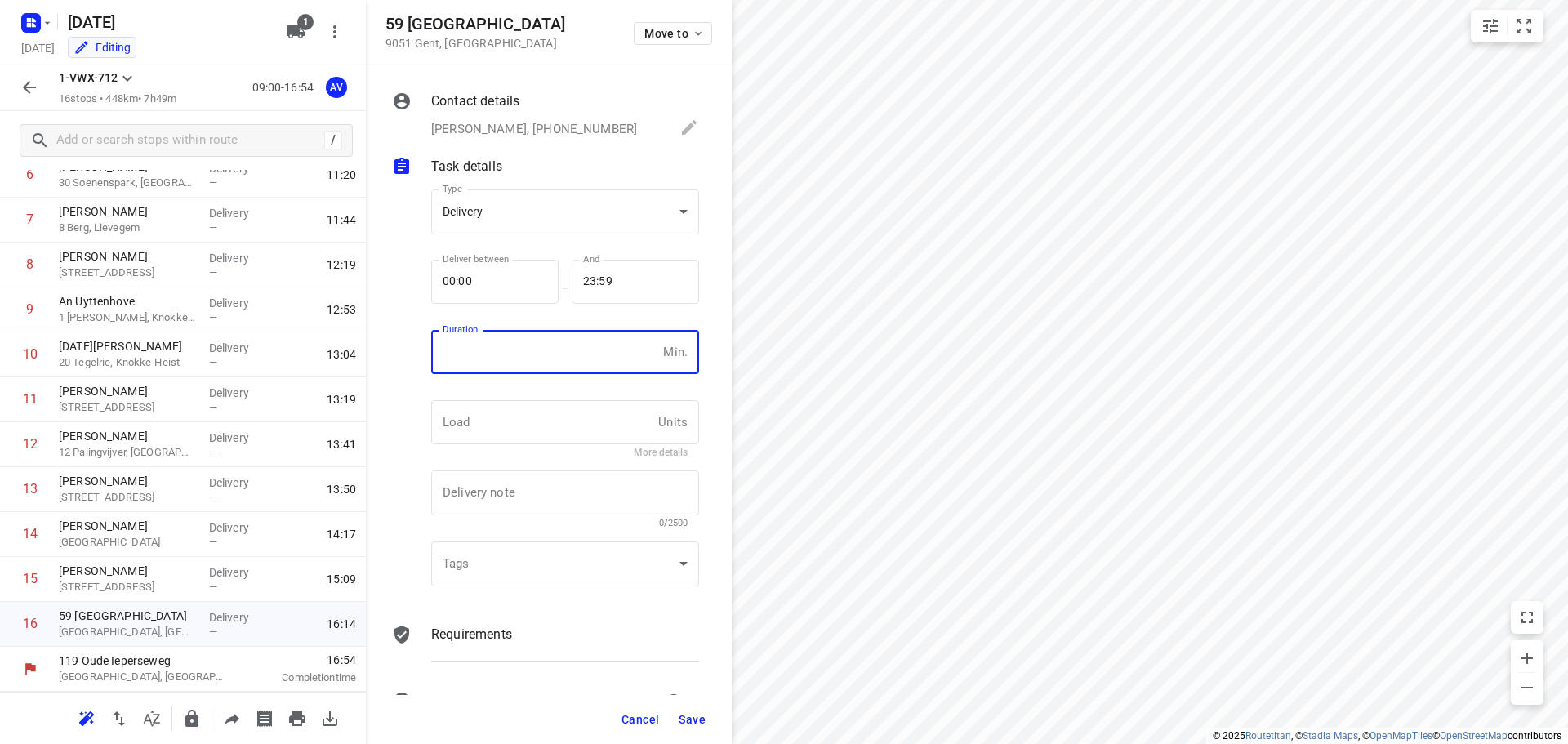
click at [551, 370] on input "number" at bounding box center [544, 352] width 226 height 44
type input "1"
click at [689, 719] on span "Save" at bounding box center [692, 719] width 27 height 13
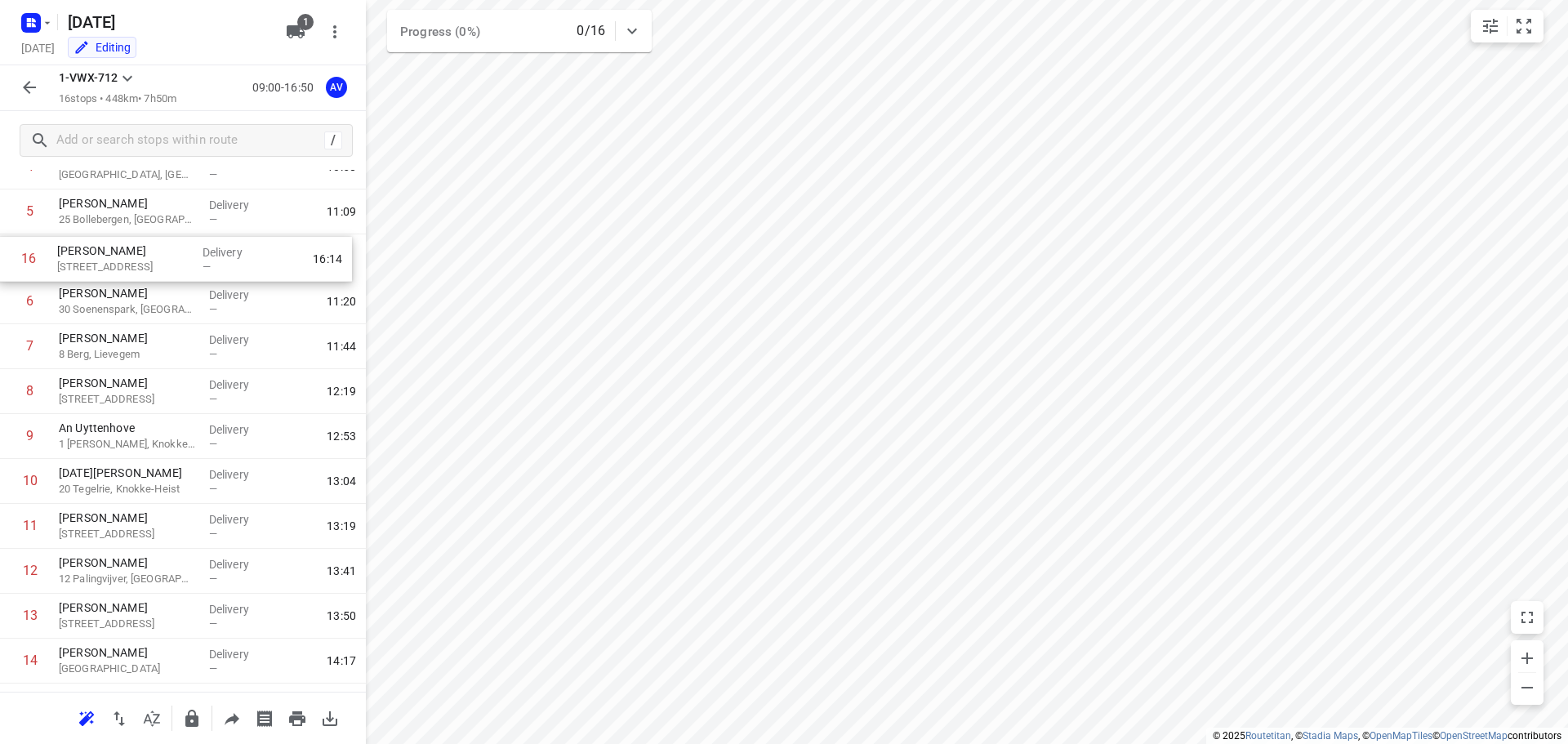
scroll to position [232, 0]
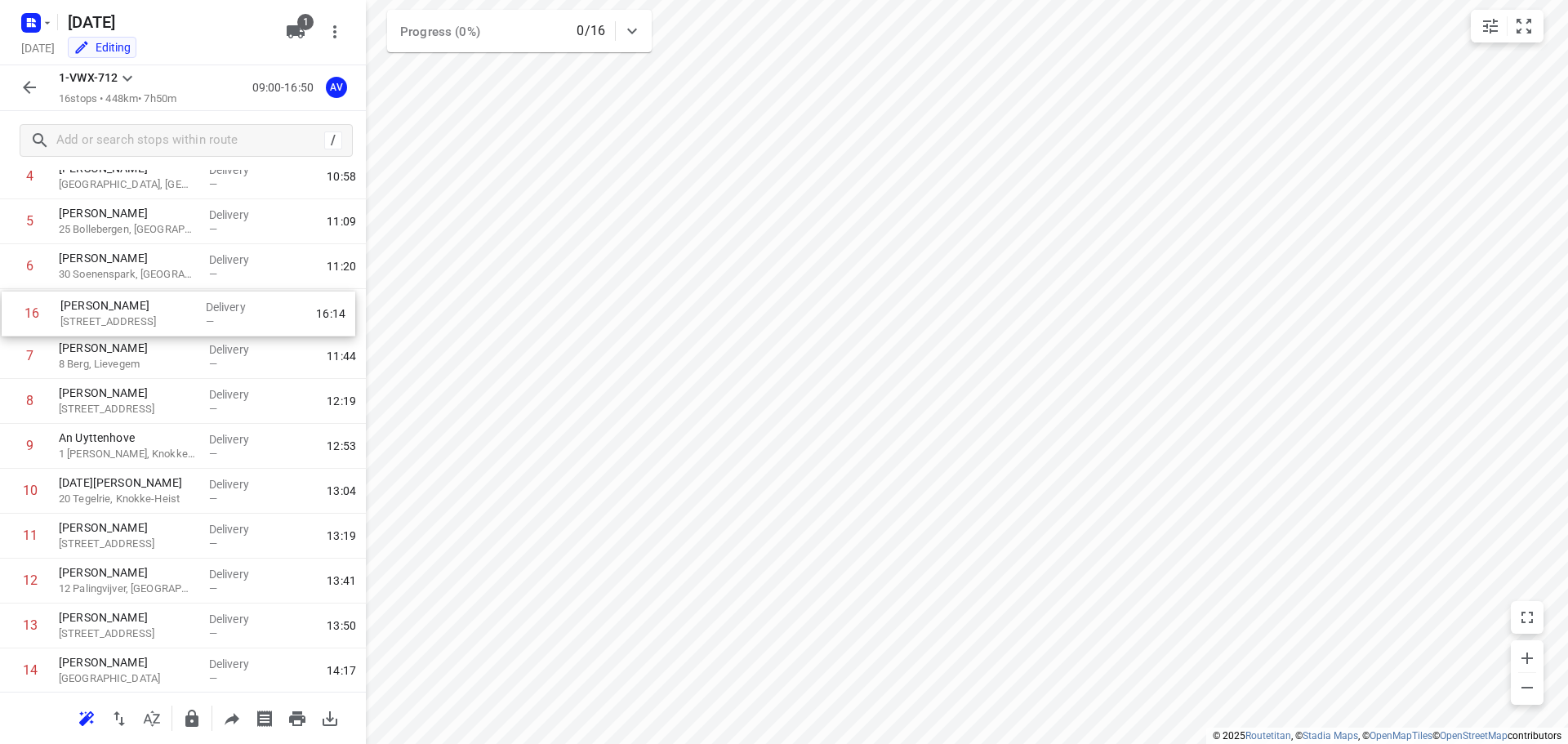
drag, startPoint x: 11, startPoint y: 629, endPoint x: 12, endPoint y: 314, distance: 315.0
click at [12, 314] on div "1 [PERSON_NAME] 22 Heksteelstraat, Brakel Delivery — 09:56 2 [PERSON_NAME] 20 E…" at bounding box center [183, 379] width 366 height 718
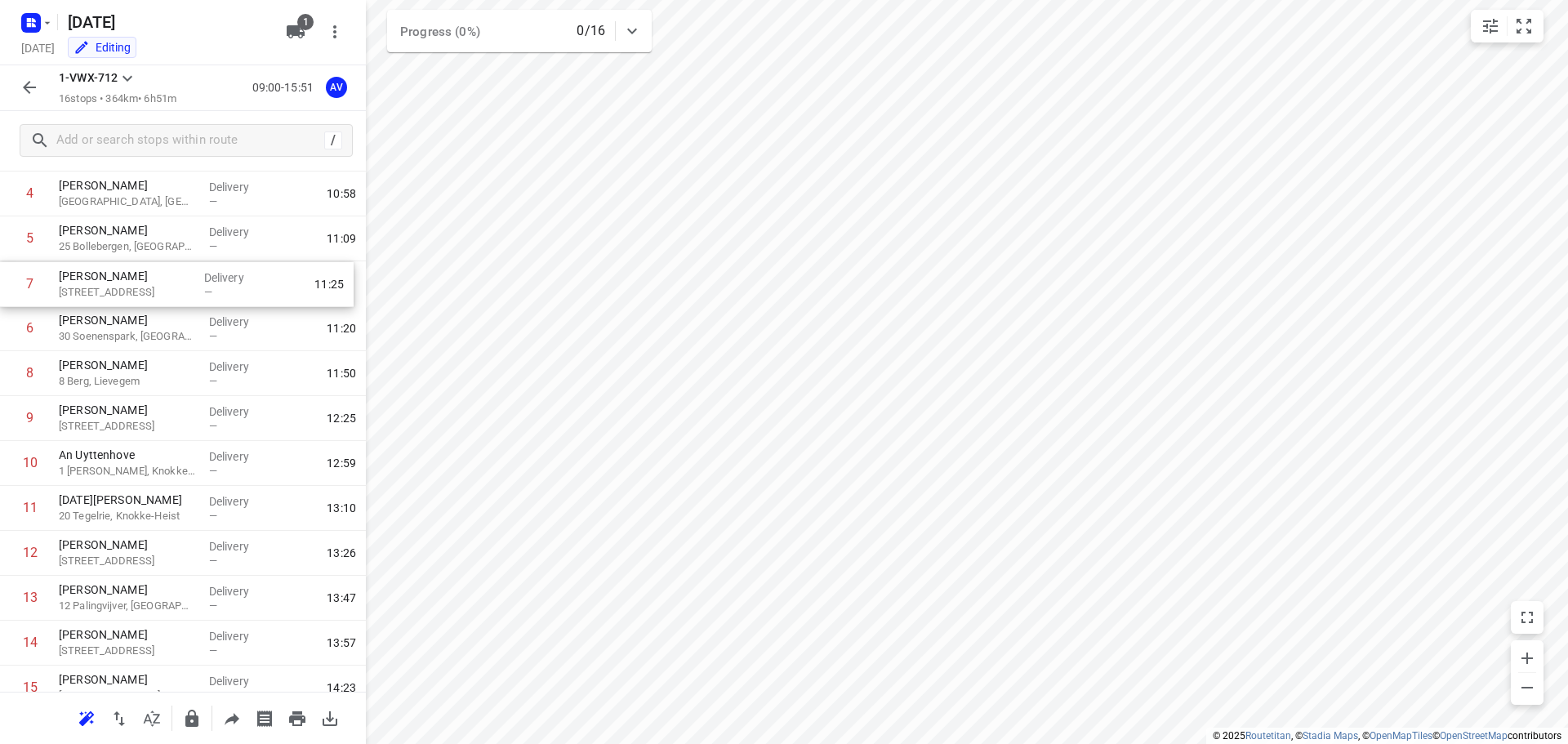
drag, startPoint x: 8, startPoint y: 314, endPoint x: 8, endPoint y: 283, distance: 31.0
click at [8, 283] on div "1 [PERSON_NAME] 22 Heksteelstraat, Brakel Delivery — 09:56 2 [PERSON_NAME] 20 E…" at bounding box center [183, 396] width 366 height 718
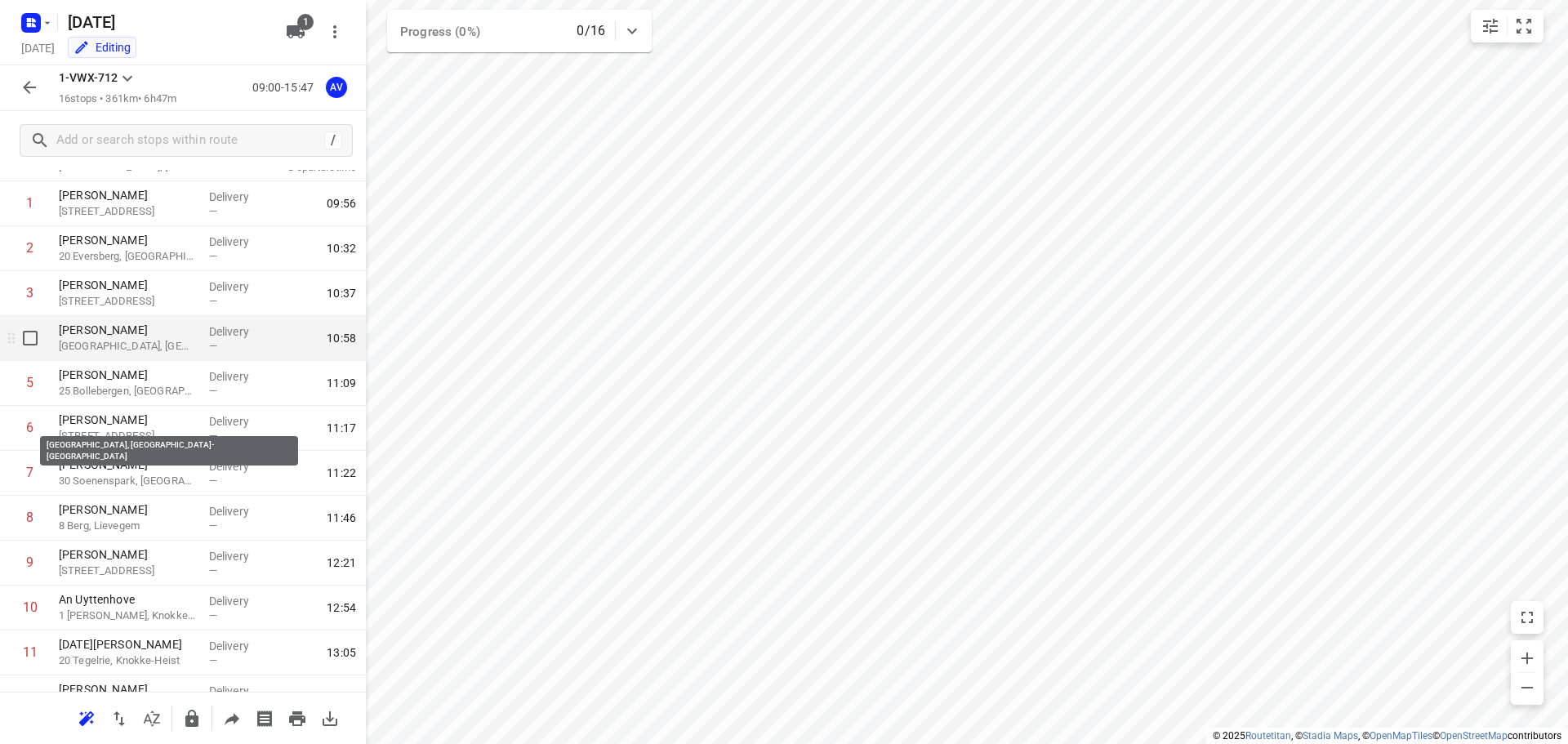
scroll to position [0, 0]
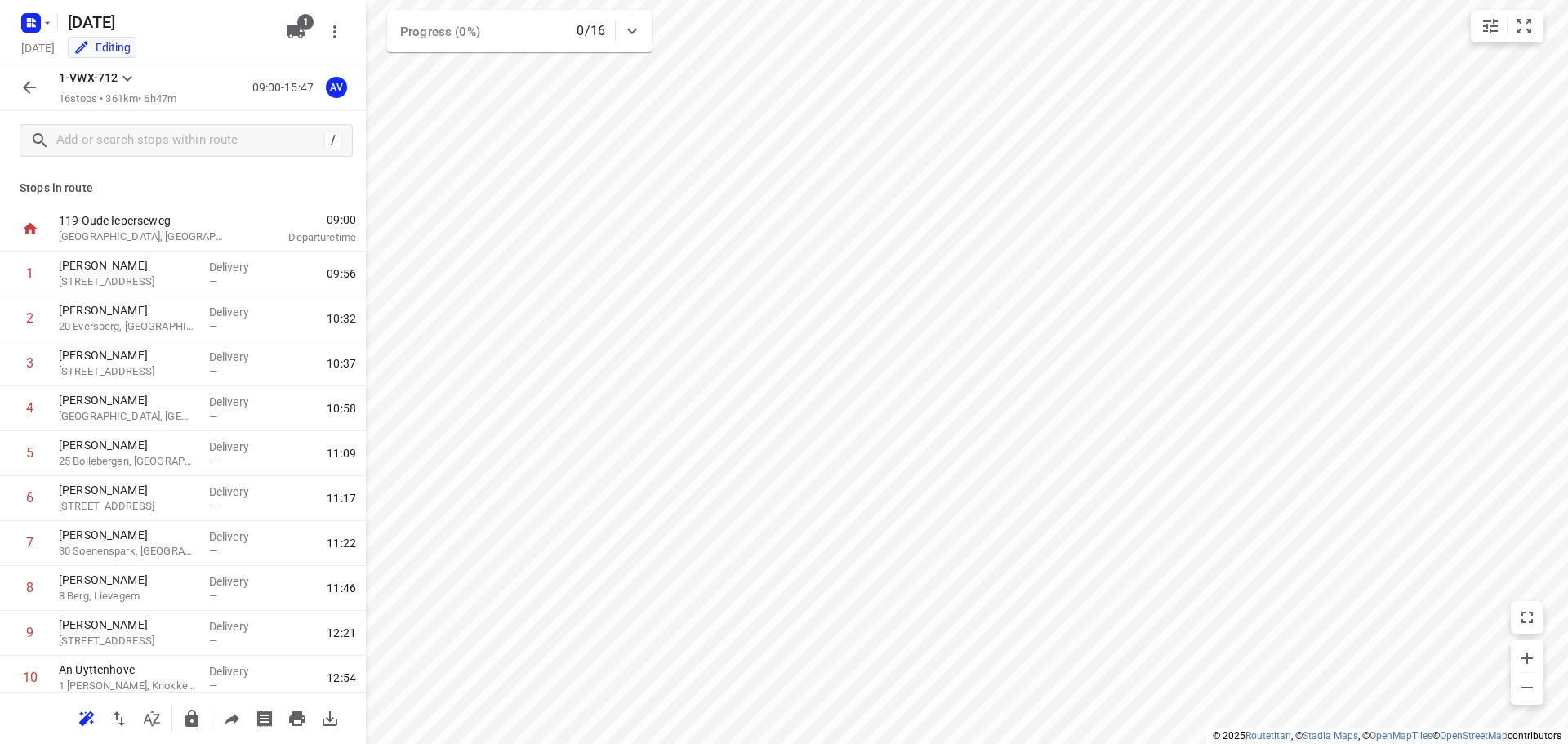
click at [33, 86] on icon "button" at bounding box center [30, 87] width 20 height 20
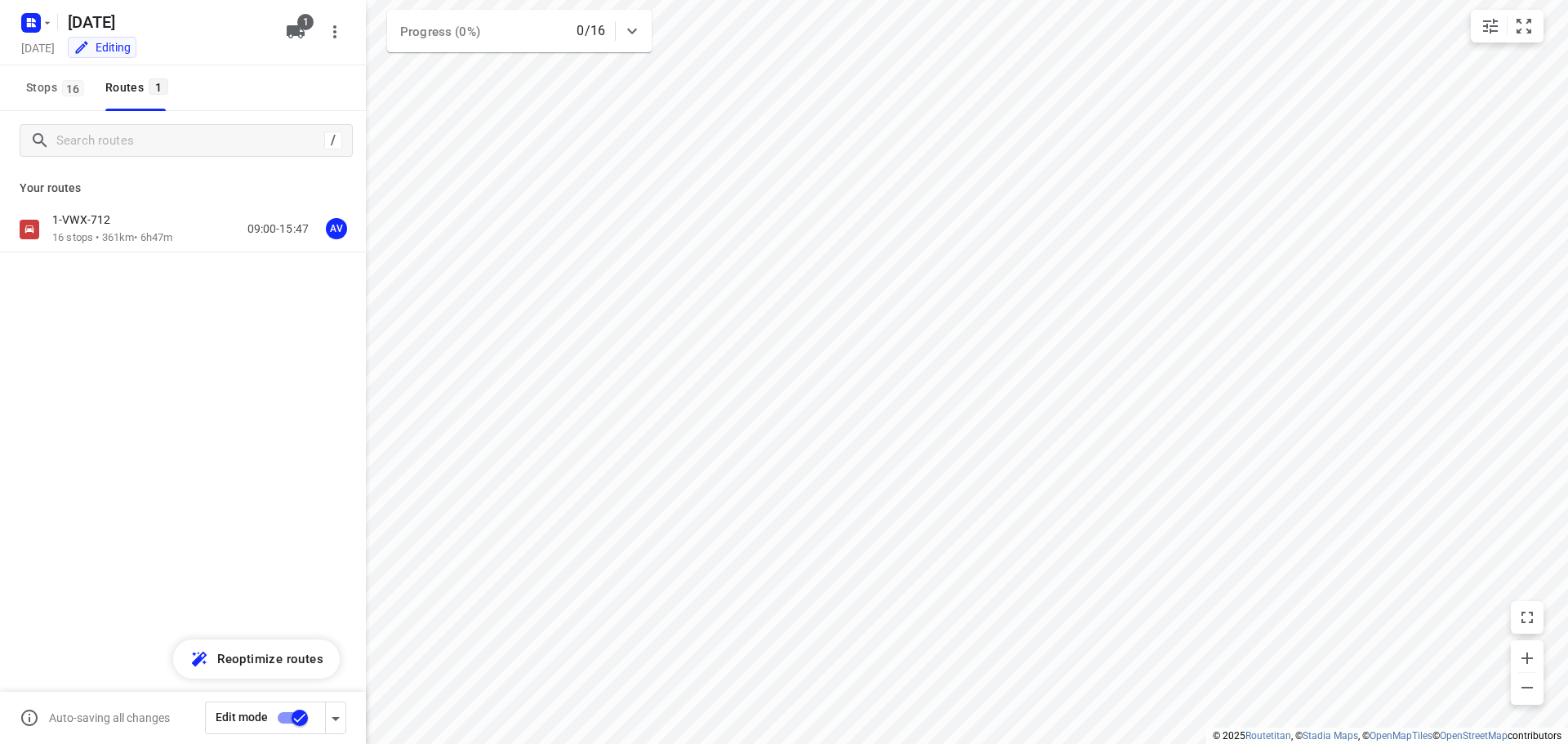
click at [289, 717] on input "checkbox" at bounding box center [300, 718] width 93 height 31
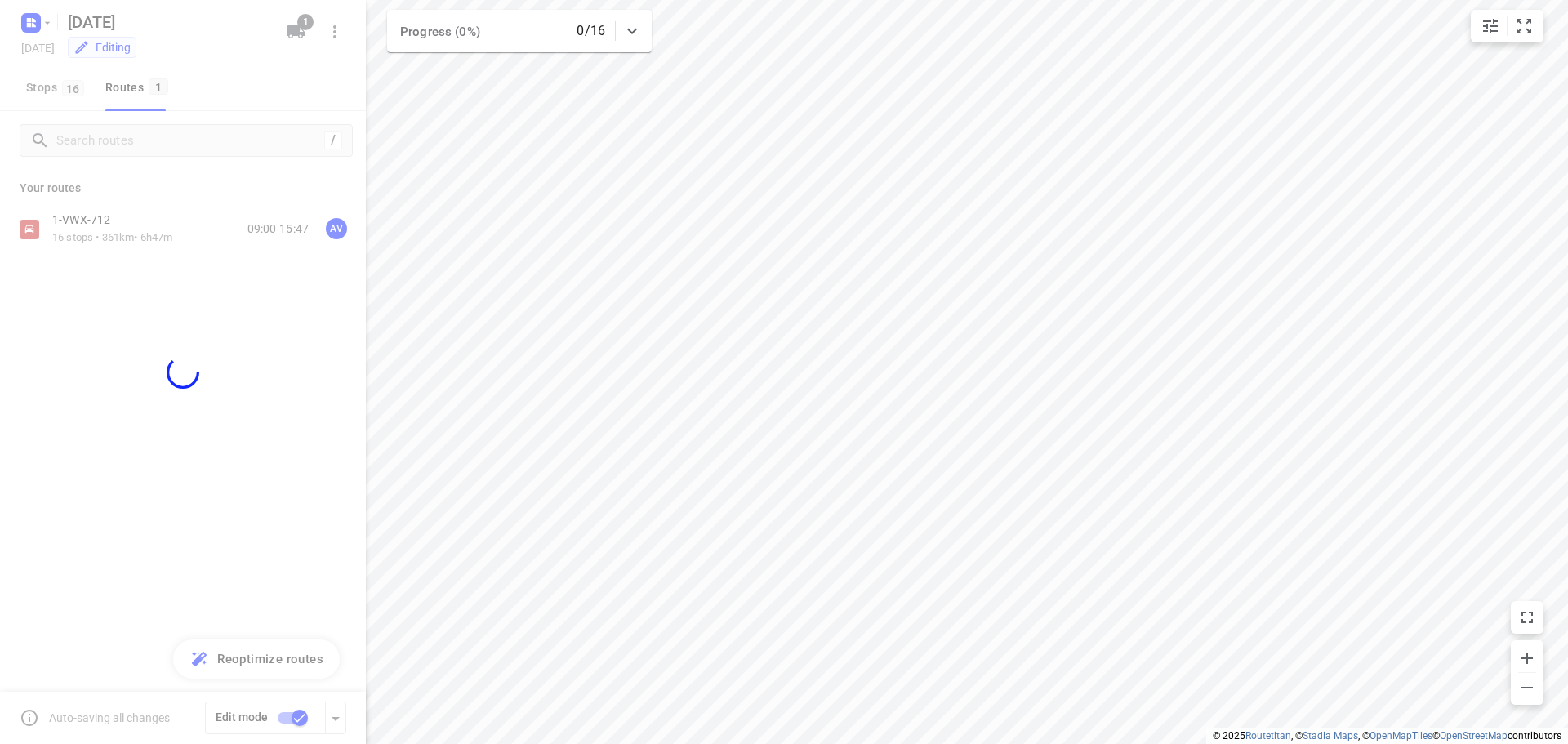
checkbox input "false"
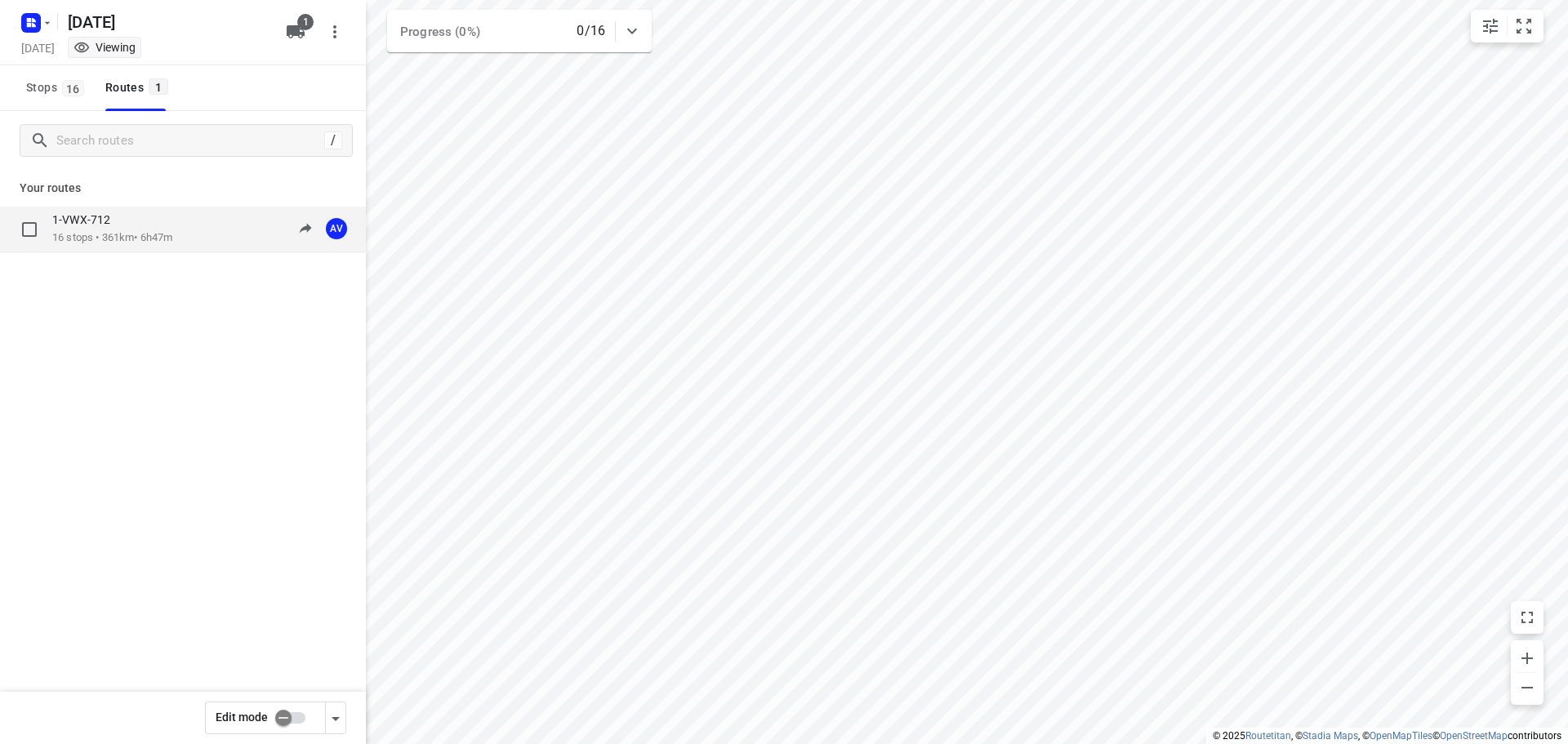
click at [189, 230] on div "1-VWX-712 16 stops • 361km • 6h47m 09:00-15:47 AV" at bounding box center [209, 229] width 314 height 34
